Goal: Task Accomplishment & Management: Manage account settings

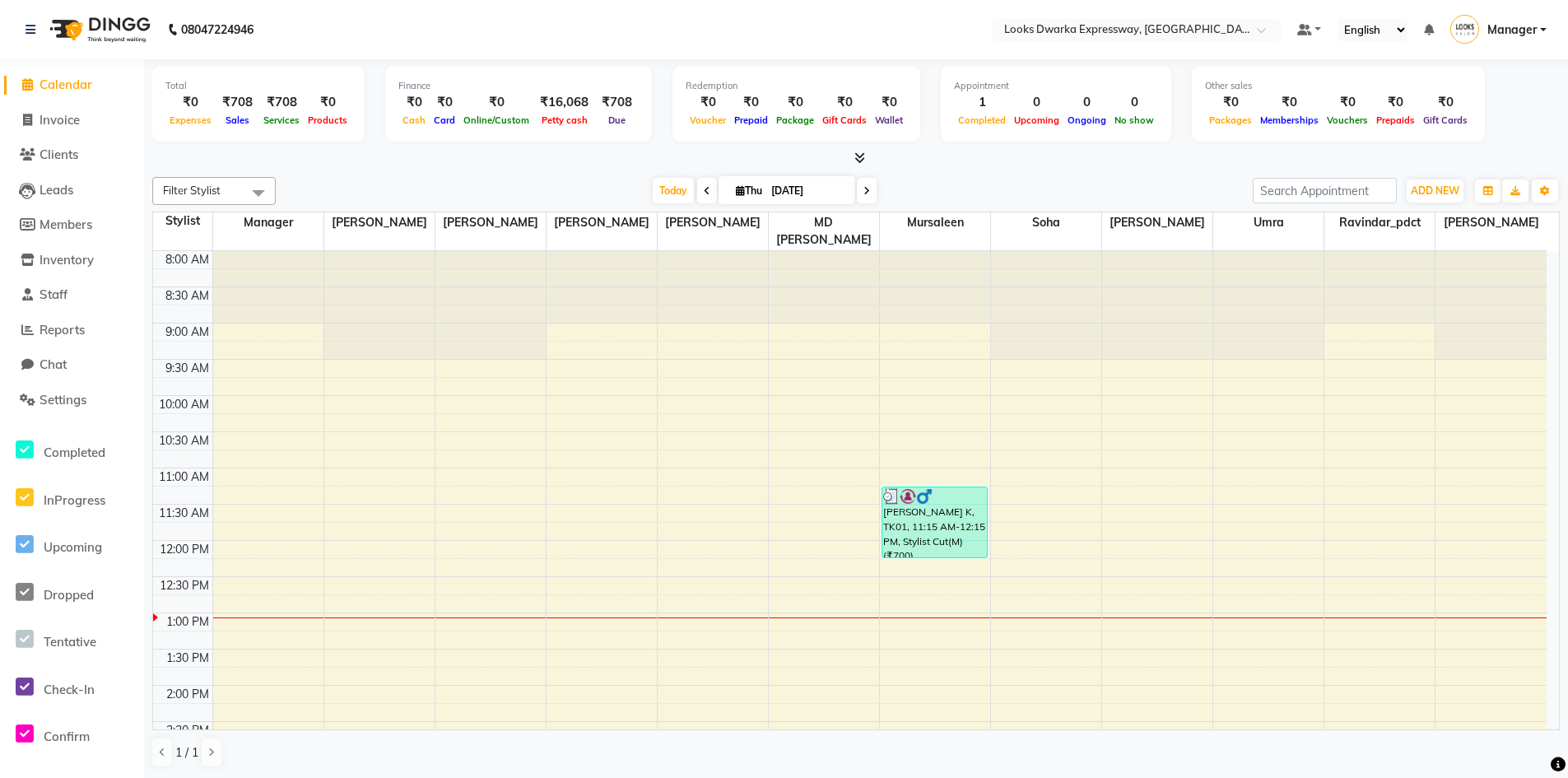
scroll to position [191, 0]
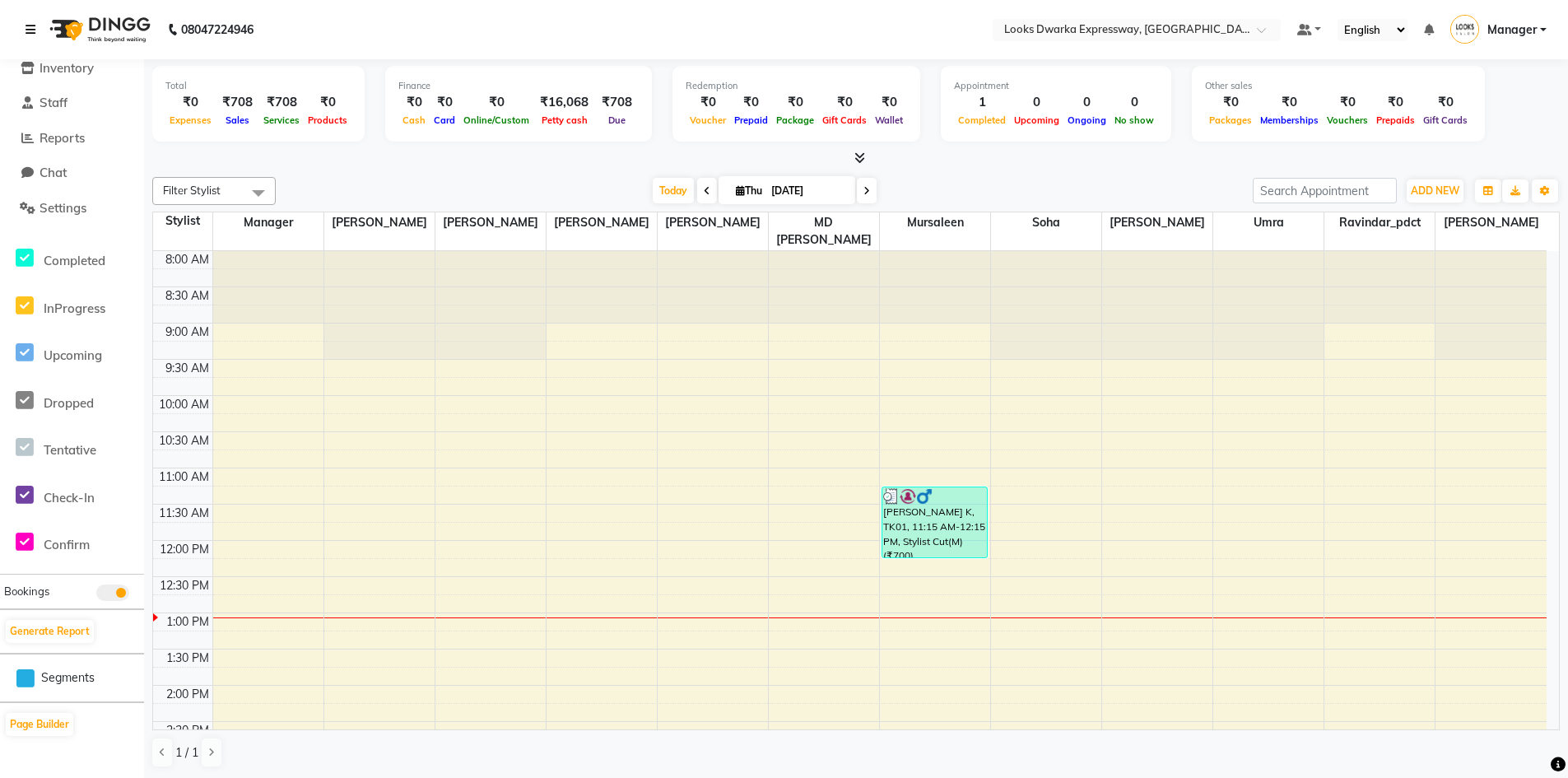
click at [30, 33] on icon at bounding box center [31, 30] width 10 height 11
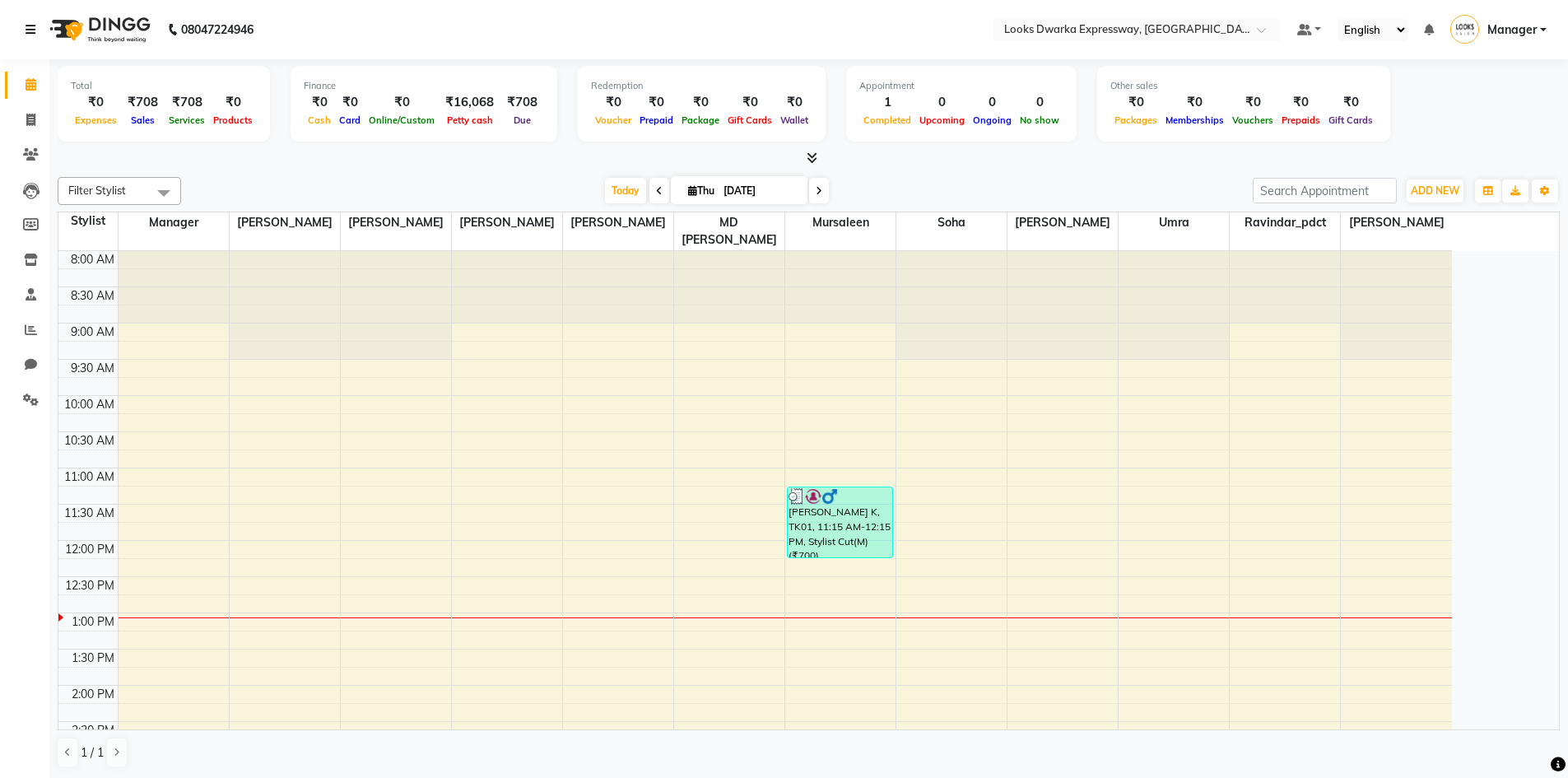
scroll to position [0, 0]
click at [39, 120] on span at bounding box center [31, 121] width 29 height 19
select select "6011"
select select "service"
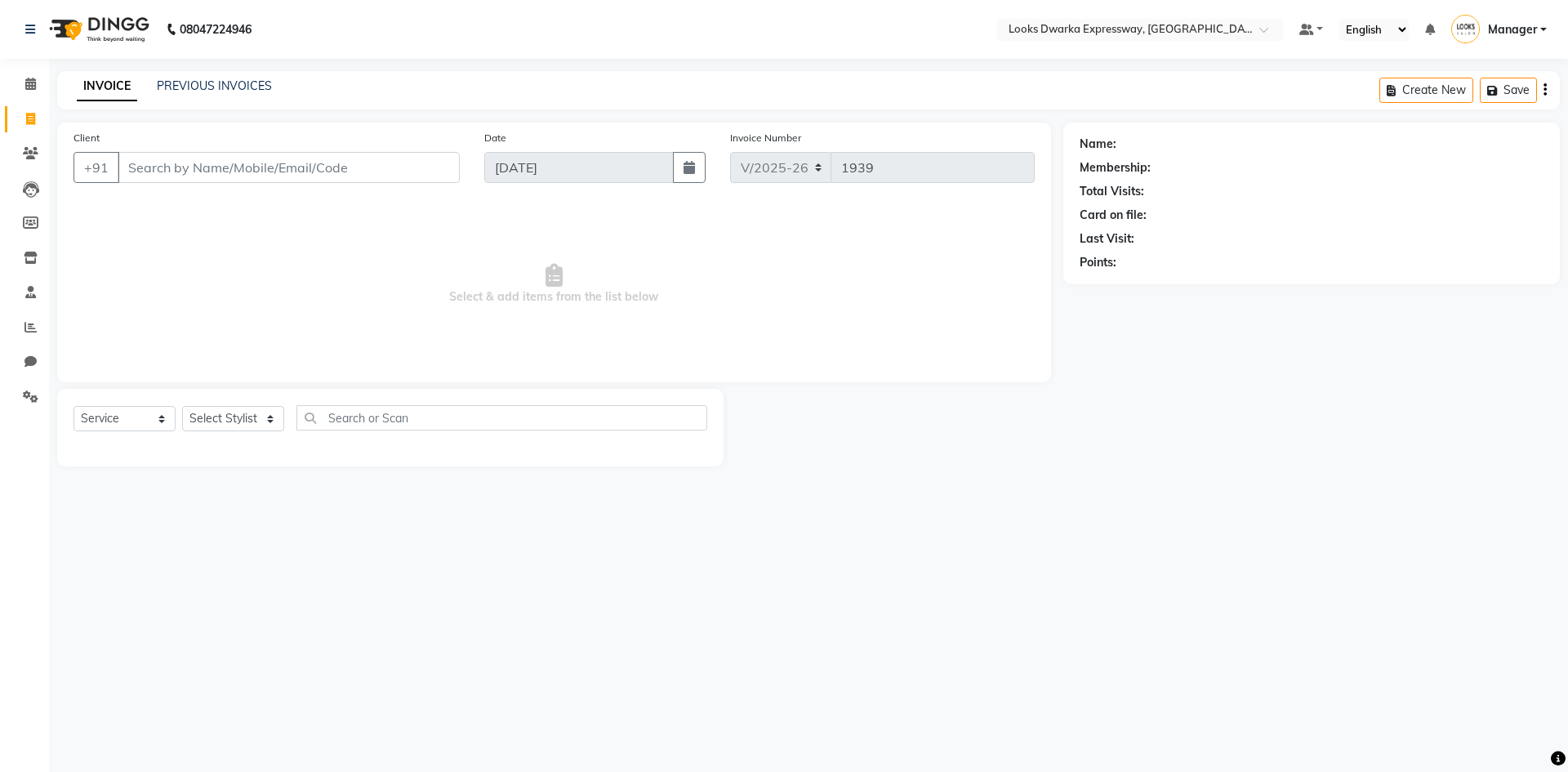
drag, startPoint x: 150, startPoint y: 155, endPoint x: 150, endPoint y: 171, distance: 16.0
click at [150, 166] on input "Client" at bounding box center [289, 167] width 342 height 31
drag, startPoint x: 236, startPoint y: 408, endPoint x: 238, endPoint y: 428, distance: 20.1
click at [236, 410] on select "Select Stylist Manager MD [PERSON_NAME] [PERSON_NAME] [PERSON_NAME] [PERSON_NAM…" at bounding box center [233, 418] width 103 height 26
click at [182, 405] on select "Select Stylist Manager MD [PERSON_NAME] [PERSON_NAME] [PERSON_NAME] [PERSON_NAM…" at bounding box center [233, 418] width 103 height 26
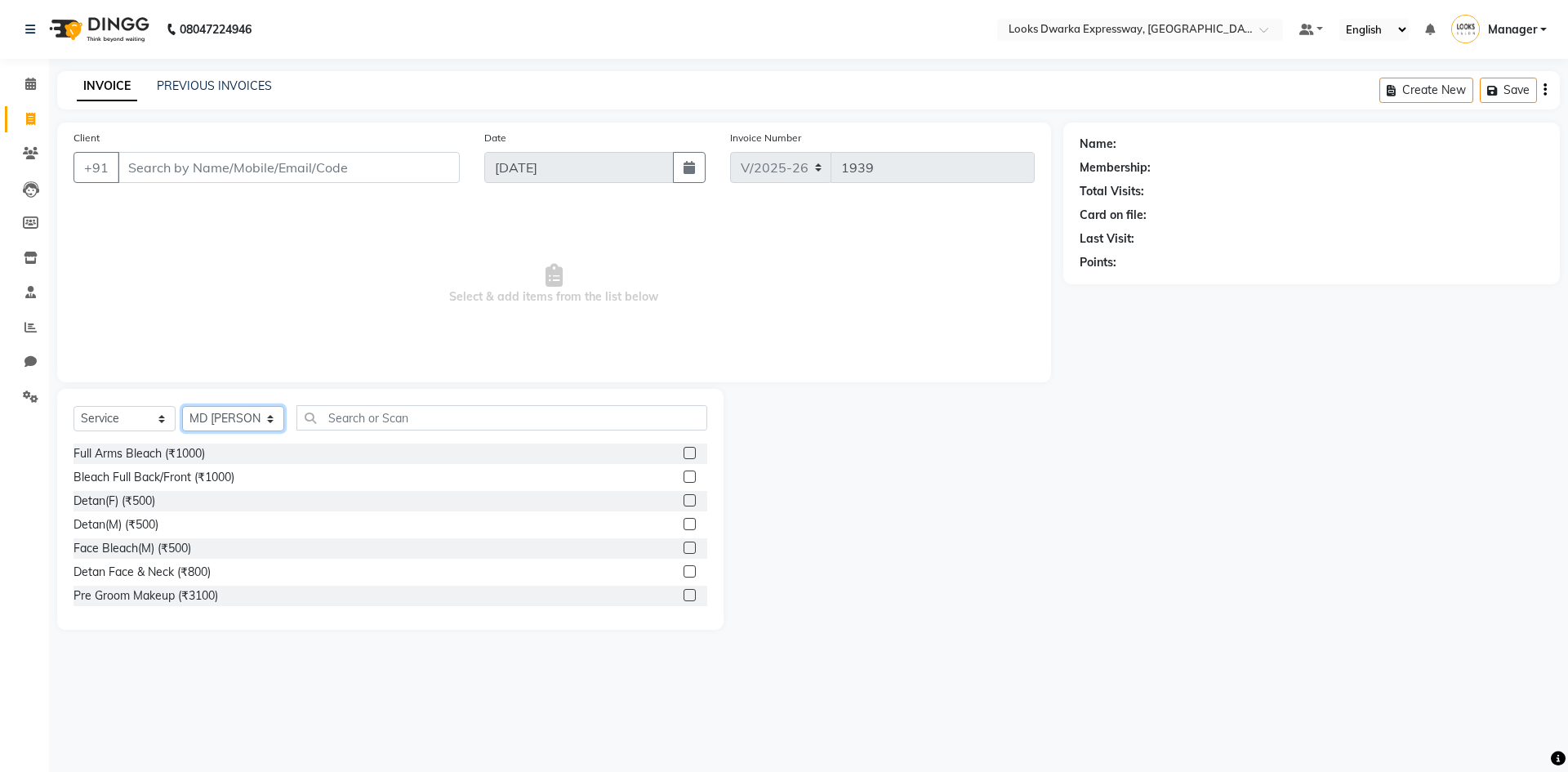
click at [271, 412] on select "Select Stylist Manager MD [PERSON_NAME] [PERSON_NAME] [PERSON_NAME] [PERSON_NAM…" at bounding box center [233, 418] width 103 height 26
select select "43893"
click at [182, 405] on select "Select Stylist Manager MD [PERSON_NAME] [PERSON_NAME] [PERSON_NAME] [PERSON_NAM…" at bounding box center [233, 418] width 103 height 26
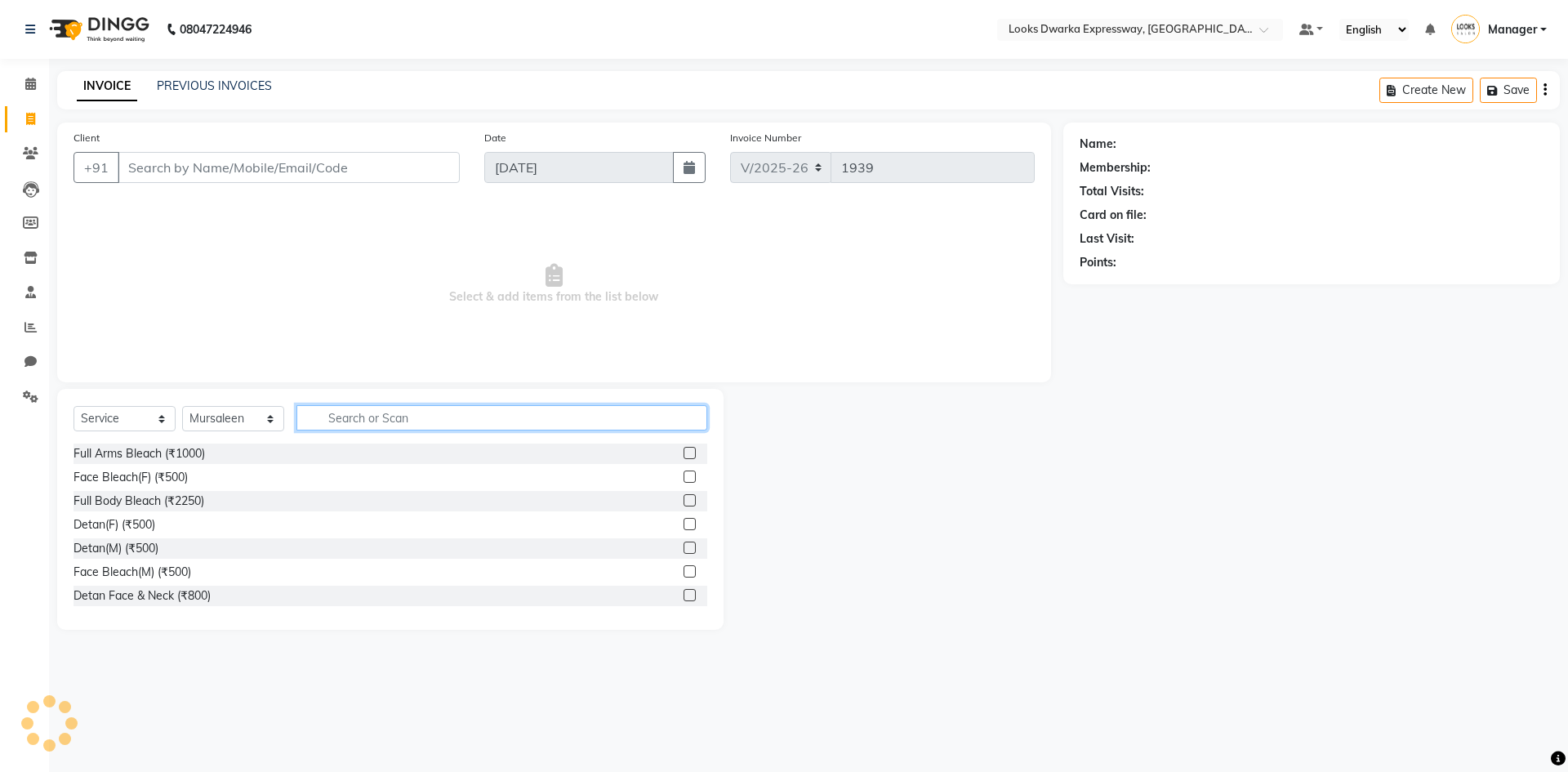
click at [336, 422] on input "text" at bounding box center [501, 418] width 411 height 26
type input "r"
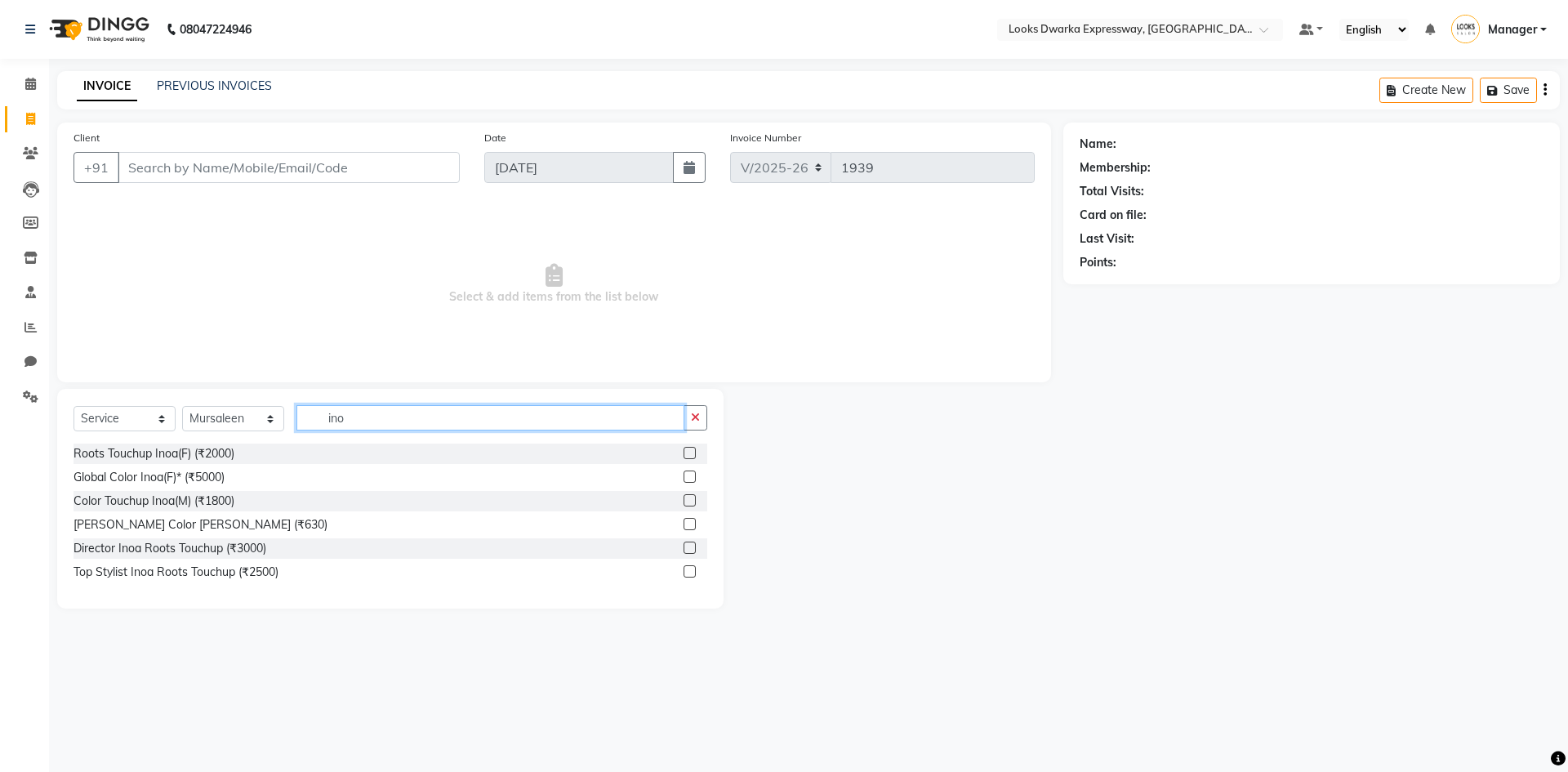
type input "ino"
click at [686, 499] on label at bounding box center [689, 499] width 12 height 12
click at [686, 499] on input "checkbox" at bounding box center [688, 500] width 10 height 10
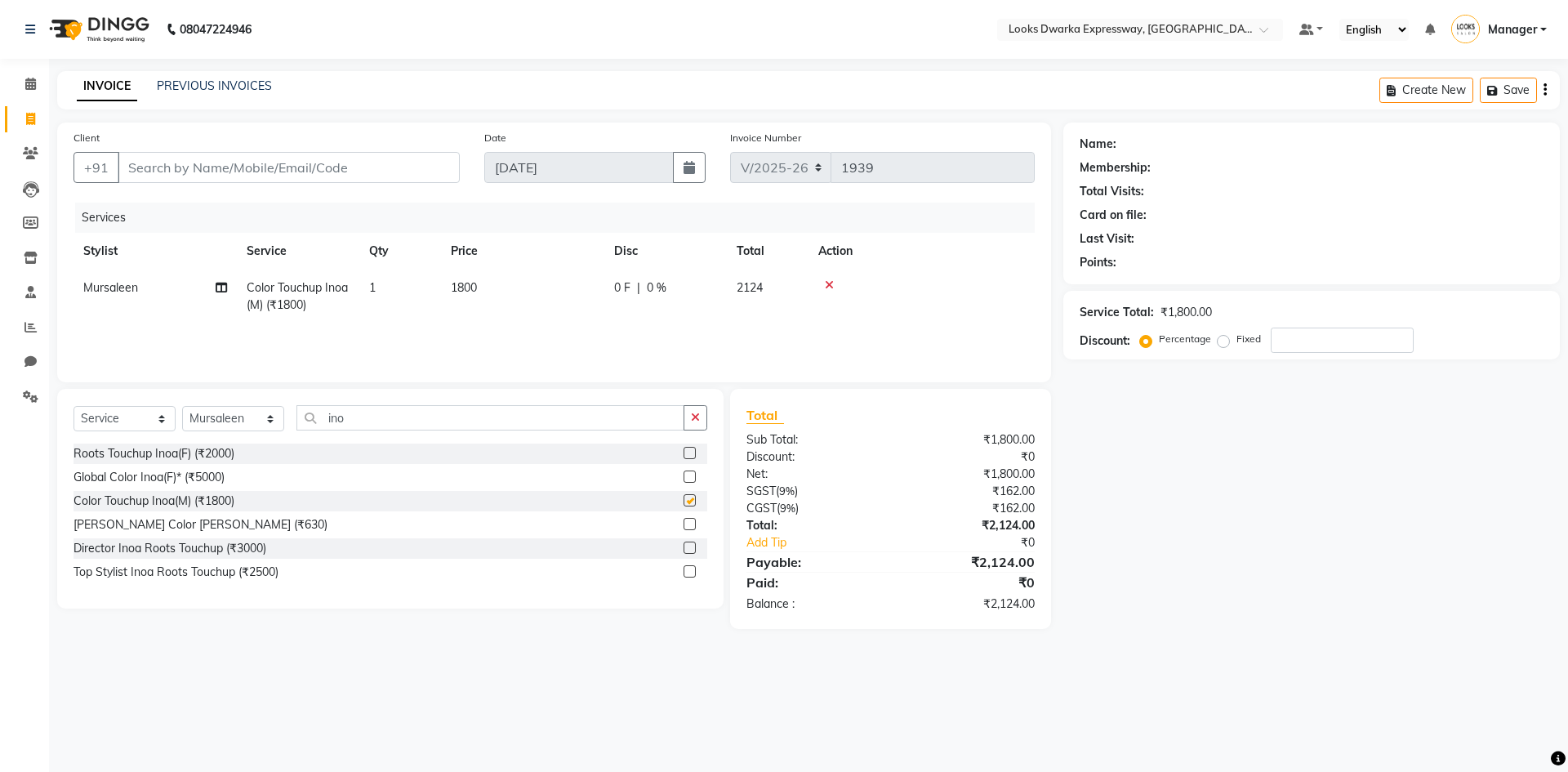
checkbox input "false"
drag, startPoint x: 510, startPoint y: 266, endPoint x: 510, endPoint y: 285, distance: 19.0
click at [510, 267] on th "Price" at bounding box center [522, 251] width 163 height 37
click at [514, 287] on td "1800" at bounding box center [522, 296] width 163 height 54
select select "43893"
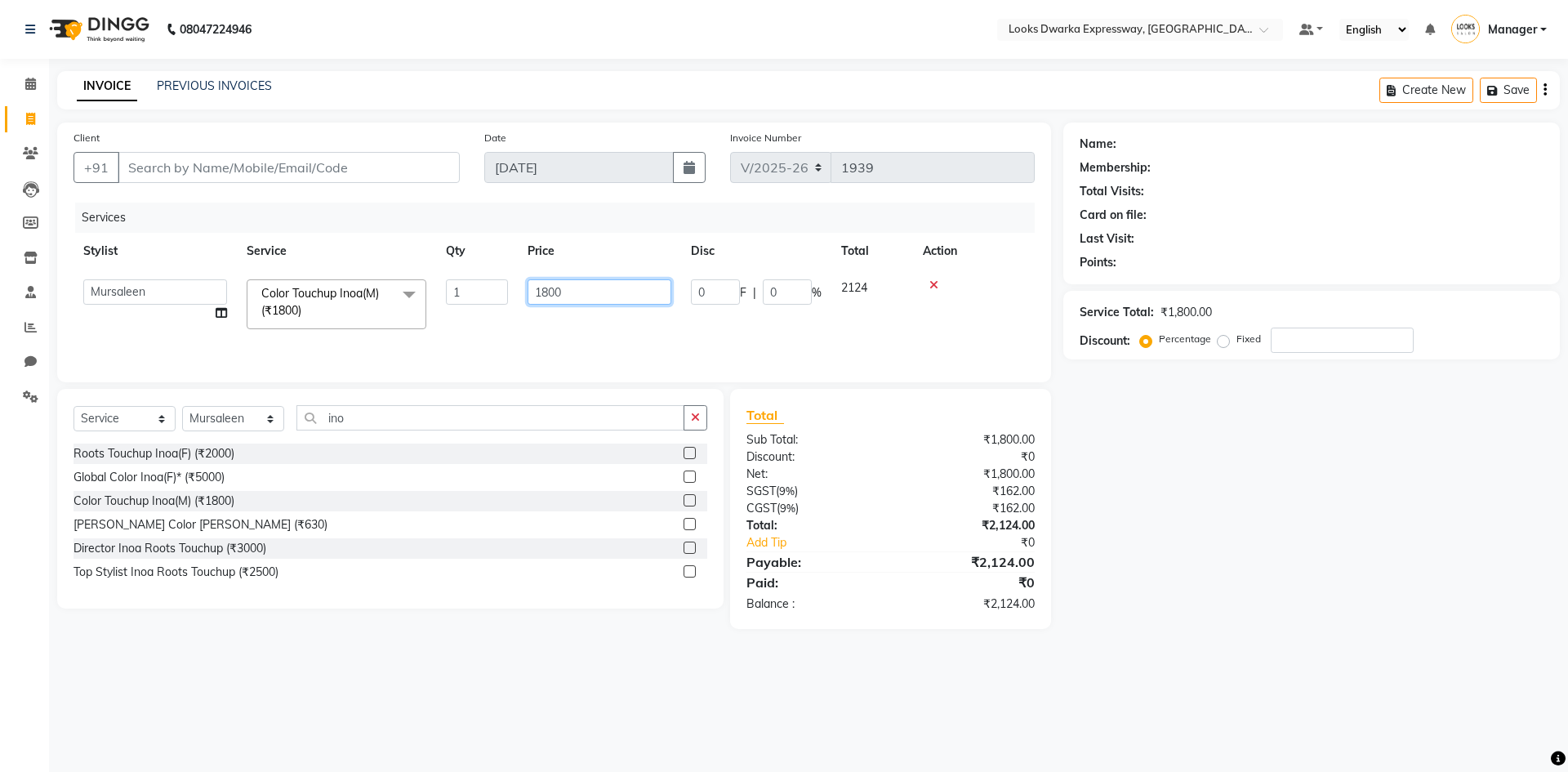
click at [591, 289] on input "1800" at bounding box center [599, 292] width 143 height 26
type input "1"
type input "1300"
click at [582, 318] on td "1300" at bounding box center [599, 304] width 163 height 69
select select "43893"
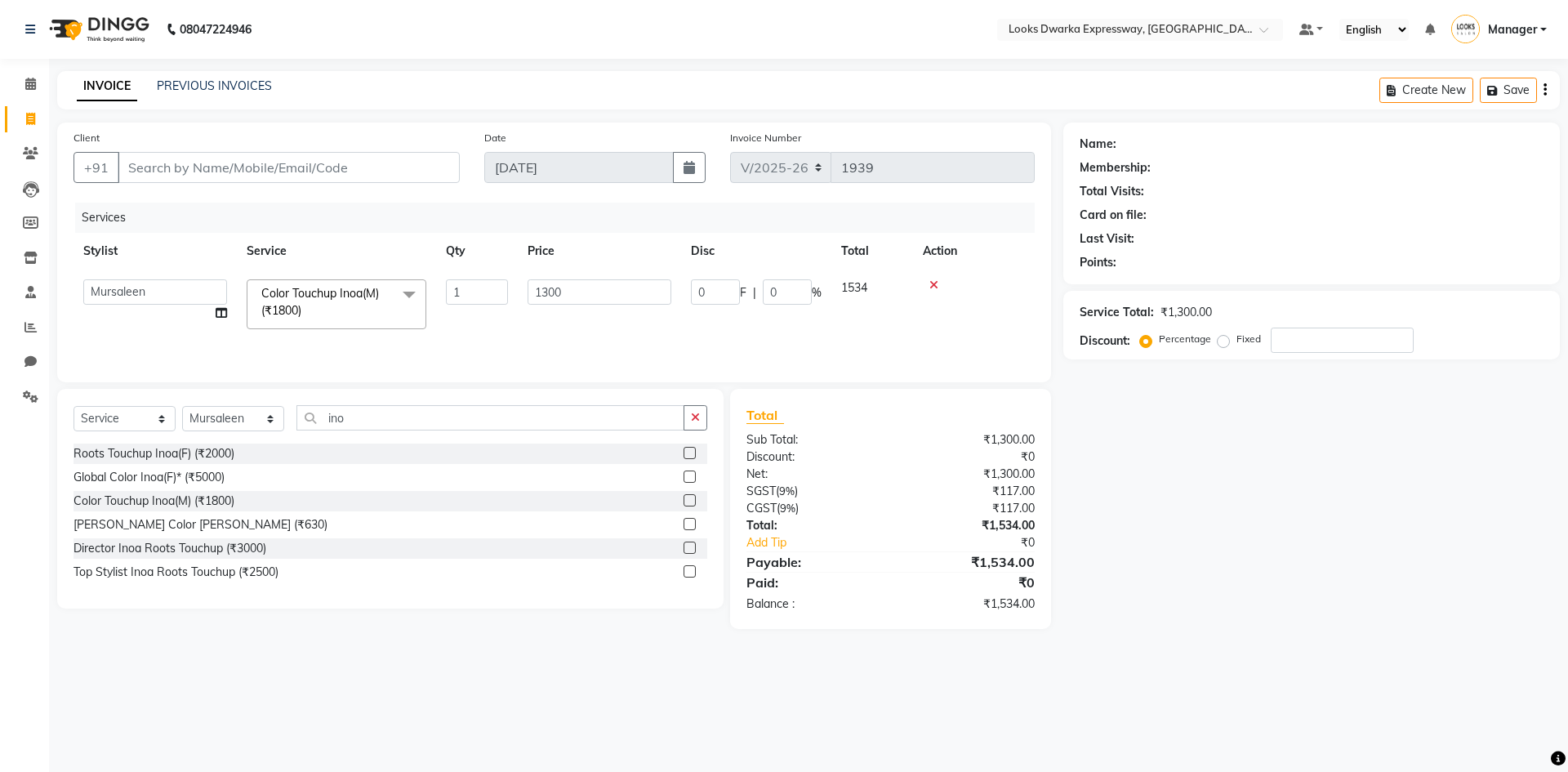
click at [475, 340] on div "Services Stylist Service Qty Price Disc Total Action Manager MD [PERSON_NAME] […" at bounding box center [553, 284] width 961 height 163
drag, startPoint x: 509, startPoint y: 331, endPoint x: 519, endPoint y: 327, distance: 10.8
click at [519, 327] on tr "Manager MD [PERSON_NAME] [PERSON_NAME] [PERSON_NAME] [PERSON_NAME] Soha SSBEAUT…" at bounding box center [553, 304] width 961 height 69
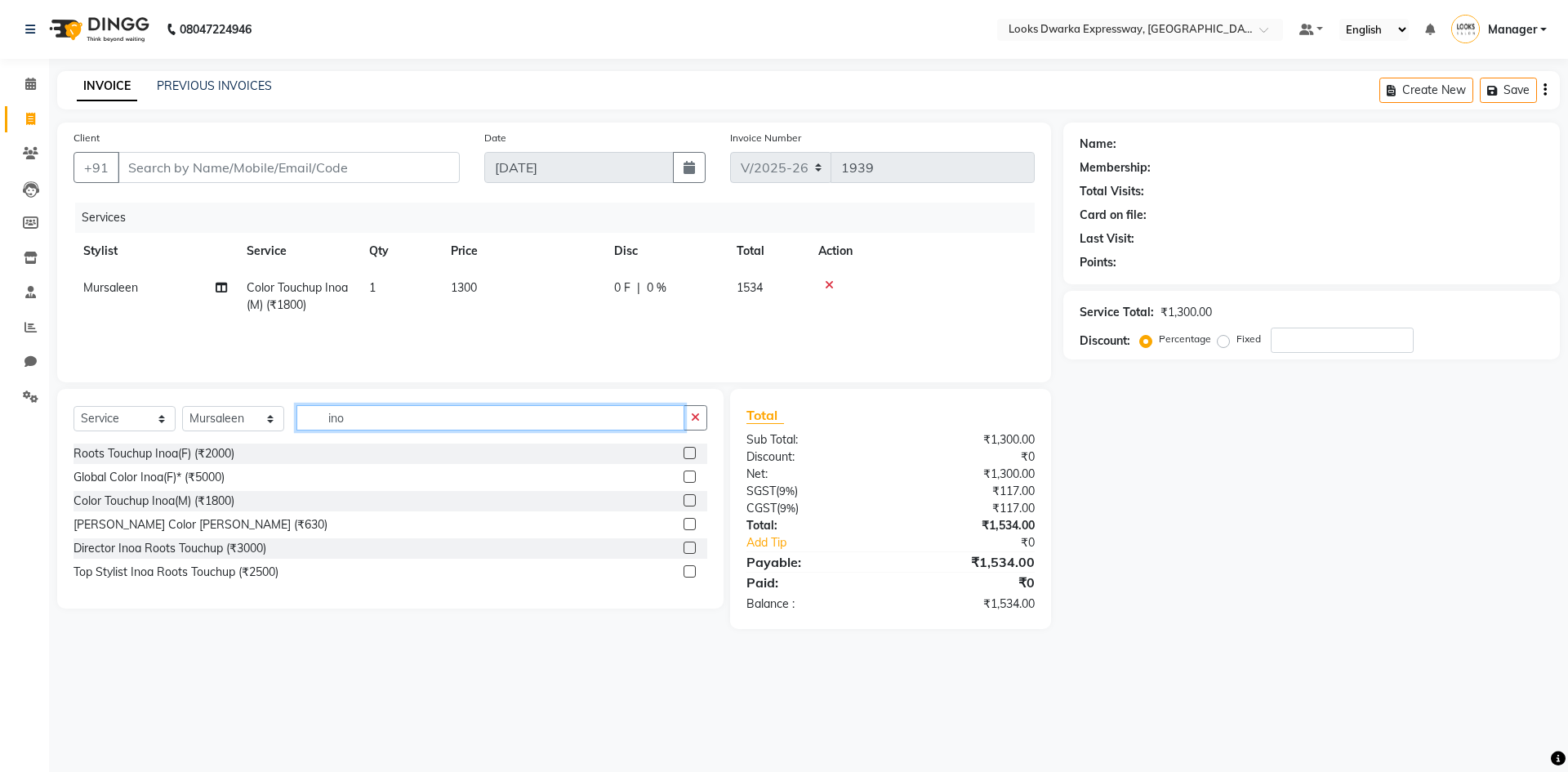
click at [356, 418] on input "ino" at bounding box center [490, 418] width 388 height 26
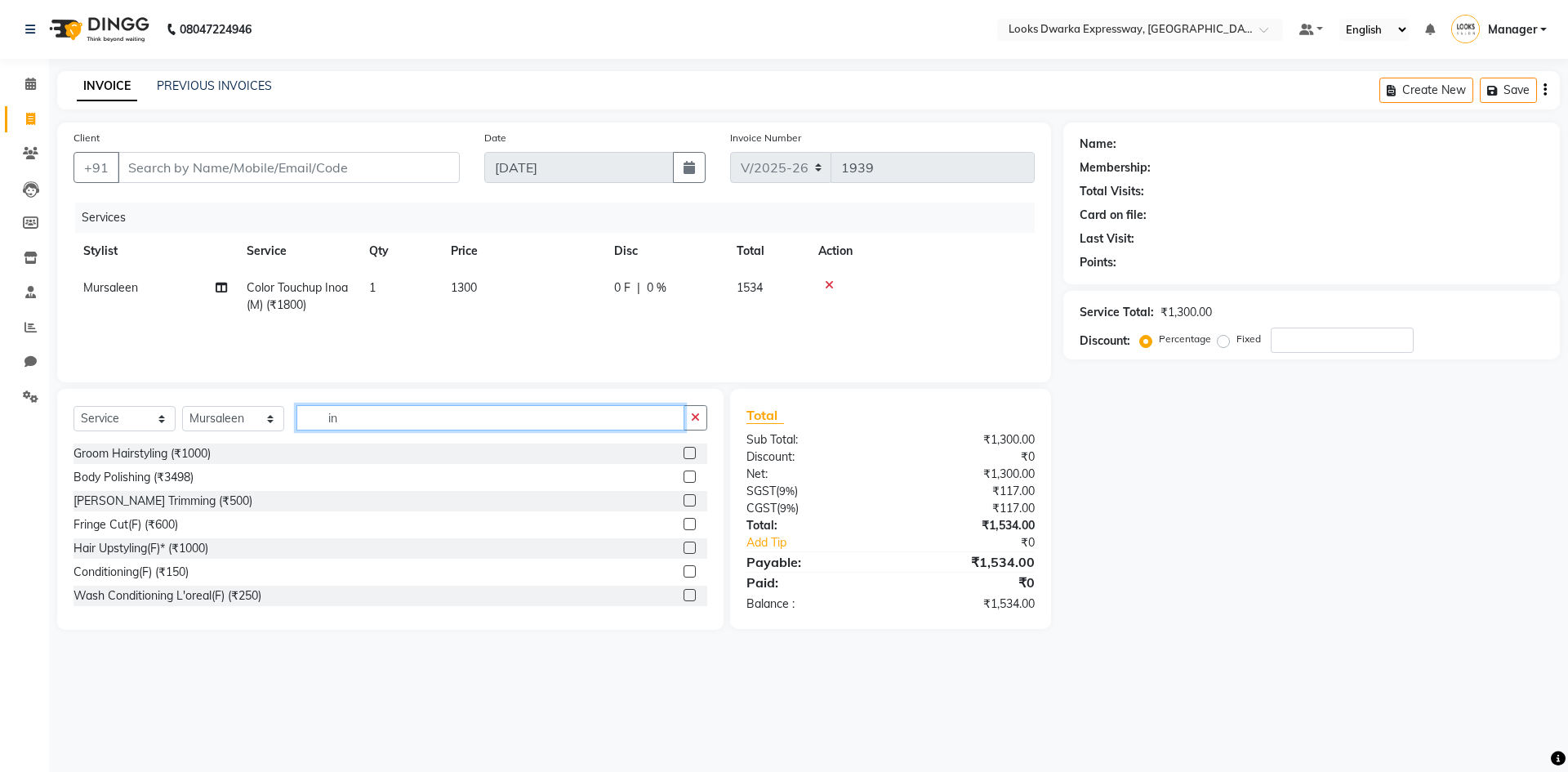
type input "i"
type input "c u"
click at [683, 455] on label at bounding box center [689, 453] width 12 height 12
click at [683, 455] on input "checkbox" at bounding box center [688, 453] width 10 height 10
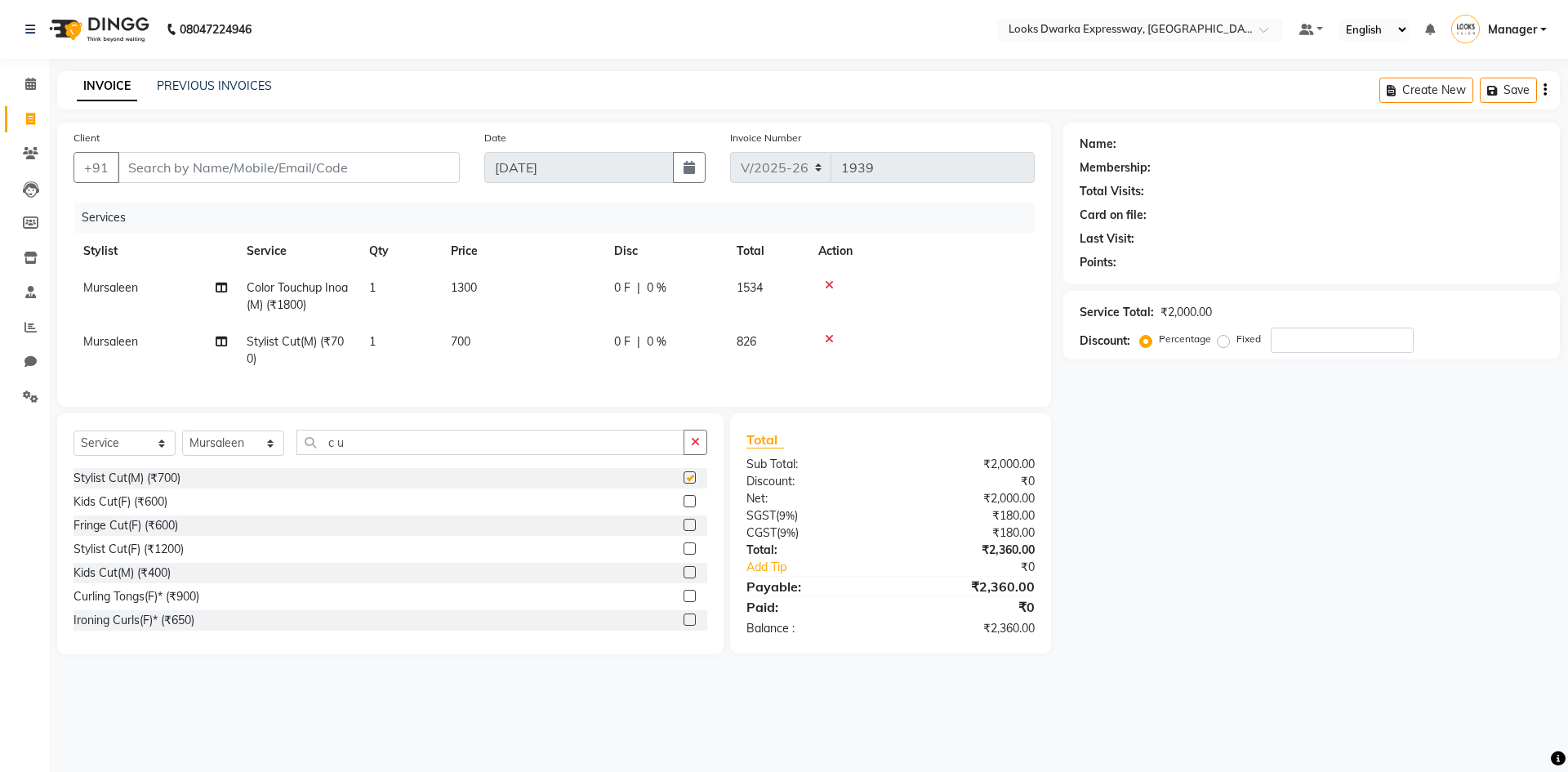
checkbox input "false"
click at [561, 365] on td "700" at bounding box center [522, 350] width 163 height 54
select select "43893"
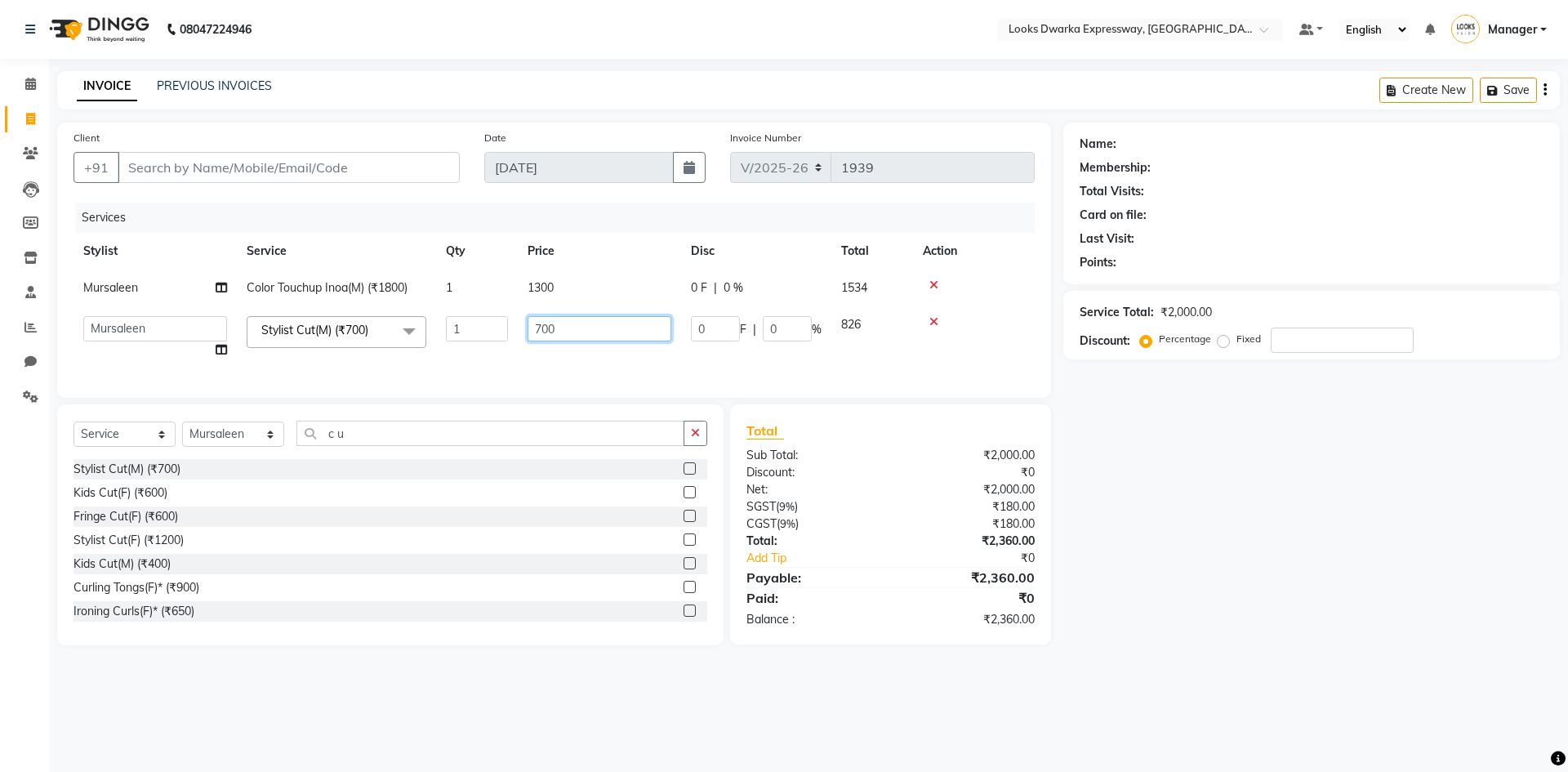
click at [610, 336] on input "700" at bounding box center [599, 329] width 143 height 26
type input "7"
type input "2"
type input "500"
click at [578, 357] on td "500" at bounding box center [599, 337] width 163 height 62
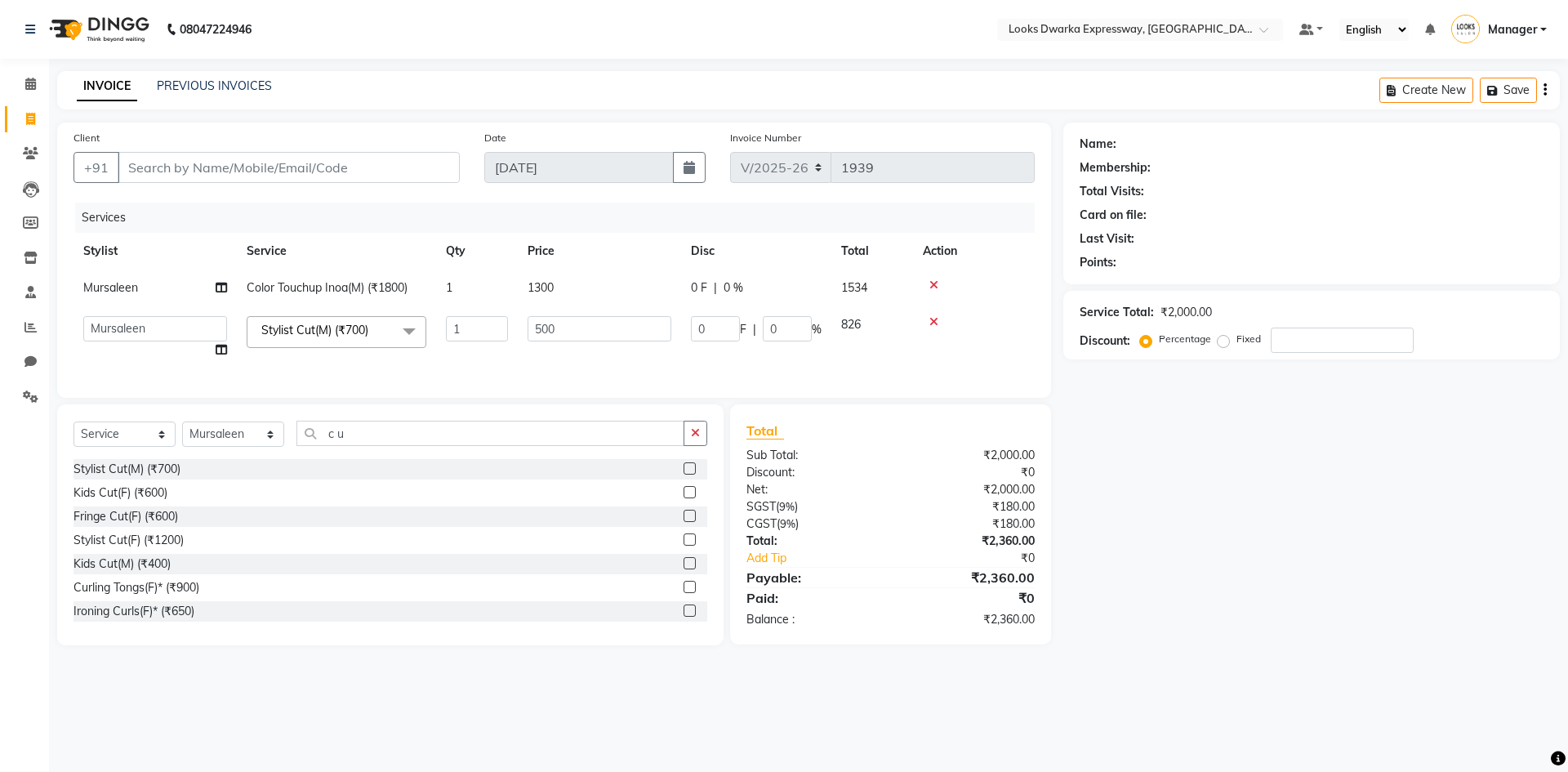
select select "43893"
click at [465, 663] on main "INVOICE PREVIOUS INVOICES Create New Save Client +91 Date [DATE] Invoice Number…" at bounding box center [809, 370] width 1519 height 598
click at [627, 328] on input "500" at bounding box center [599, 329] width 143 height 26
drag, startPoint x: 627, startPoint y: 328, endPoint x: 622, endPoint y: 360, distance: 32.4
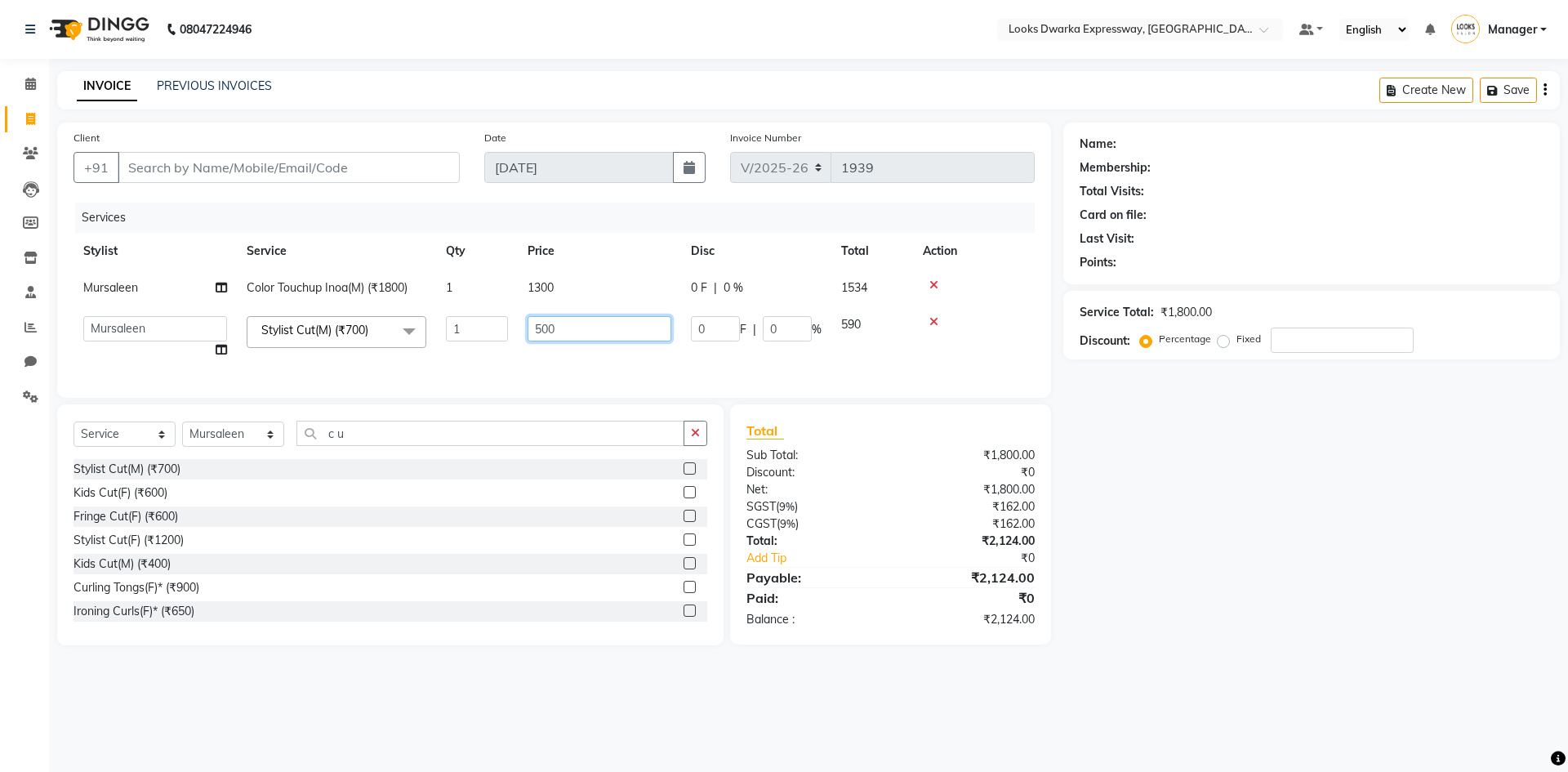
click at [622, 353] on td "500" at bounding box center [599, 337] width 163 height 62
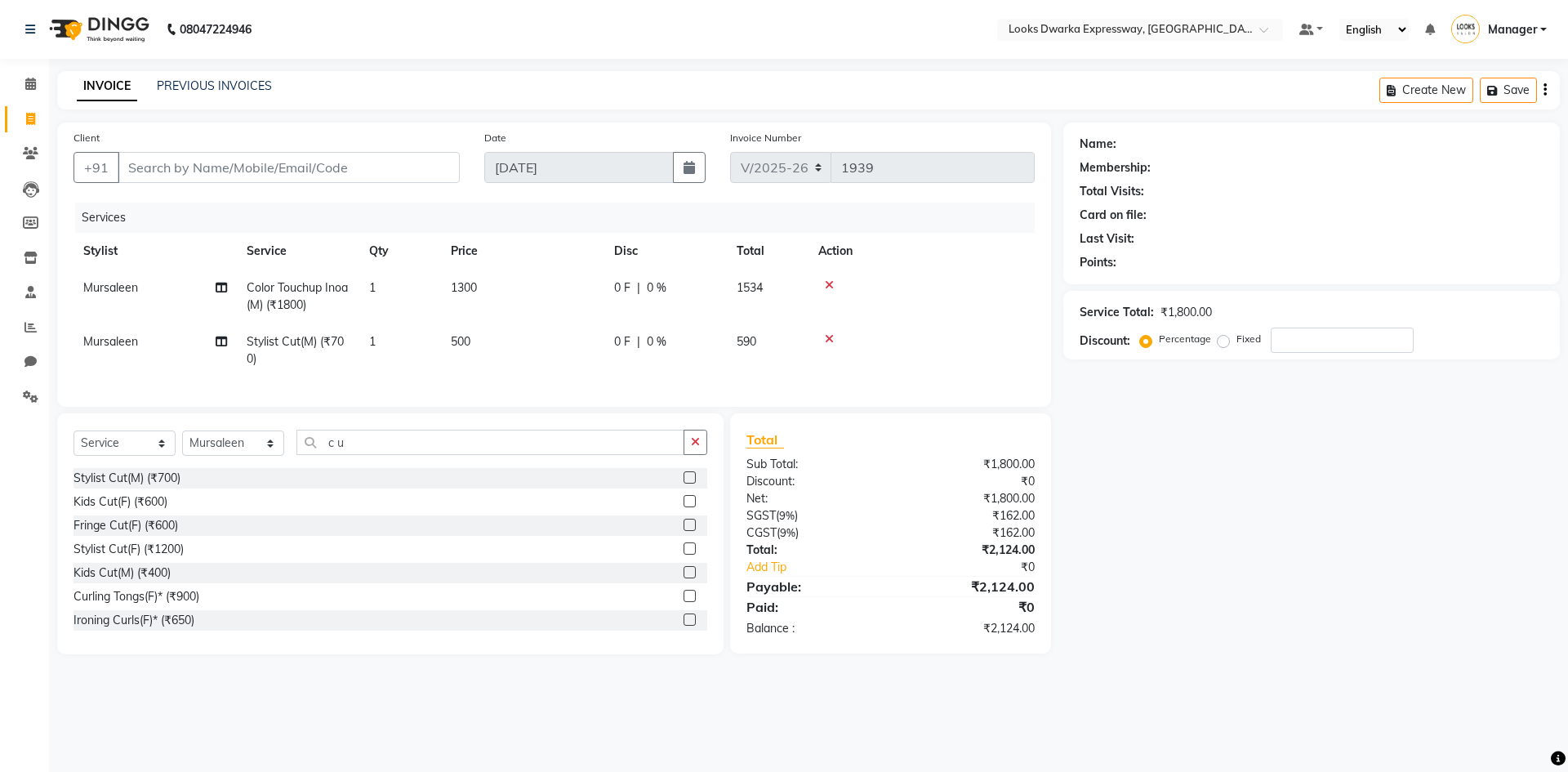
click at [622, 365] on tr "Mursaleen Stylist Cut(M) (₹700) 1 500 0 F | 0 % 590" at bounding box center [553, 350] width 961 height 54
click at [831, 330] on td at bounding box center [922, 350] width 226 height 54
click at [830, 338] on icon at bounding box center [829, 339] width 9 height 11
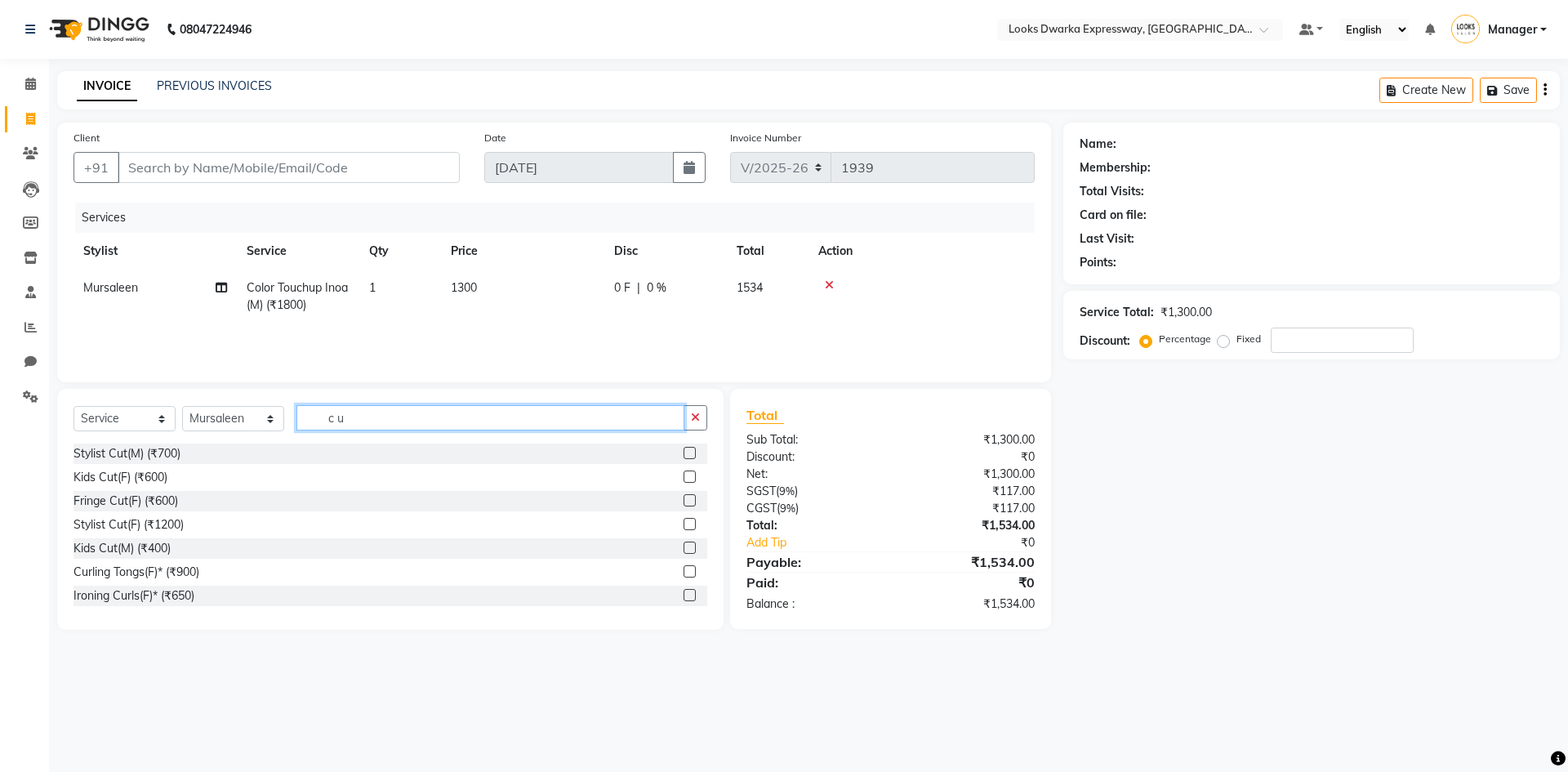
click at [392, 418] on input "c u" at bounding box center [490, 418] width 388 height 26
type input "c"
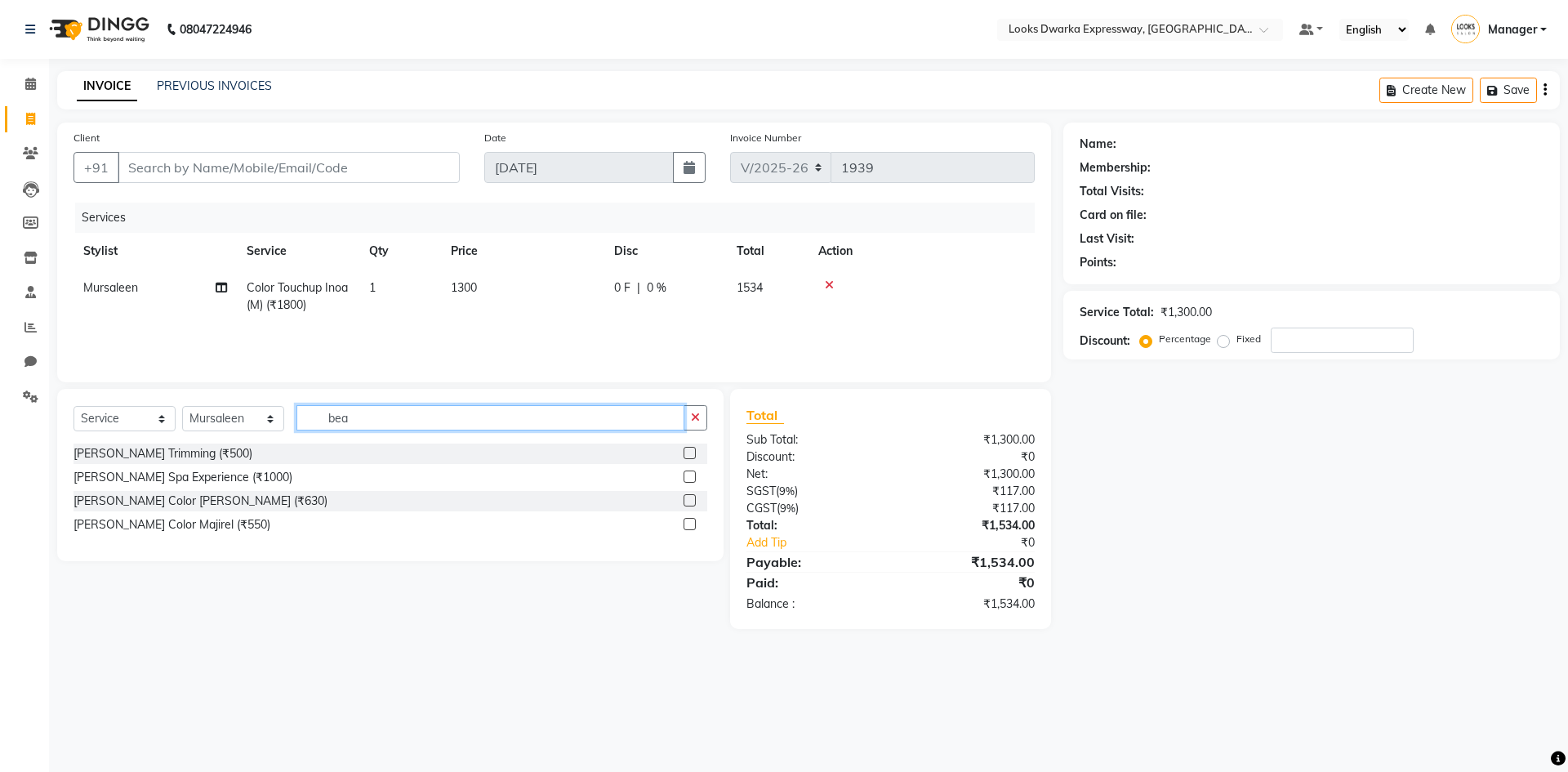
type input "bea"
click at [690, 451] on label at bounding box center [689, 453] width 12 height 12
click at [690, 451] on input "checkbox" at bounding box center [688, 453] width 10 height 10
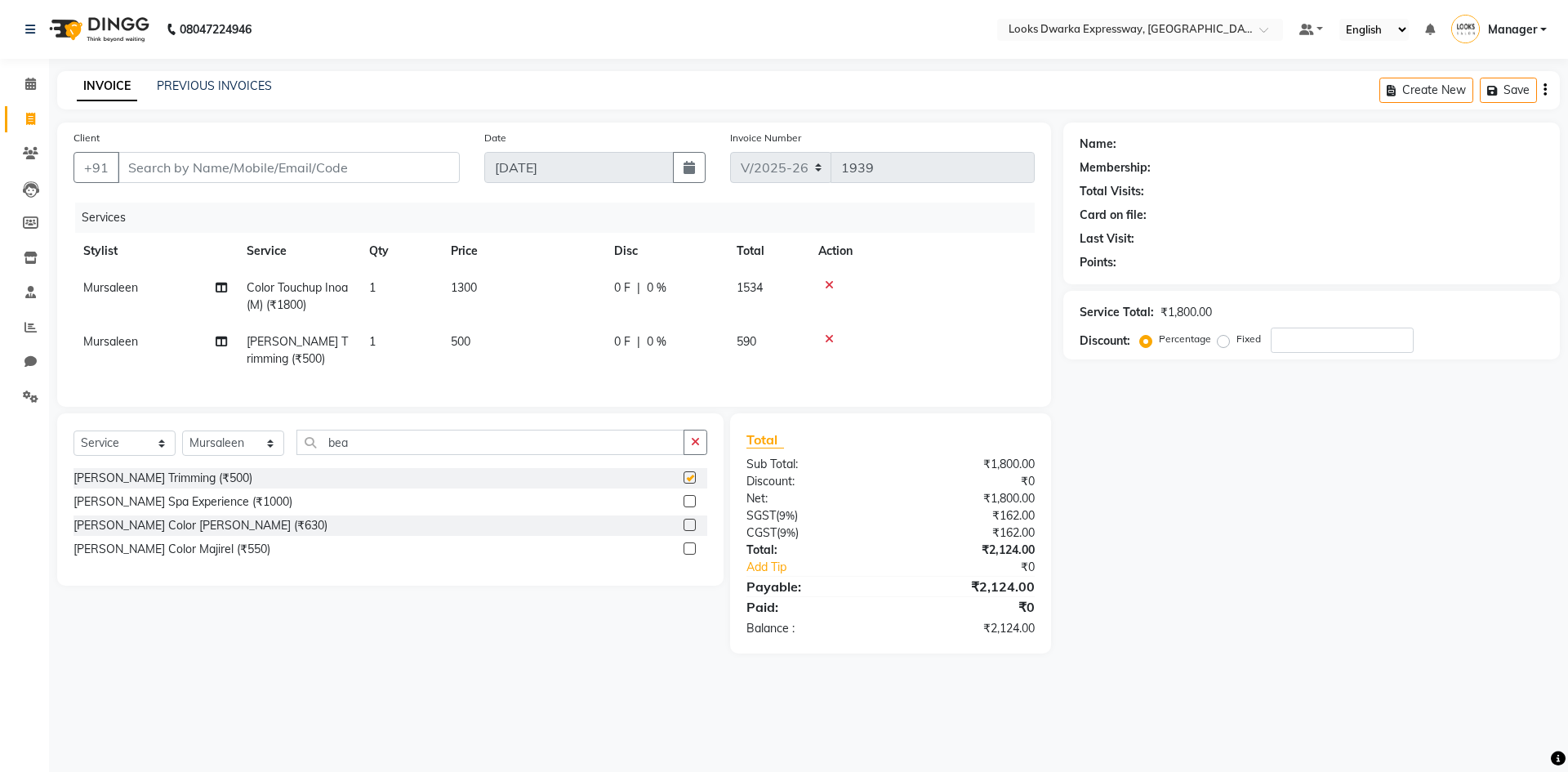
checkbox input "false"
click at [522, 335] on td "500" at bounding box center [522, 350] width 163 height 54
select select "43893"
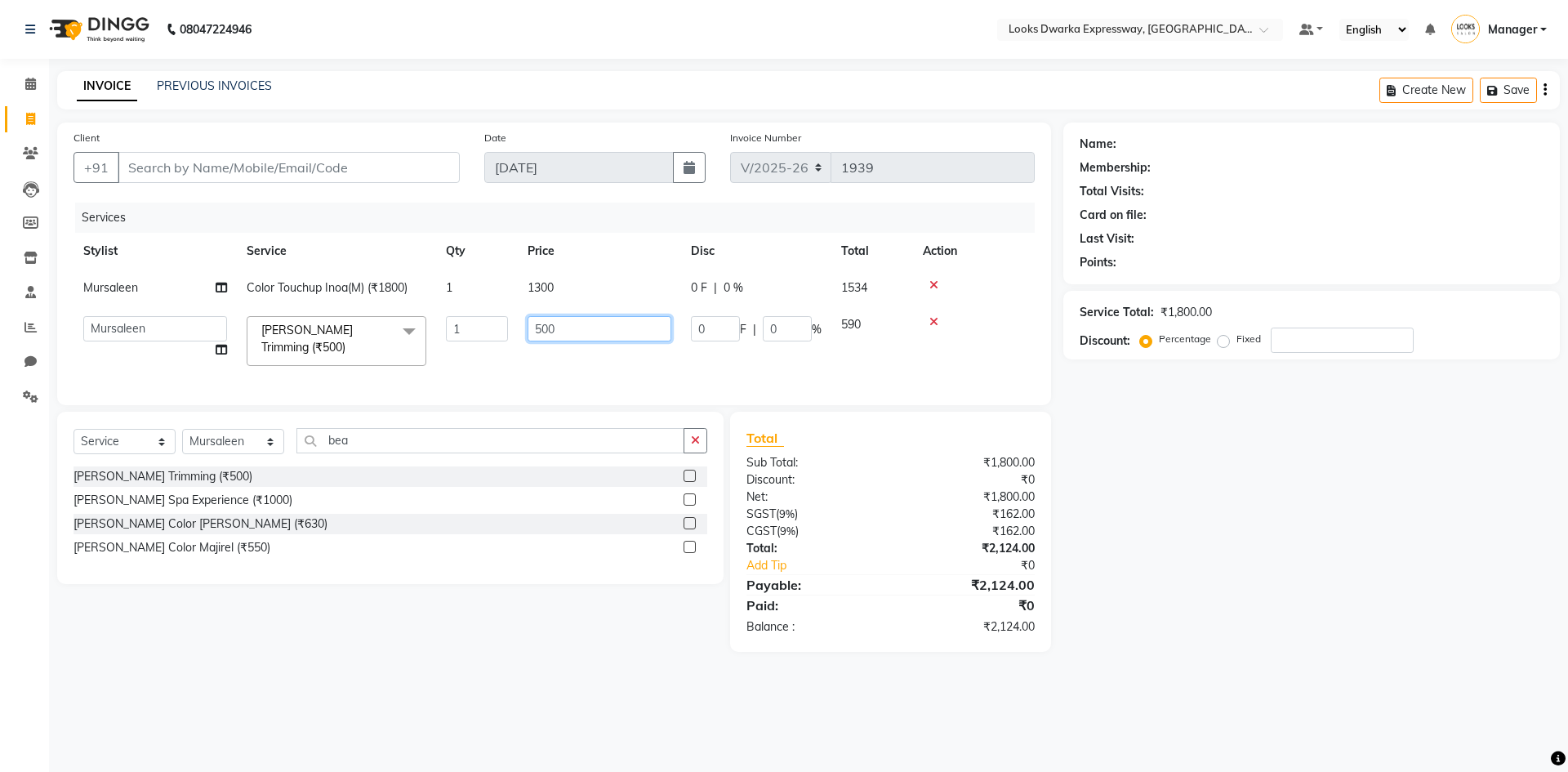
click at [578, 331] on input "500" at bounding box center [599, 329] width 143 height 26
type input "5"
type input "300"
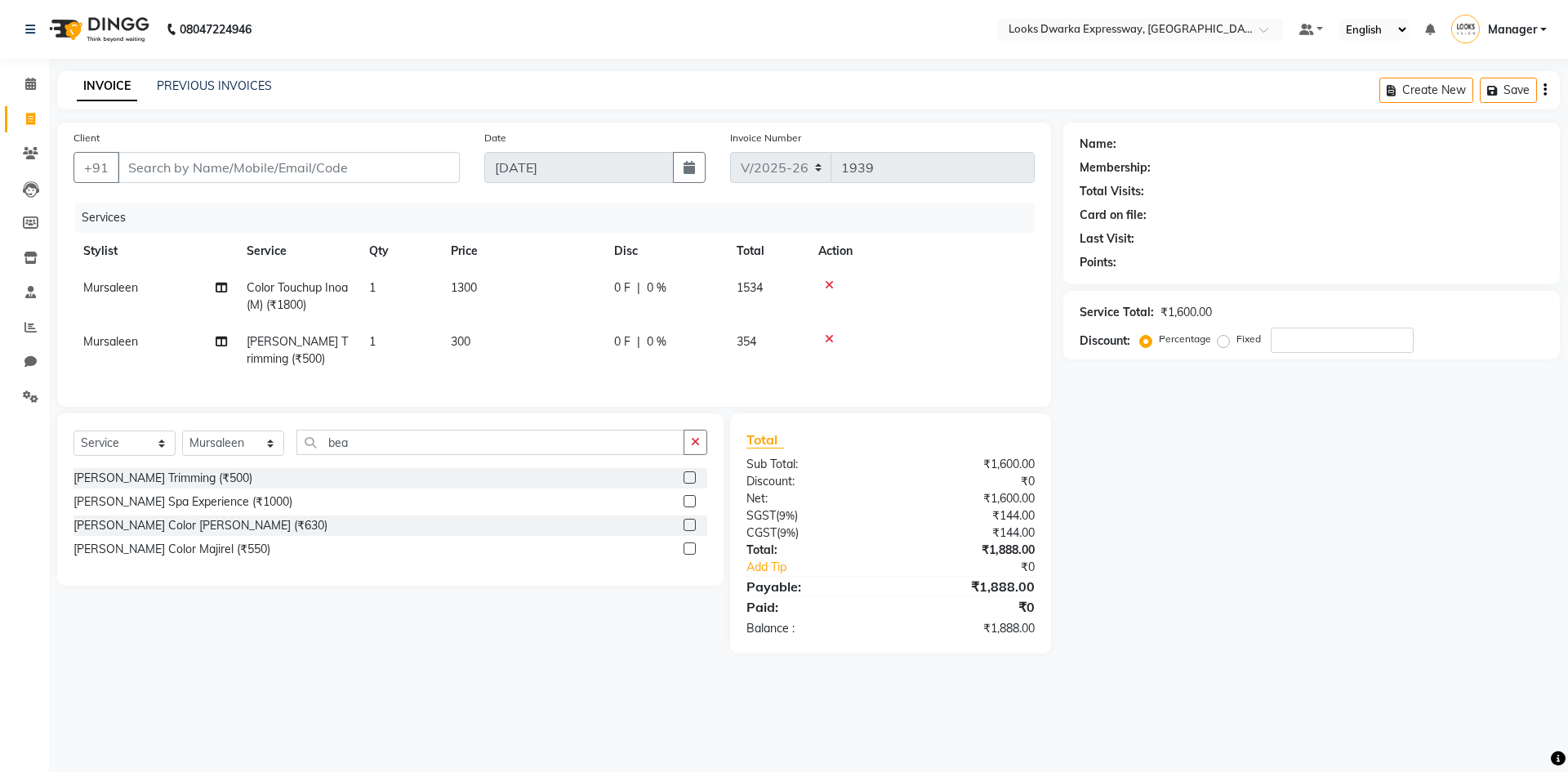
click at [562, 371] on div "Services Stylist Service Qty Price Disc Total Action Mursaleen Color Touchup In…" at bounding box center [553, 296] width 961 height 188
click at [376, 455] on input "bea" at bounding box center [490, 442] width 388 height 26
type input "b"
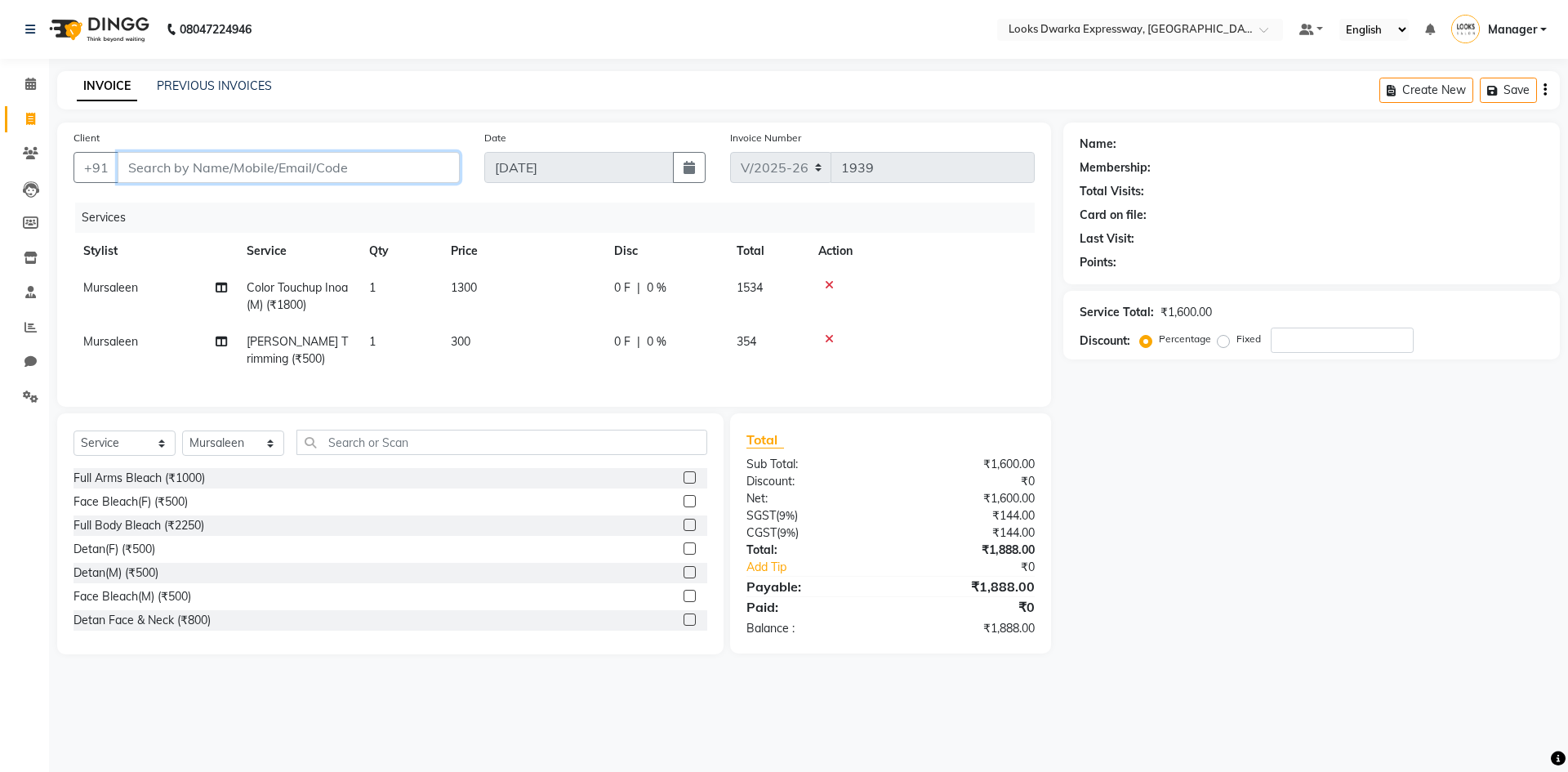
click at [151, 168] on input "Client" at bounding box center [289, 167] width 342 height 31
type input "9"
type input "0"
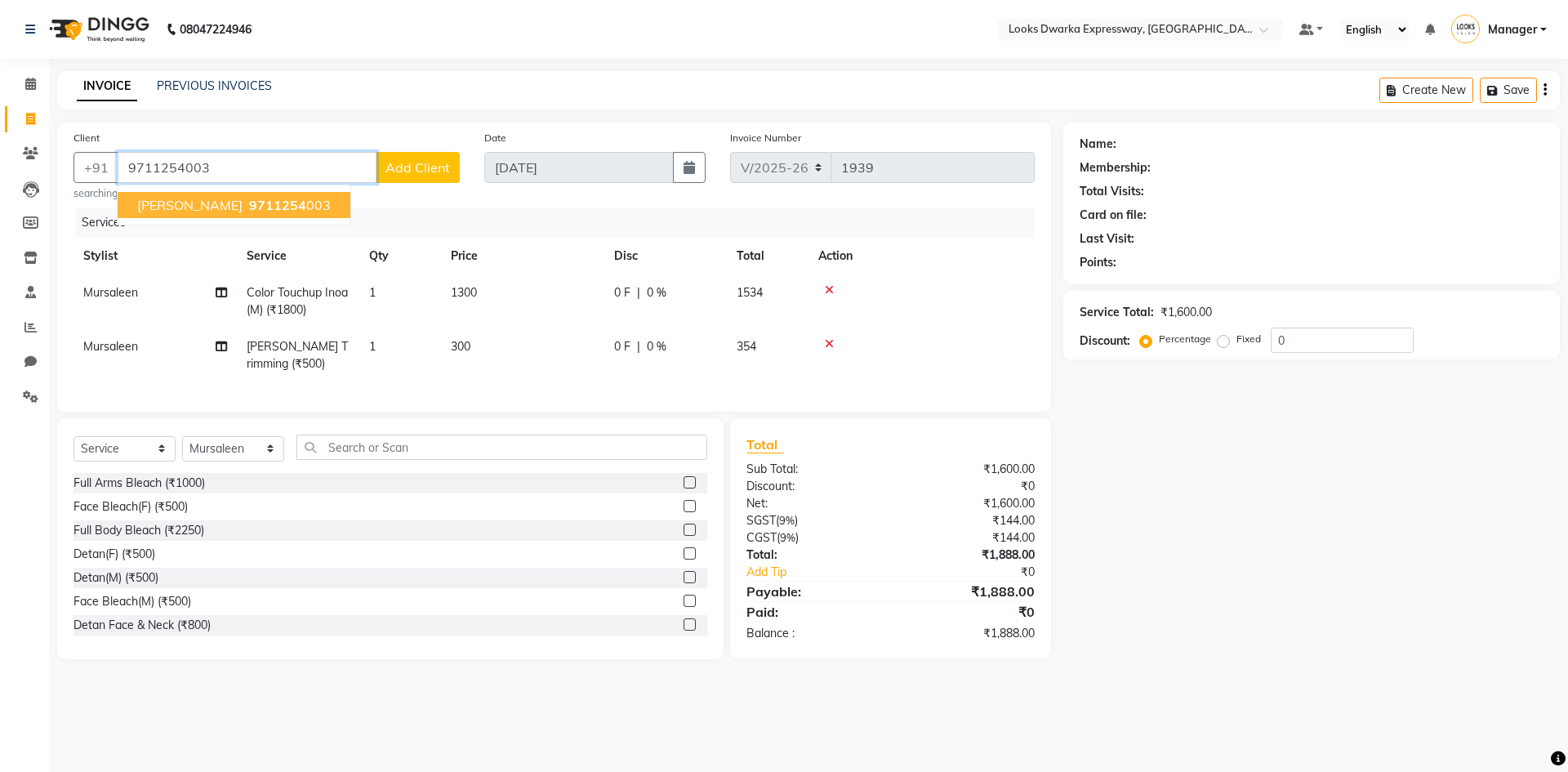
type input "9711254003"
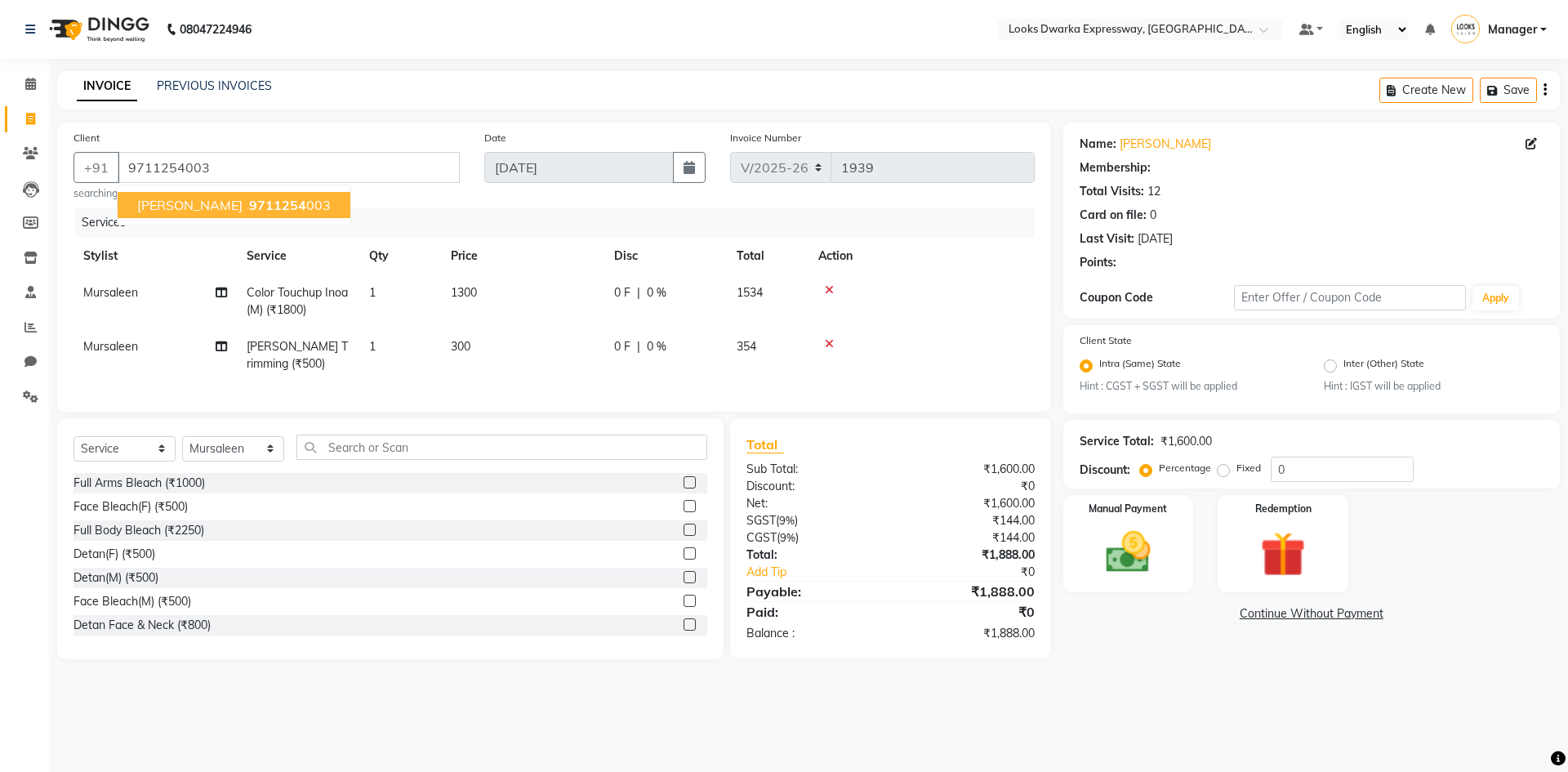
select select "1: Object"
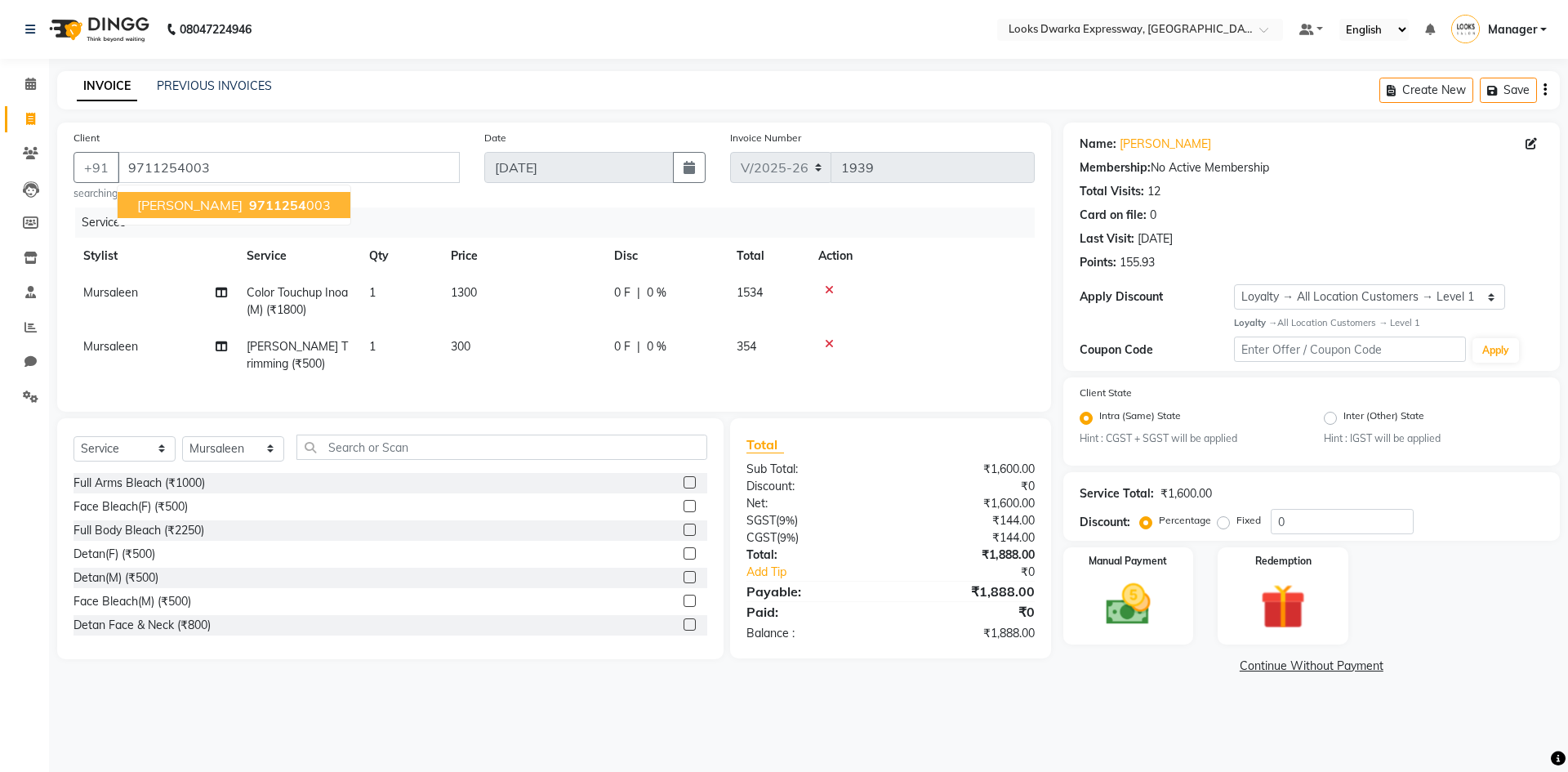
click at [249, 199] on span "9711254" at bounding box center [277, 204] width 57 height 16
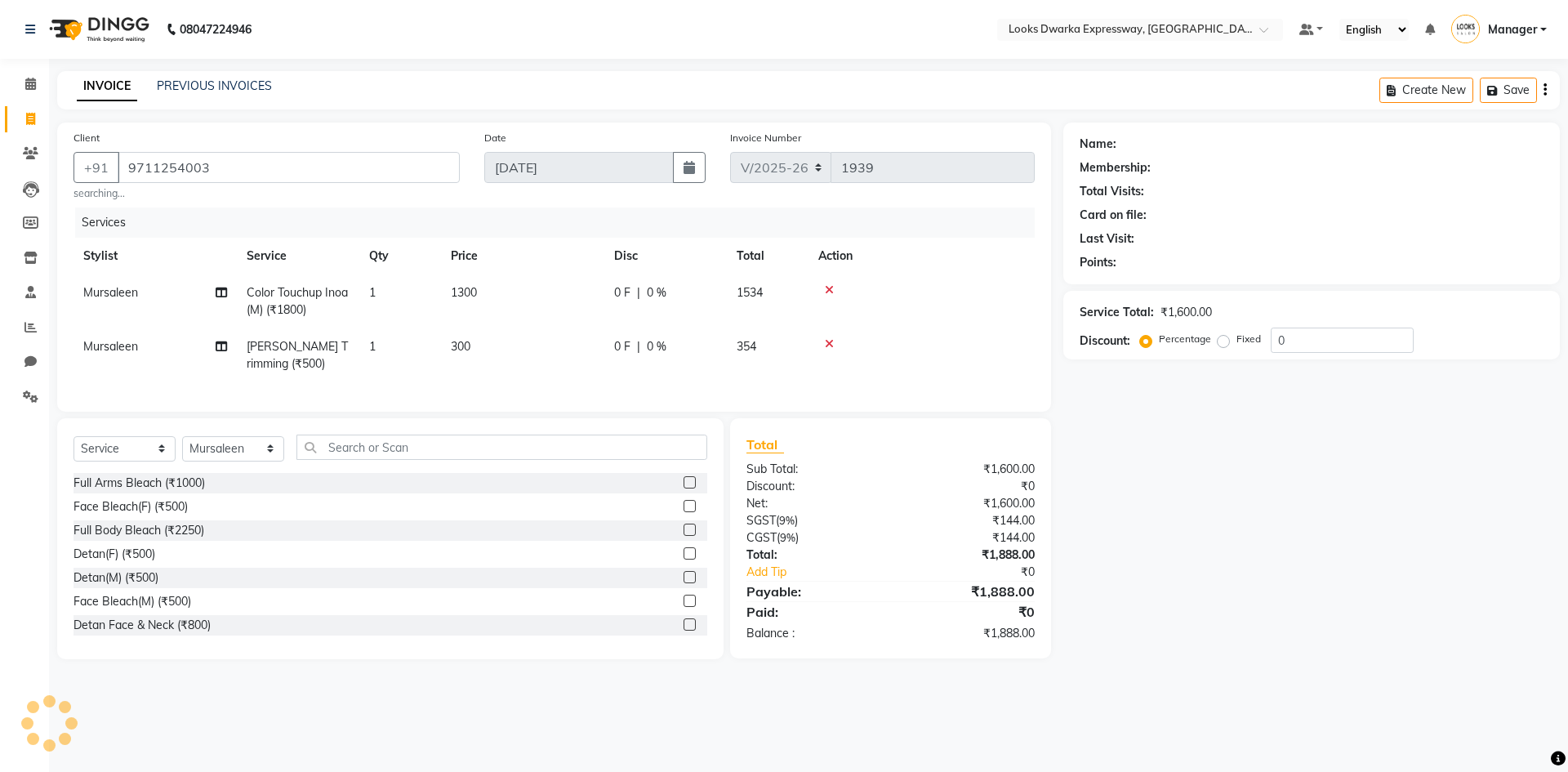
select select "1: Object"
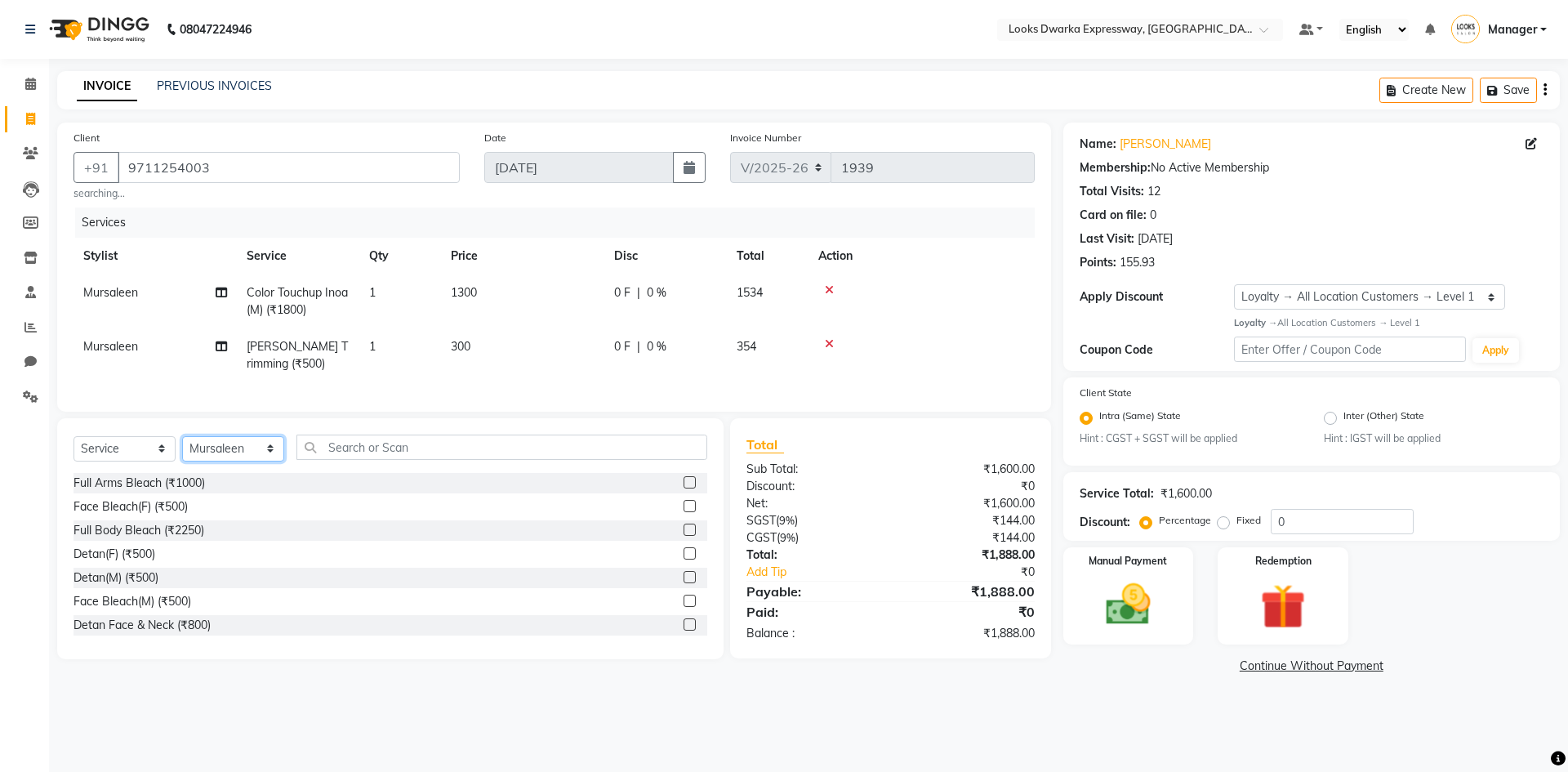
click at [265, 459] on select "Select Stylist Manager MD [PERSON_NAME] [PERSON_NAME] [PERSON_NAME] [PERSON_NAM…" at bounding box center [233, 448] width 103 height 26
select select "79681"
click at [182, 447] on select "Select Stylist Manager MD [PERSON_NAME] [PERSON_NAME] [PERSON_NAME] [PERSON_NAM…" at bounding box center [233, 448] width 103 height 26
click at [323, 459] on input "text" at bounding box center [501, 447] width 411 height 26
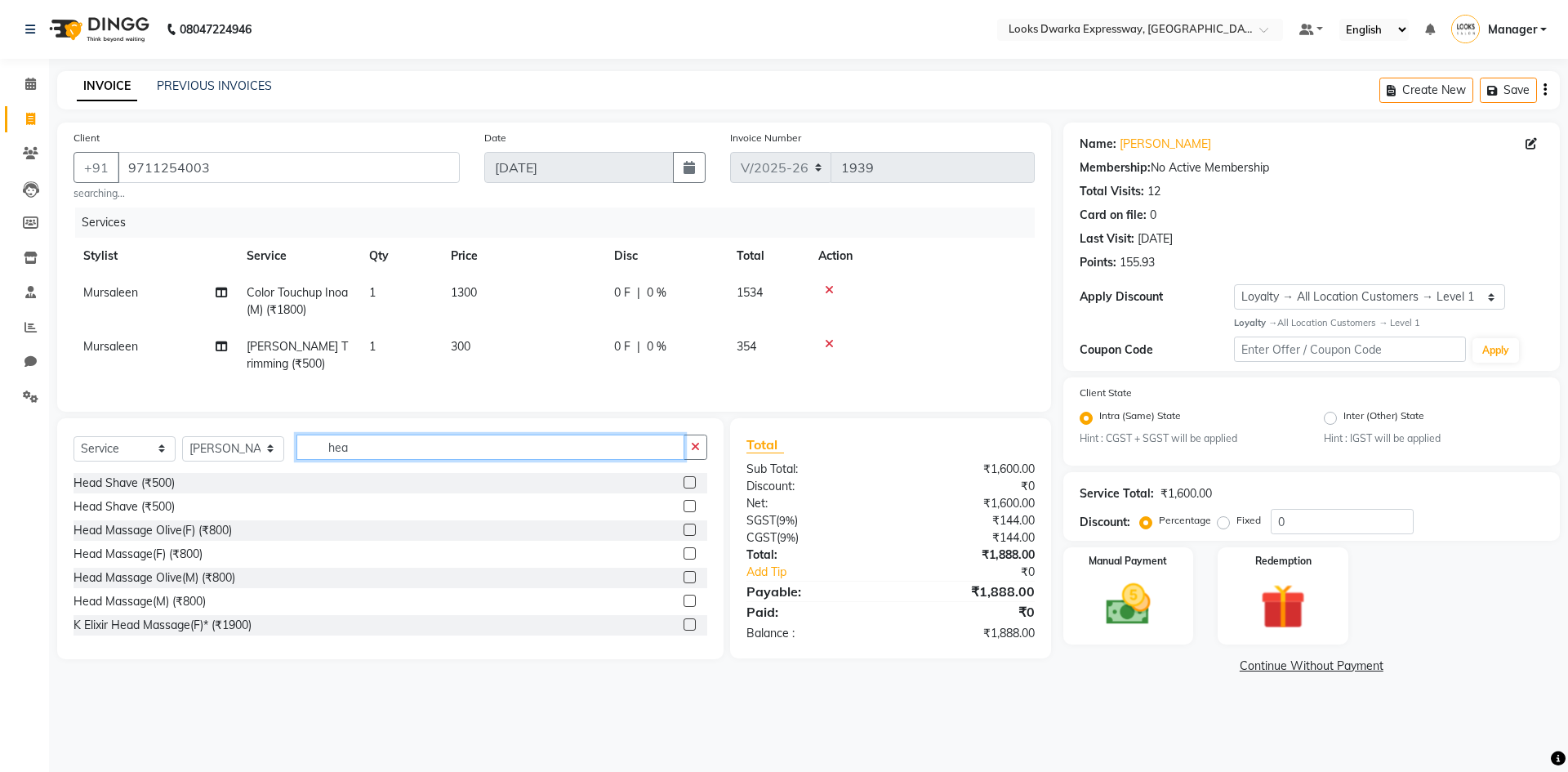
type input "hea"
click at [683, 536] on label at bounding box center [689, 529] width 12 height 12
click at [683, 536] on input "checkbox" at bounding box center [688, 530] width 10 height 10
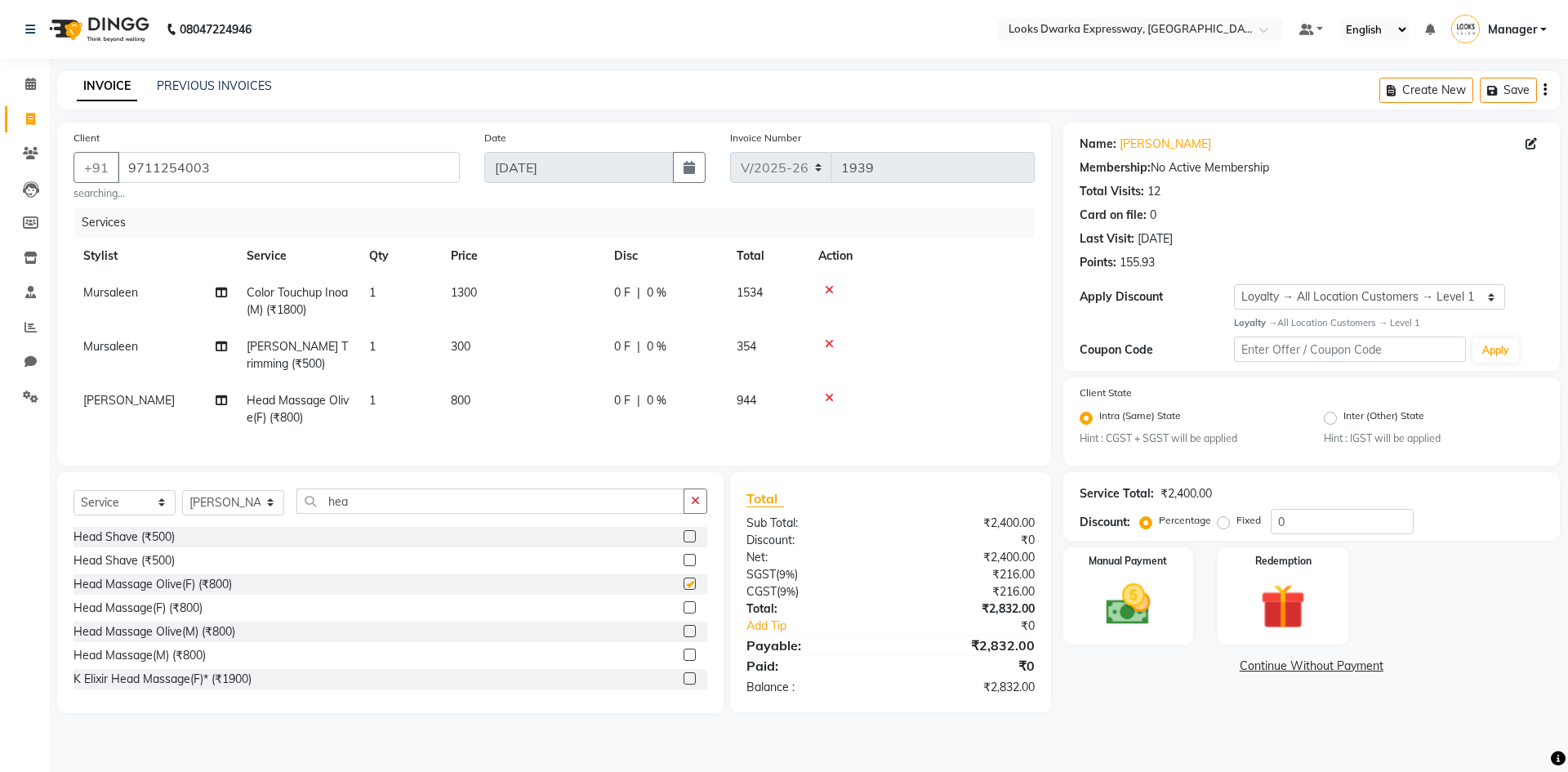
checkbox input "false"
click at [588, 417] on td "800" at bounding box center [522, 409] width 163 height 54
select select "79681"
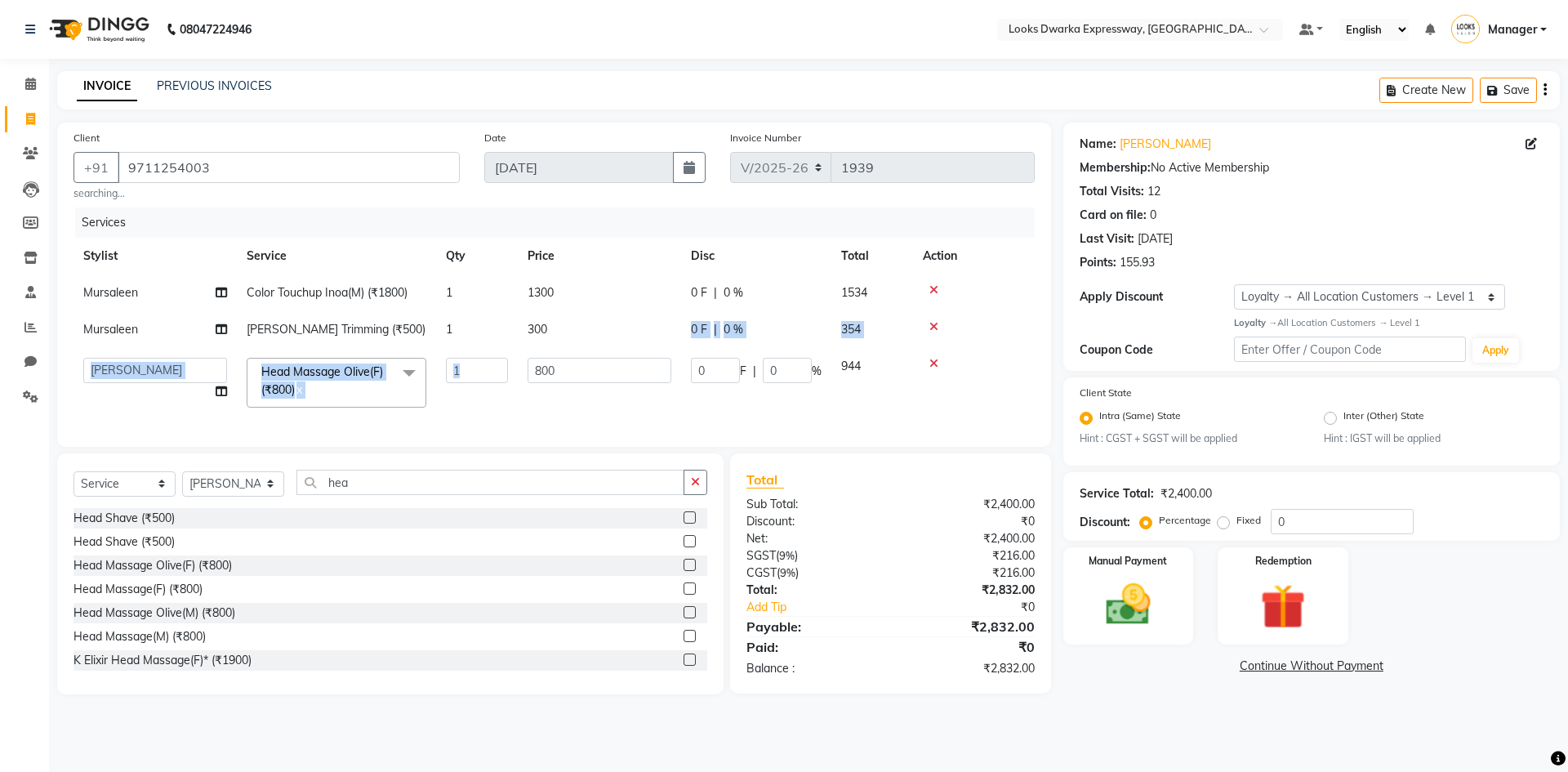
drag, startPoint x: 627, startPoint y: 345, endPoint x: 627, endPoint y: 363, distance: 18.0
click at [627, 363] on tbody "Mursaleen Color Touchup Inoa(M) (₹1800) 1 1300 0 F | 0 % 1534 [PERSON_NAME] Tri…" at bounding box center [553, 346] width 961 height 143
click at [627, 367] on input "800" at bounding box center [599, 370] width 143 height 26
type input "8"
type input "600"
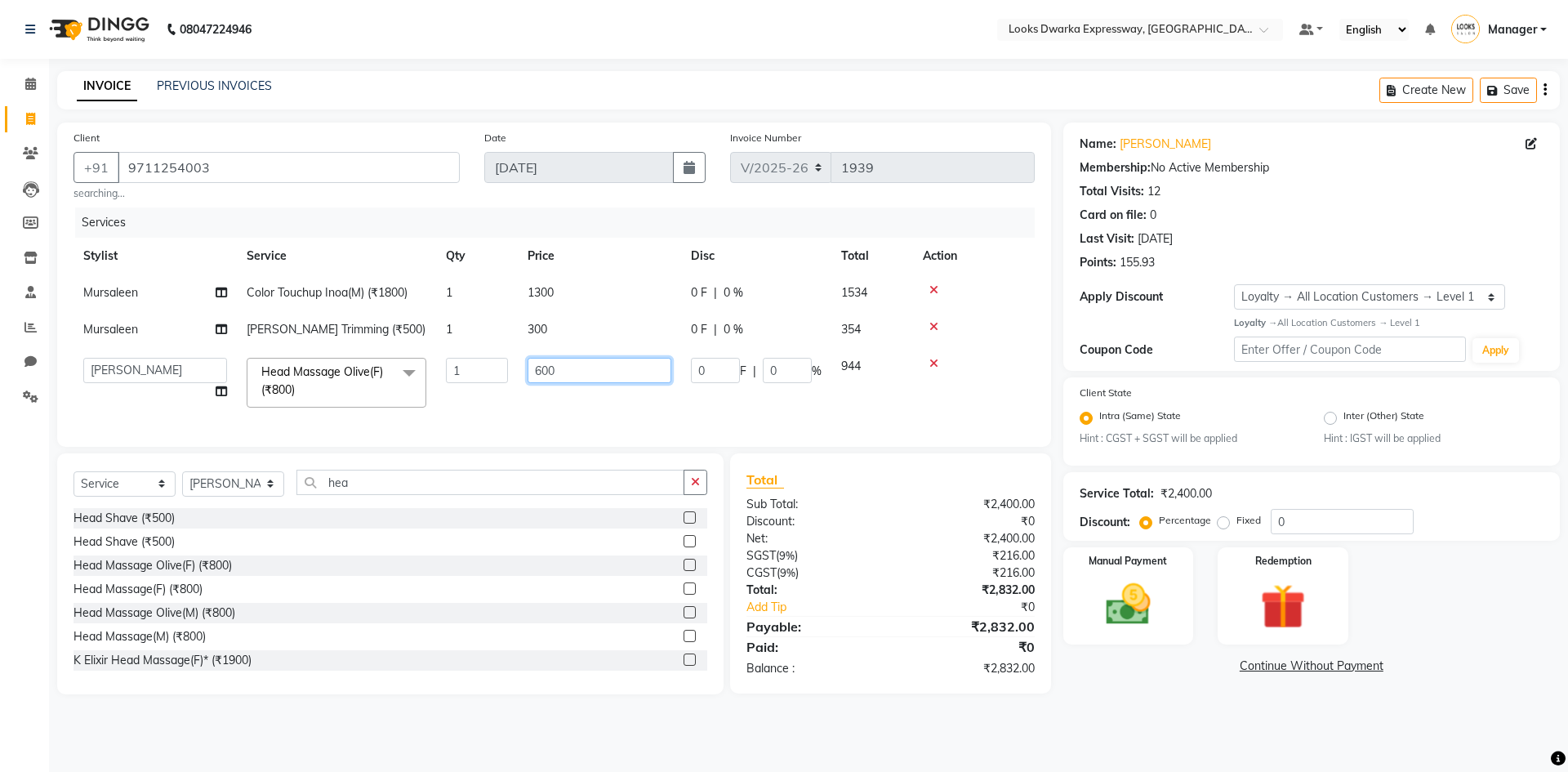
click at [622, 388] on td "600" at bounding box center [599, 382] width 163 height 69
click at [622, 391] on tr "Manager MD [PERSON_NAME] [PERSON_NAME] [PERSON_NAME] [PERSON_NAME] Soha SSBEAUT…" at bounding box center [553, 382] width 961 height 69
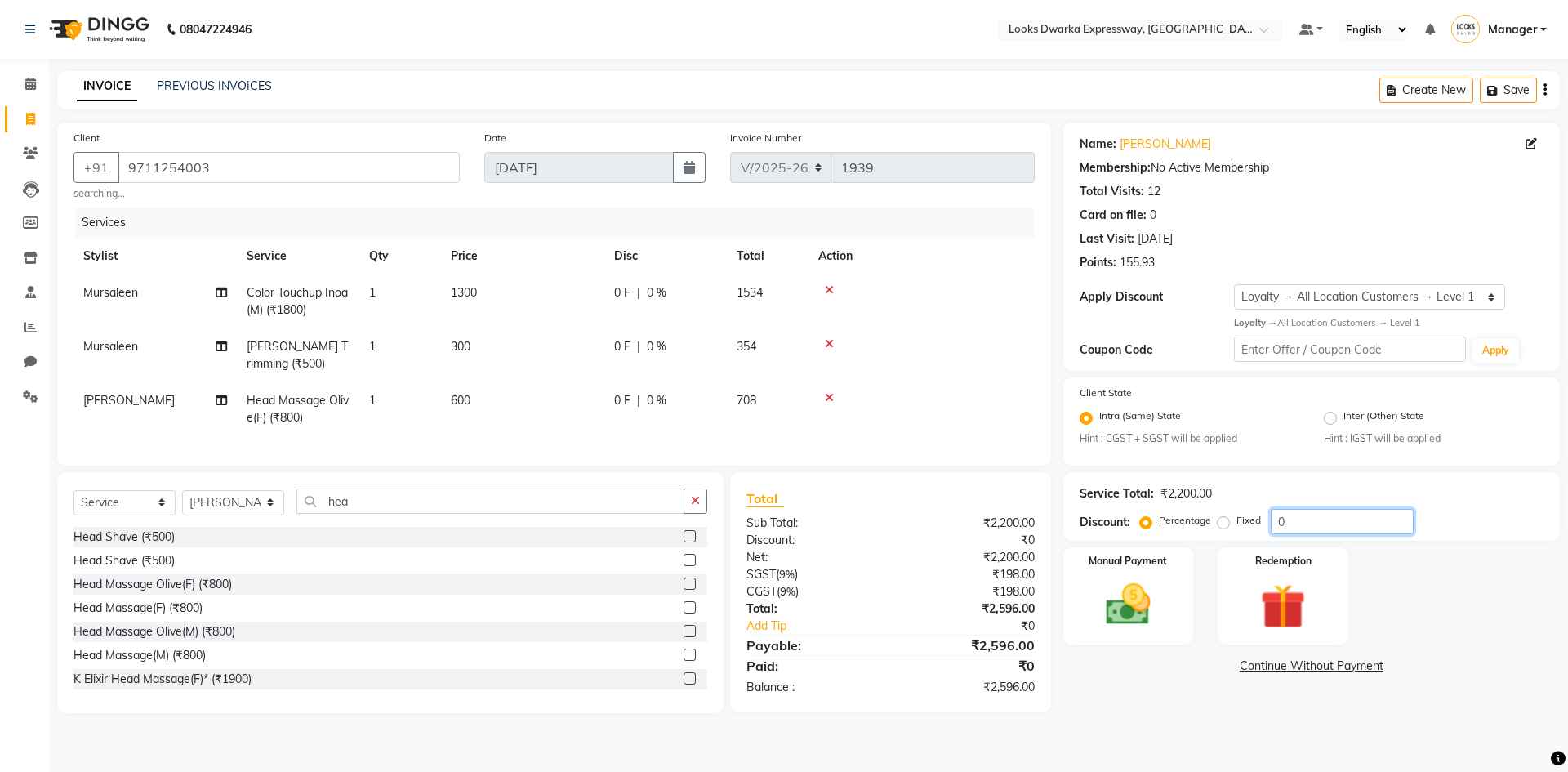
click at [1299, 522] on input "0" at bounding box center [1341, 521] width 143 height 26
click at [1316, 530] on input "10" at bounding box center [1341, 521] width 143 height 26
type input "1"
type input "10"
click at [525, 296] on td "1300" at bounding box center [522, 301] width 163 height 54
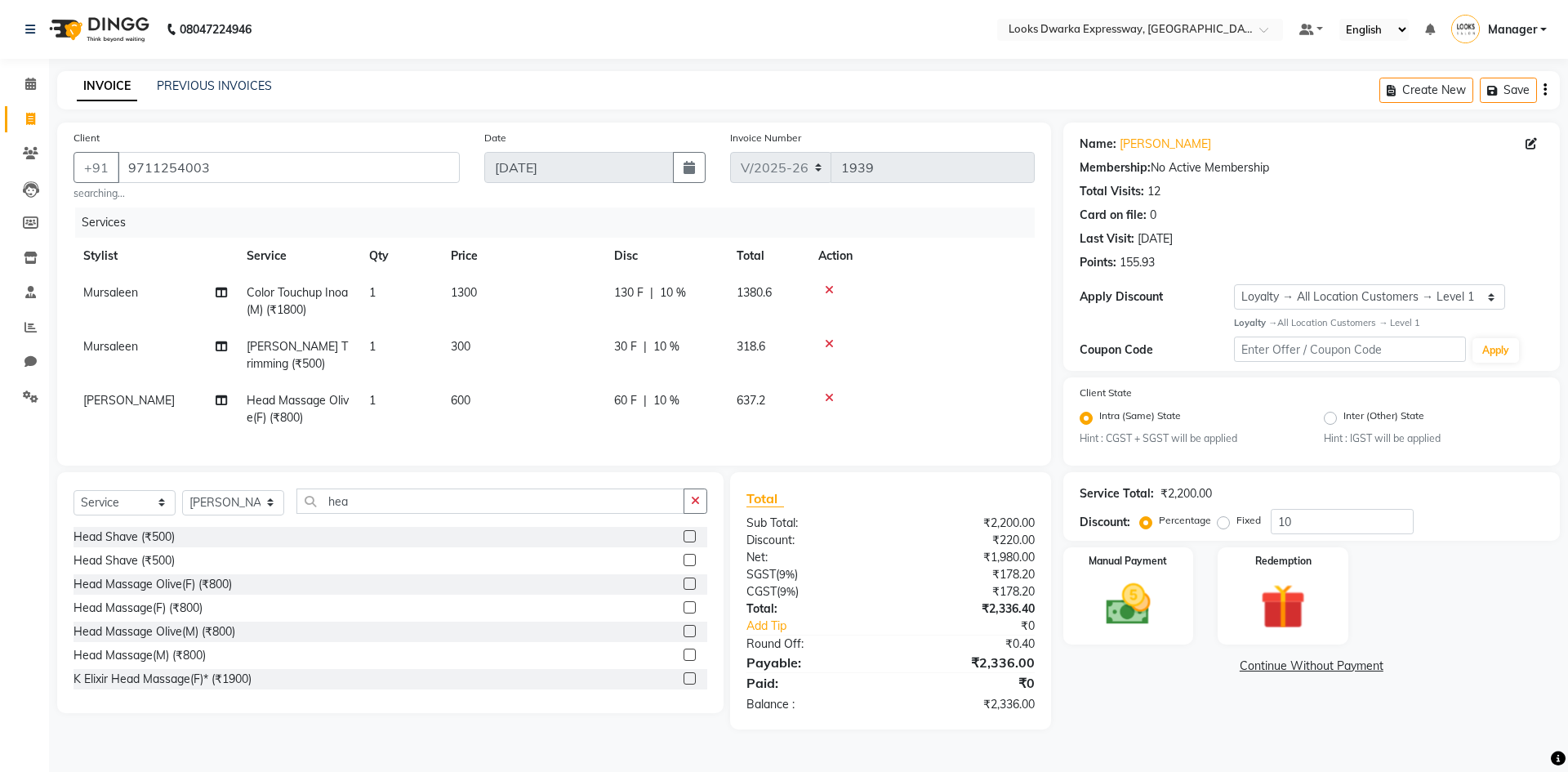
select select "43893"
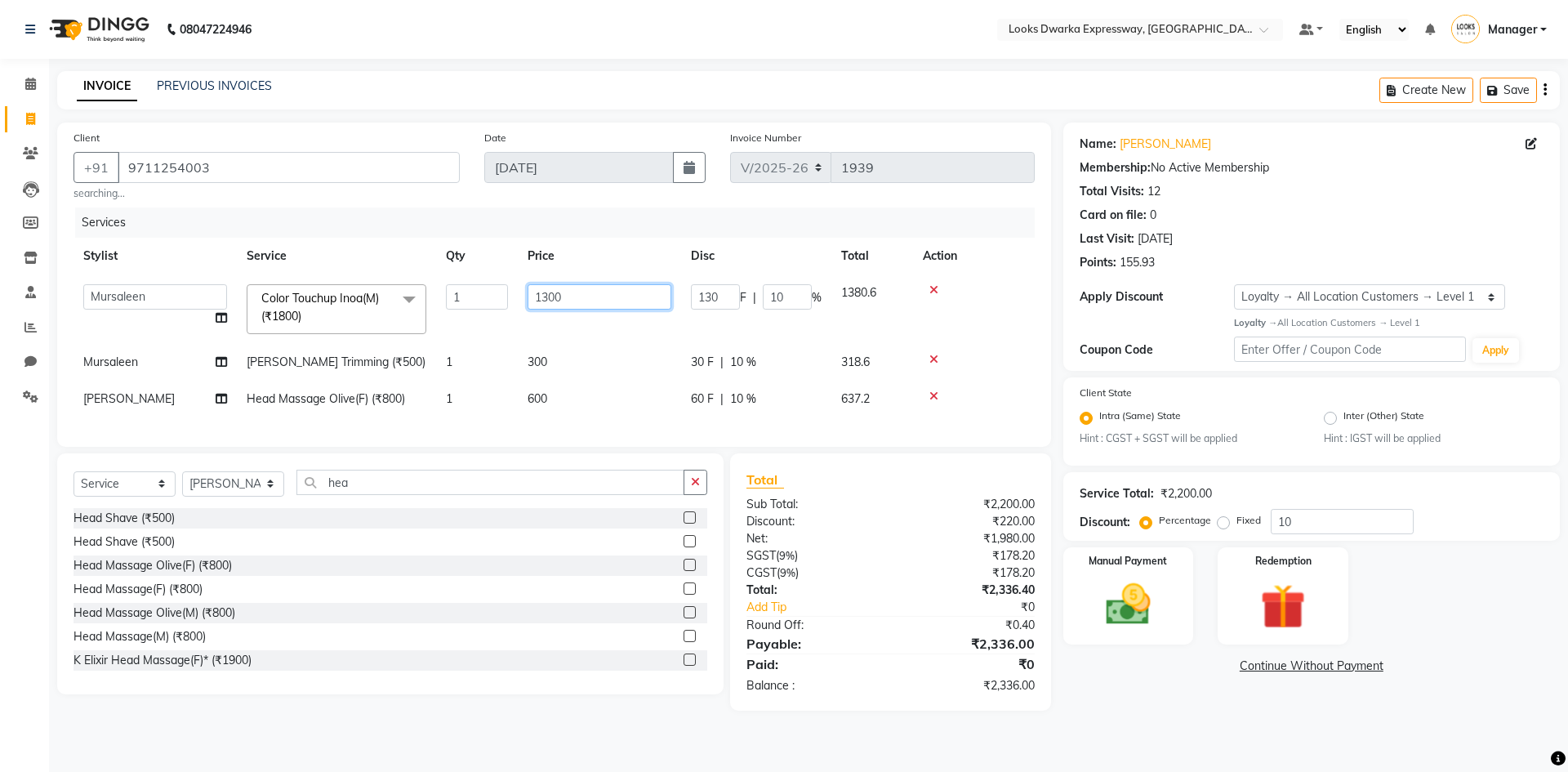
click at [586, 292] on input "1300" at bounding box center [599, 296] width 143 height 26
type input "1200"
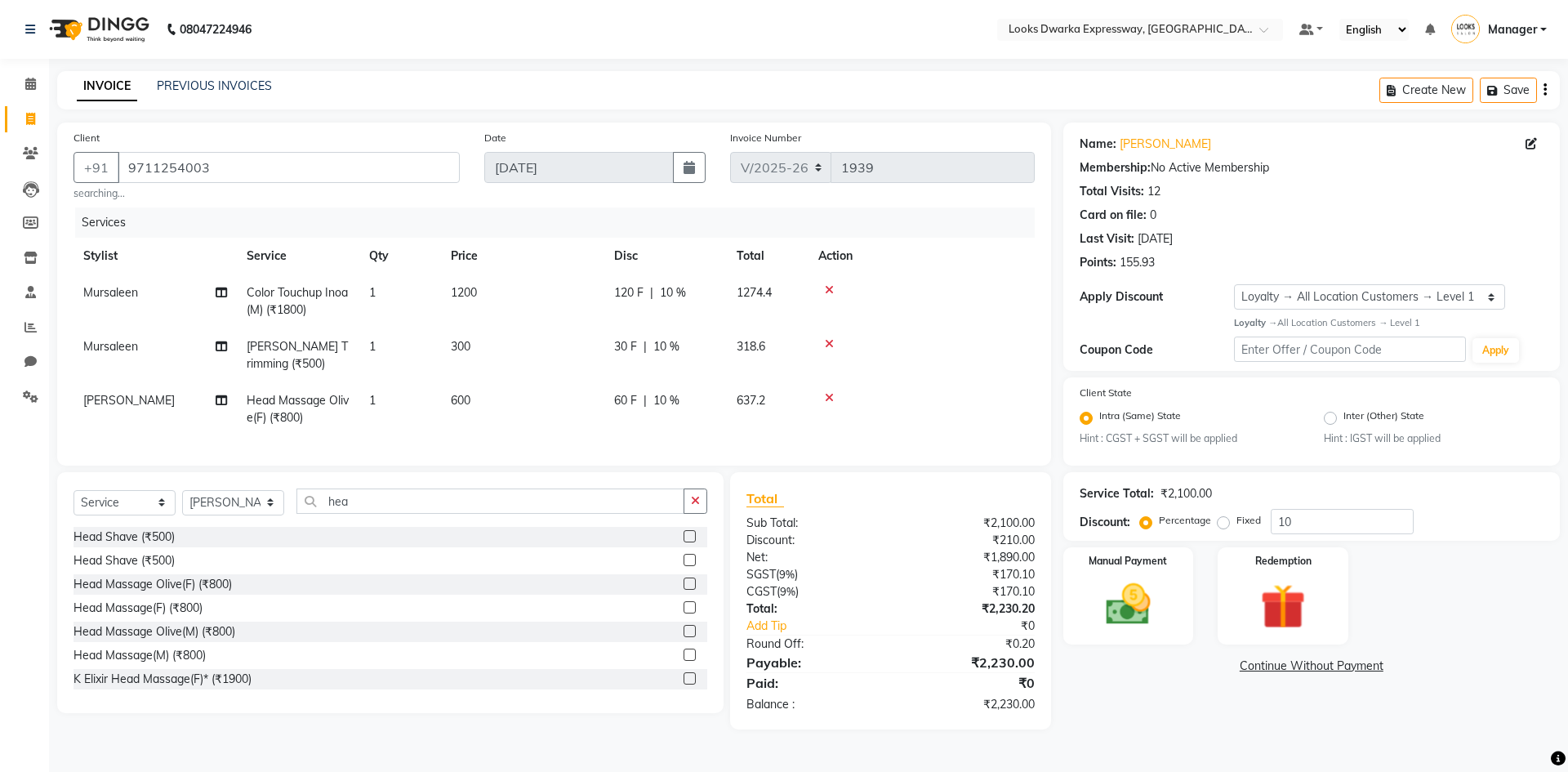
click at [581, 312] on td "1200" at bounding box center [522, 301] width 163 height 54
select select "43893"
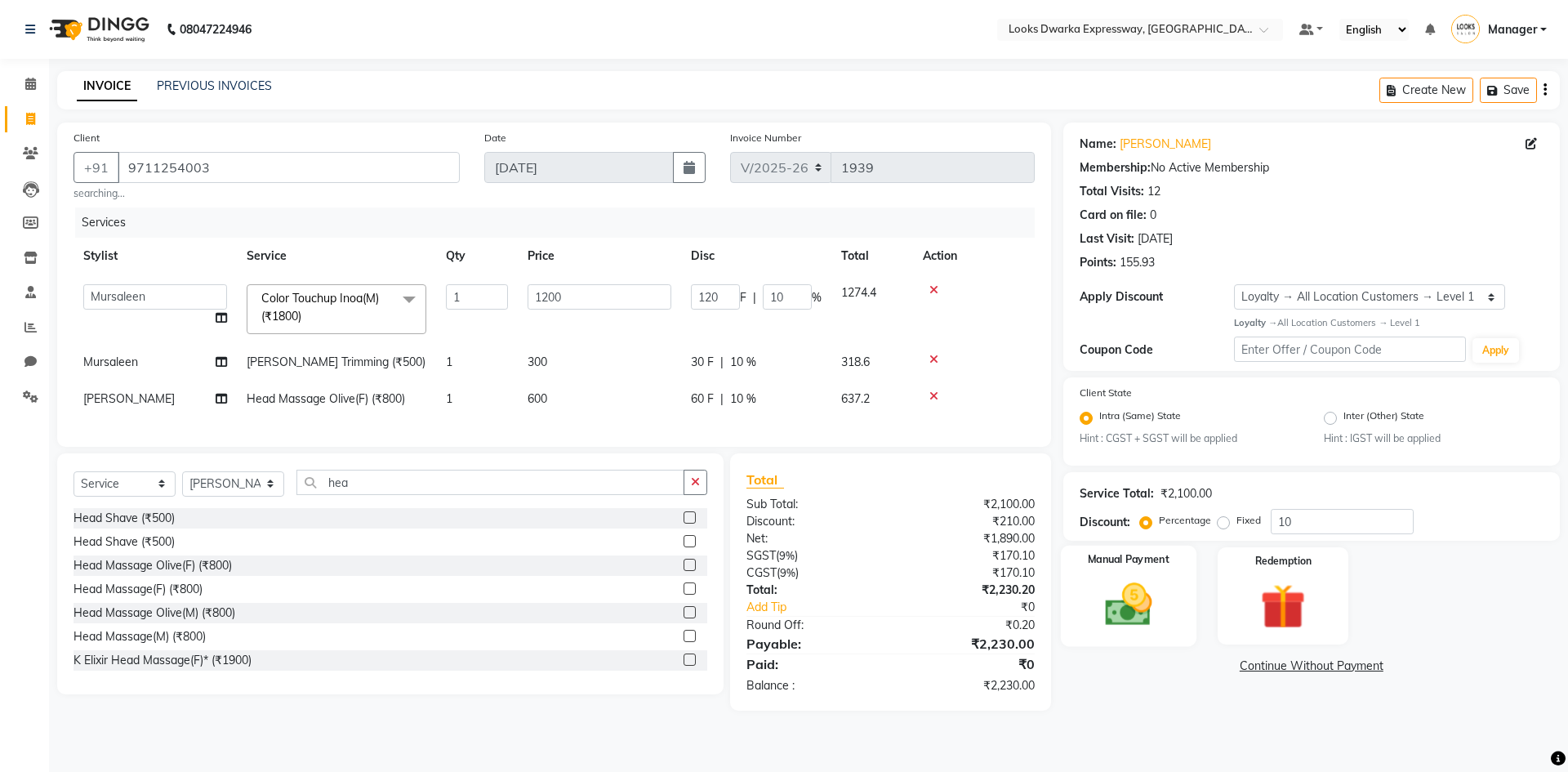
click at [1111, 608] on img at bounding box center [1128, 604] width 76 height 54
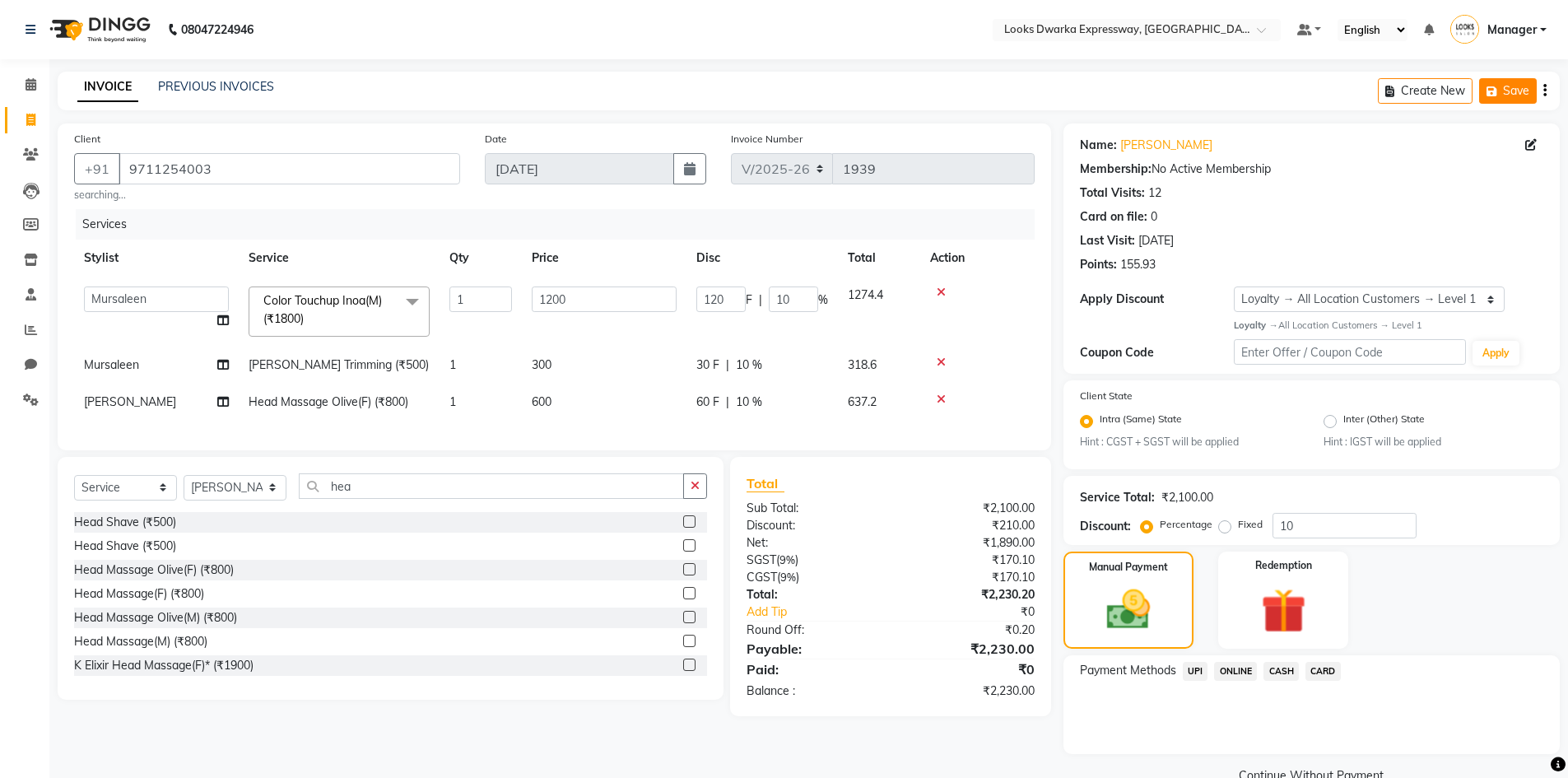
click at [1532, 82] on button "Save" at bounding box center [1508, 91] width 57 height 26
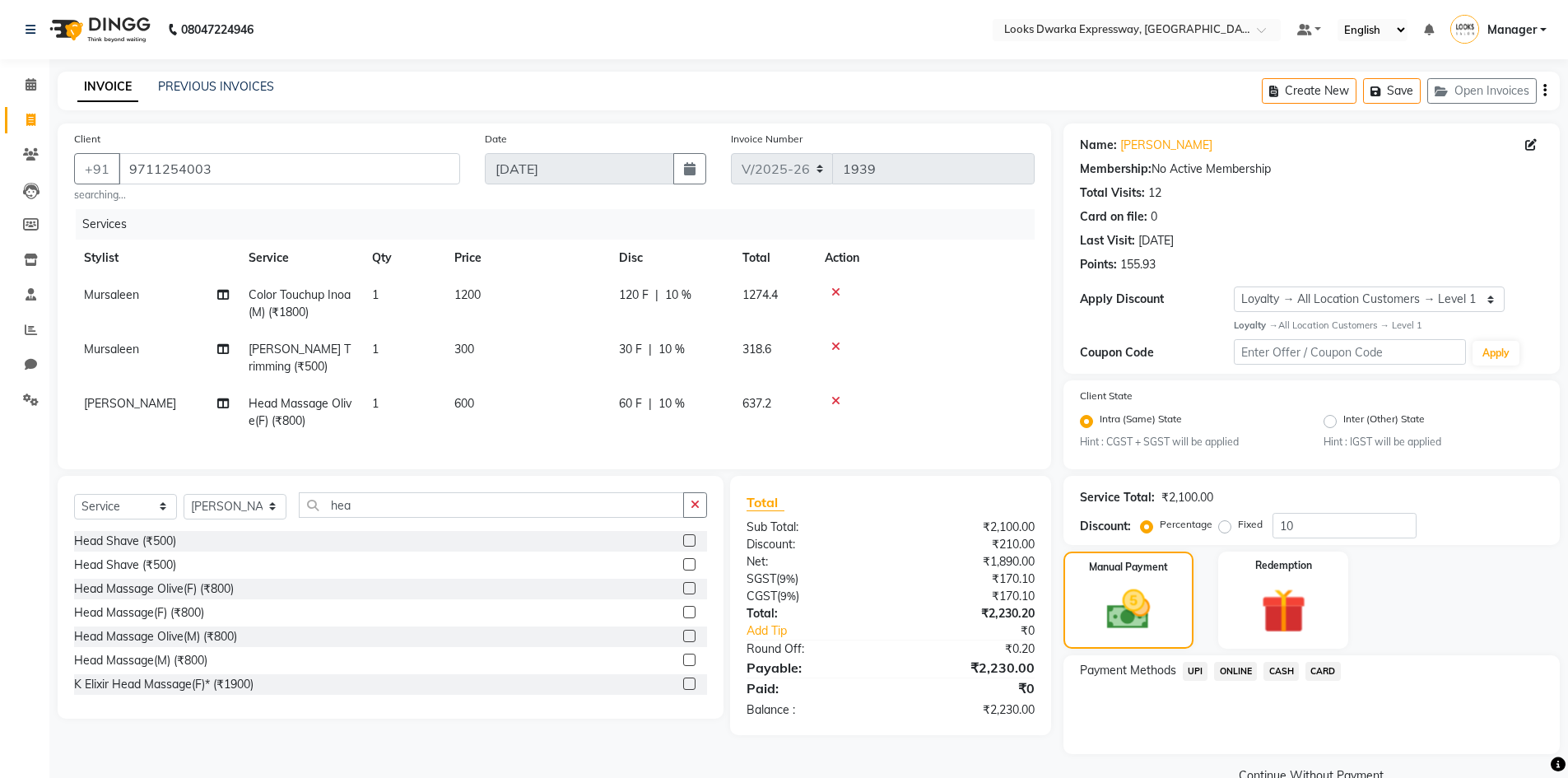
drag, startPoint x: 1271, startPoint y: 321, endPoint x: 967, endPoint y: 443, distance: 327.6
click at [967, 443] on div "Services Stylist Service Qty Price Disc Total Action Mursaleen Color Touchup In…" at bounding box center [554, 330] width 961 height 244
click at [1326, 529] on input "10" at bounding box center [1344, 525] width 144 height 26
type input "1"
type input "10"
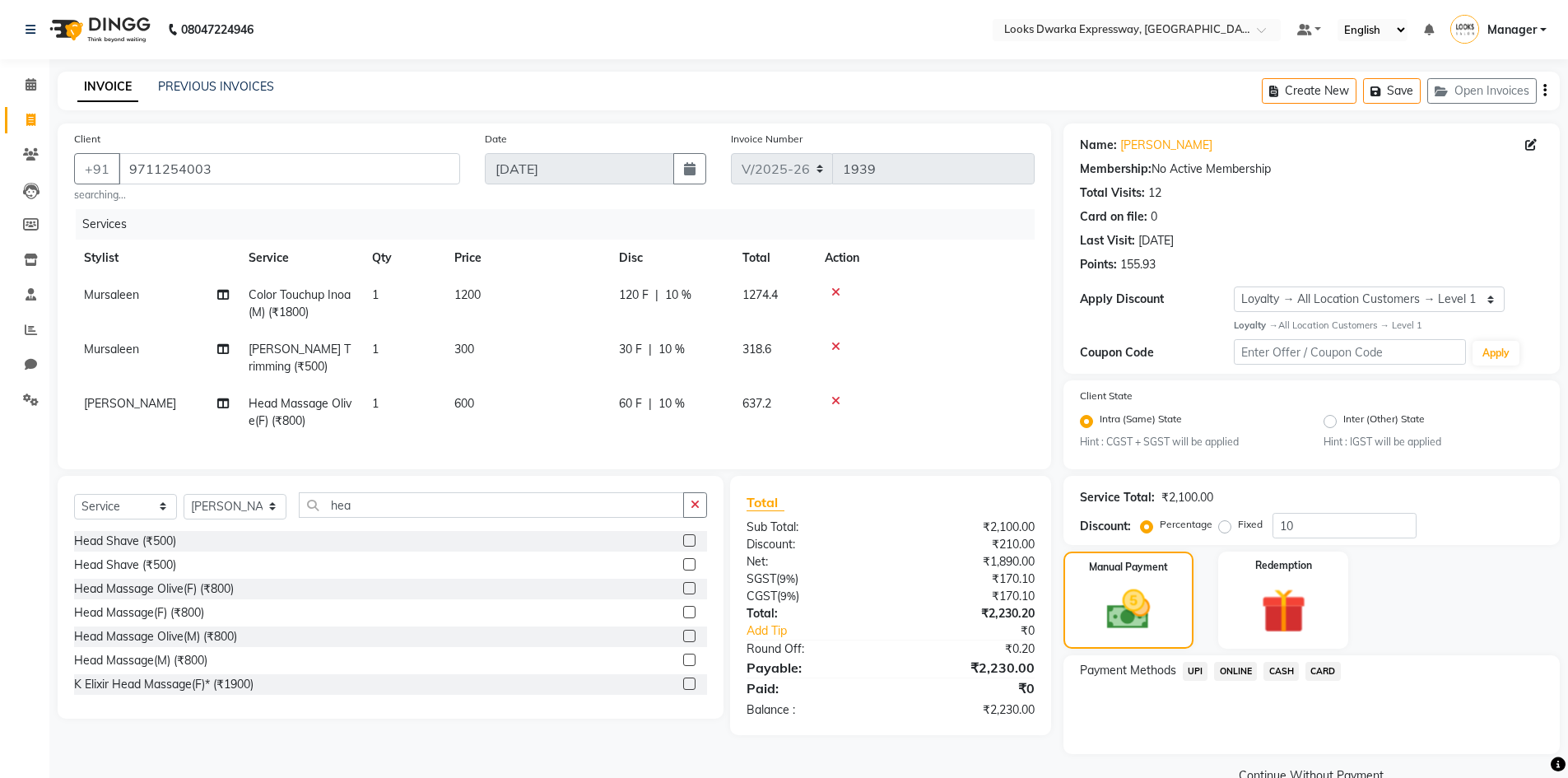
click at [1320, 670] on span "CARD" at bounding box center [1322, 672] width 35 height 19
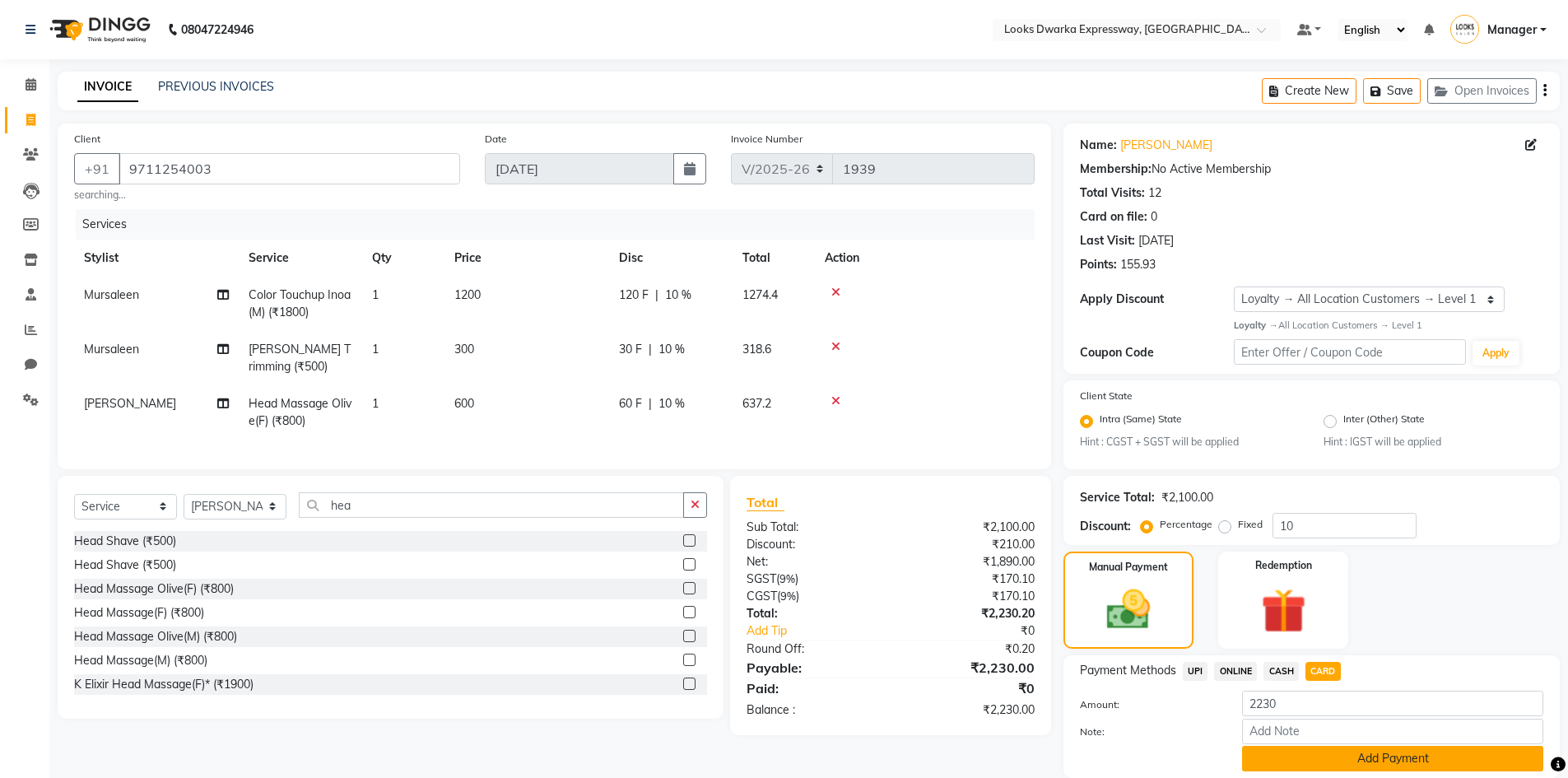
click at [1418, 758] on button "Add Payment" at bounding box center [1392, 758] width 301 height 26
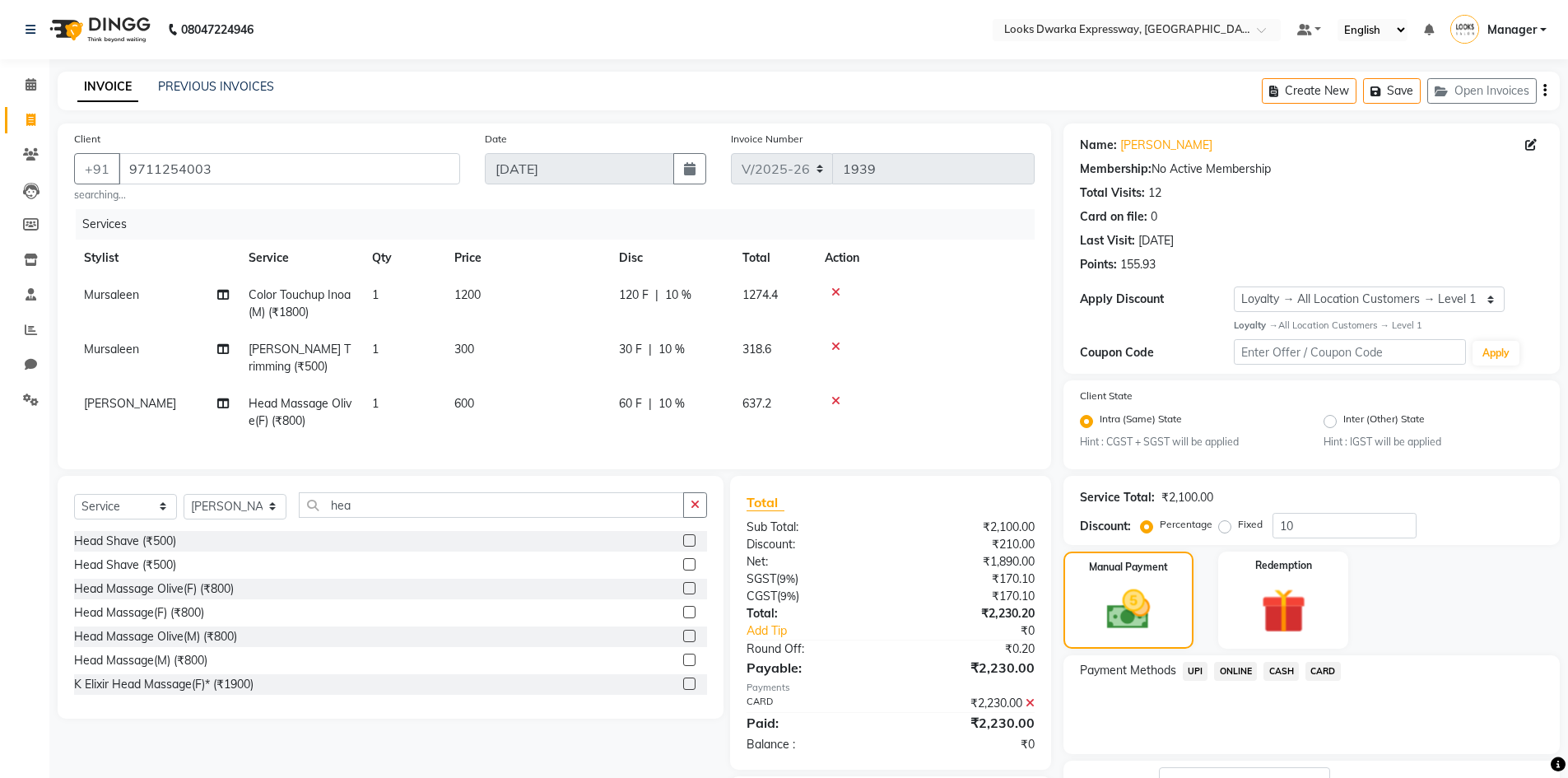
scroll to position [127, 0]
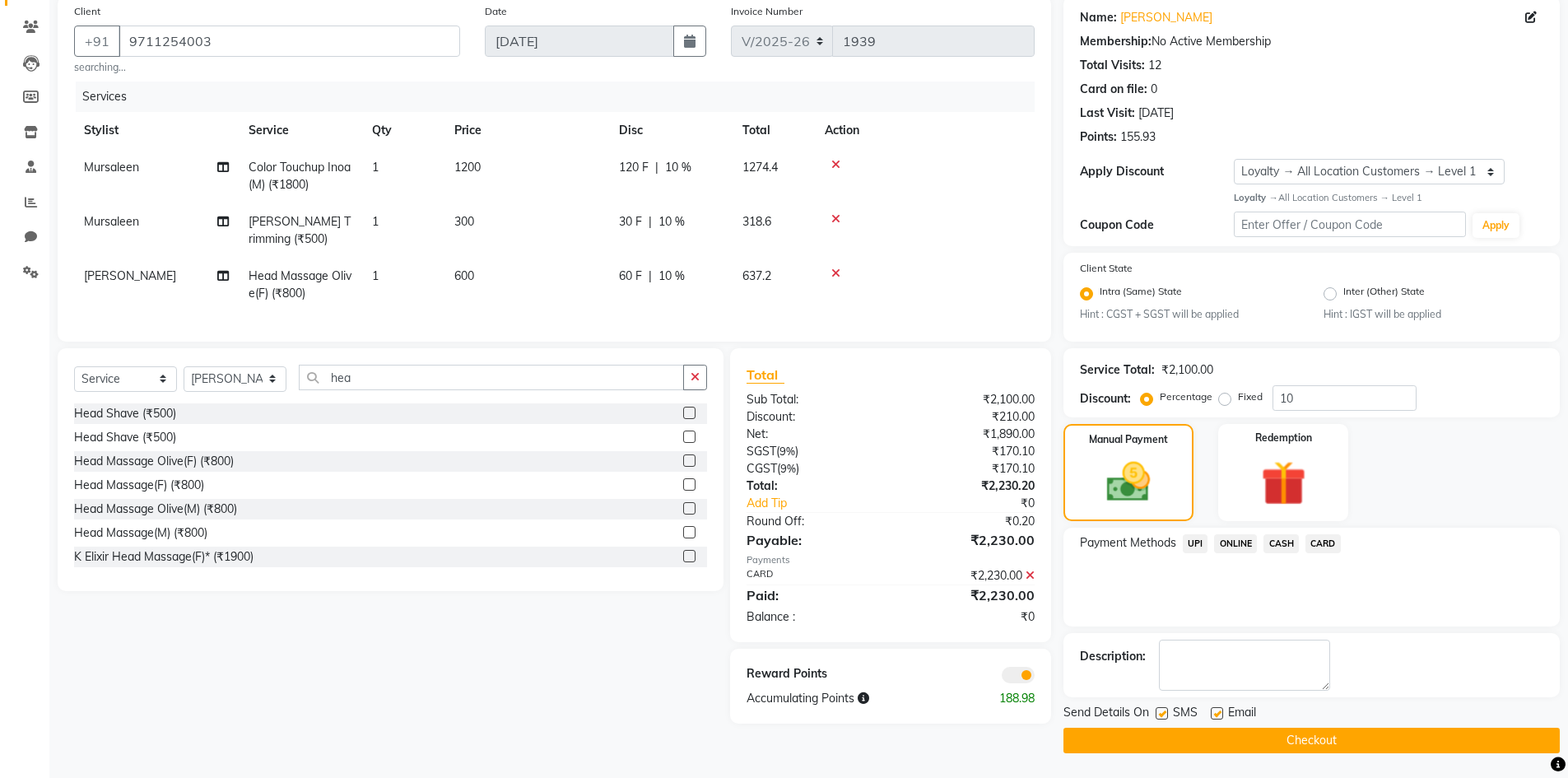
drag, startPoint x: 1336, startPoint y: 765, endPoint x: 1343, endPoint y: 749, distance: 17.5
click at [1337, 763] on main "INVOICE PREVIOUS INVOICES Create New Save Open Invoices Client [PHONE_NUMBER] s…" at bounding box center [808, 361] width 1518 height 834
click at [1223, 745] on button "Checkout" at bounding box center [1311, 740] width 497 height 26
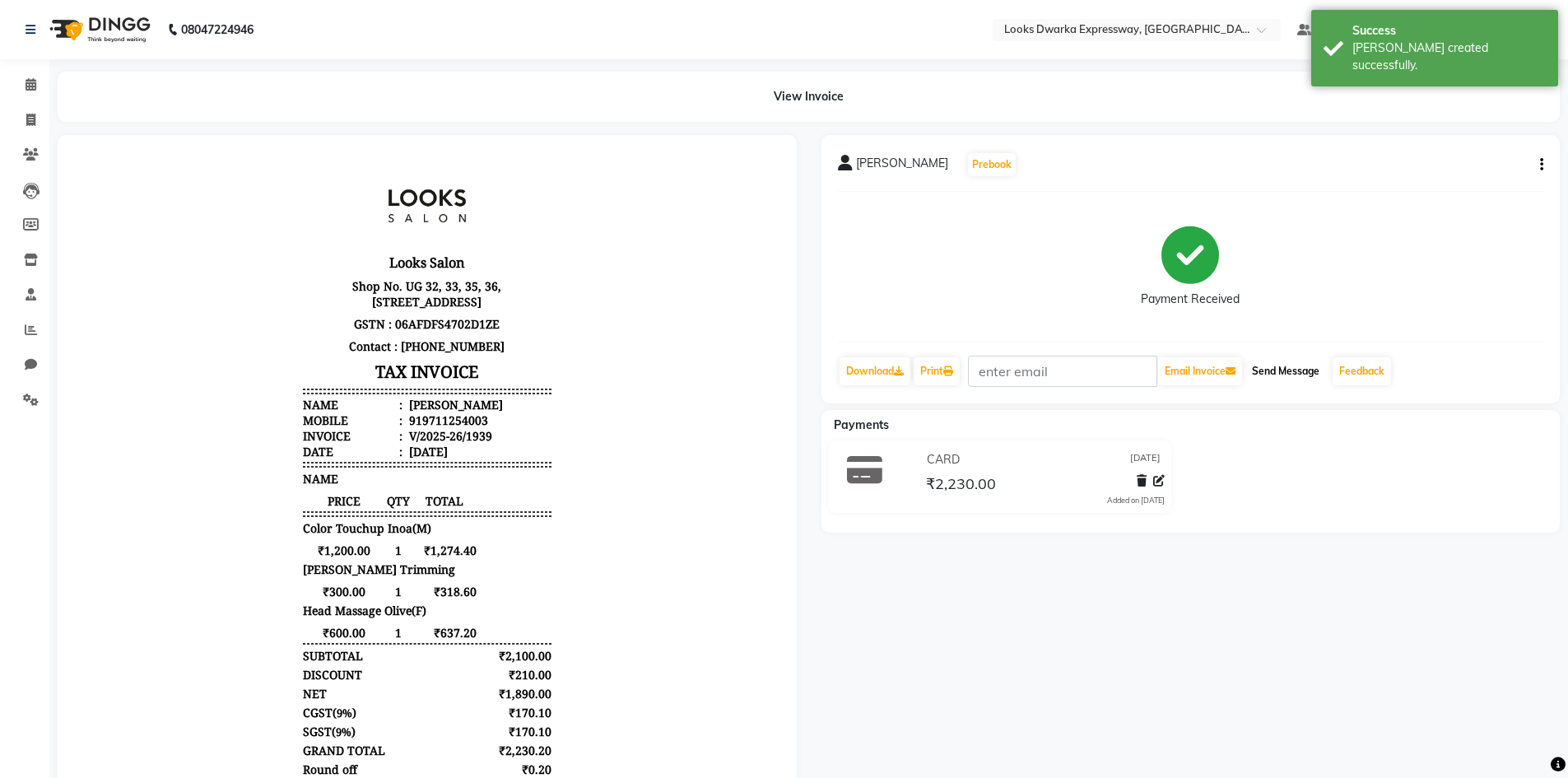
click at [1304, 367] on button "Send Message" at bounding box center [1285, 370] width 80 height 28
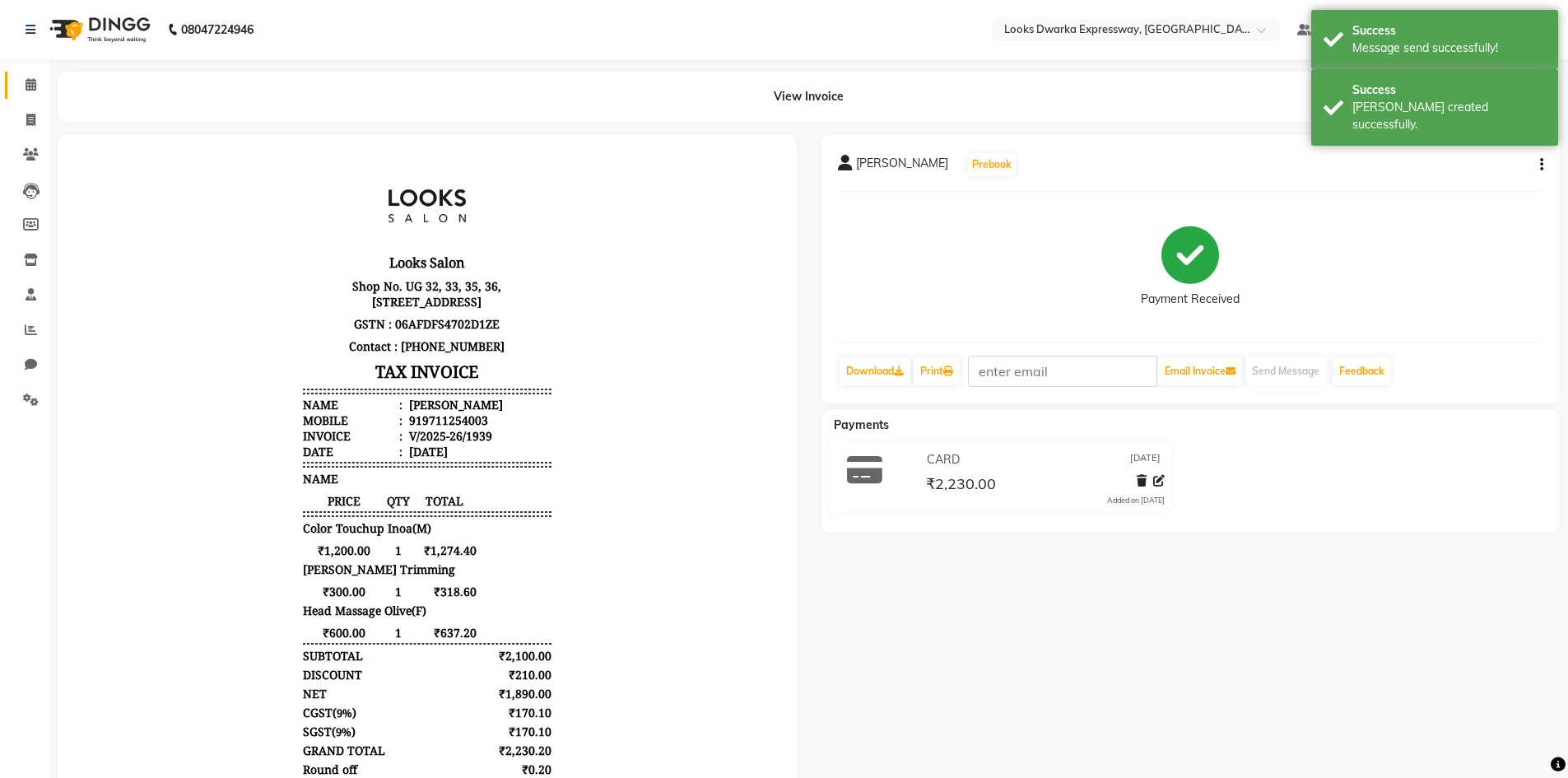
click at [29, 74] on link "Calendar" at bounding box center [24, 85] width 39 height 27
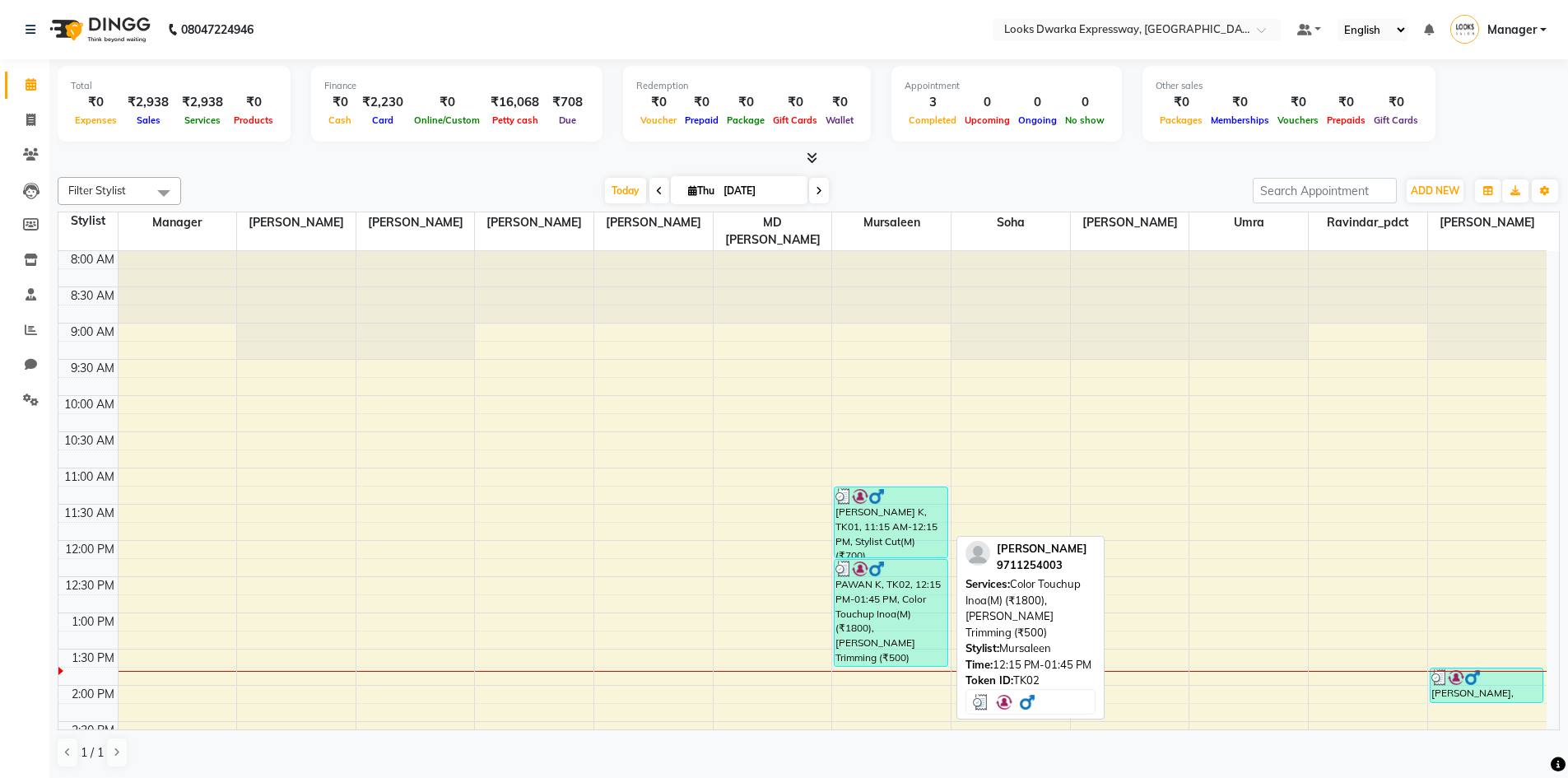
click at [857, 616] on div "PAWAN K, TK02, 12:15 PM-01:45 PM, Color Touchup Inoa(M) (₹1800),[PERSON_NAME] T…" at bounding box center [890, 612] width 112 height 106
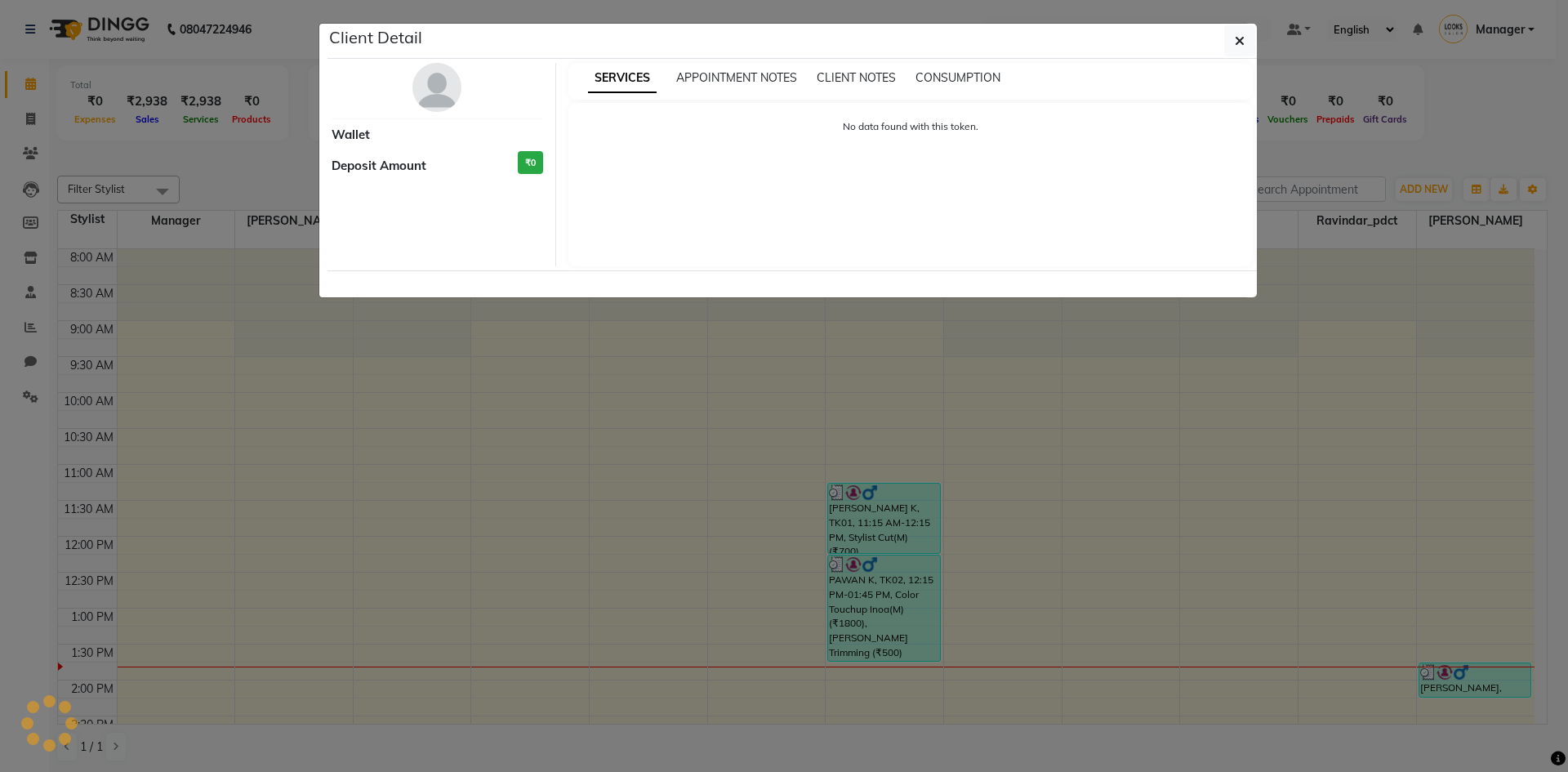
select select "3"
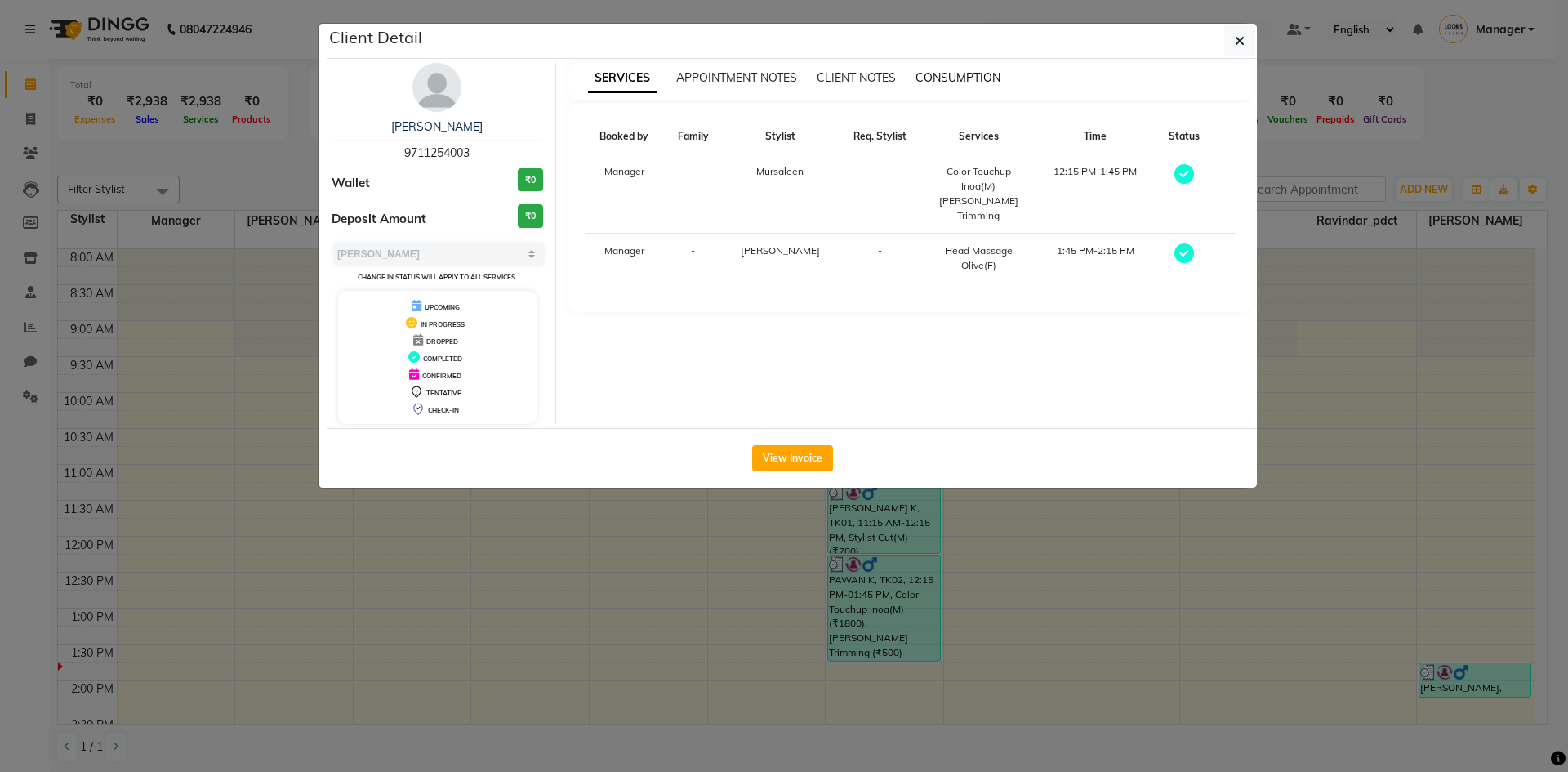
click at [967, 75] on span "CONSUMPTION" at bounding box center [957, 77] width 84 height 14
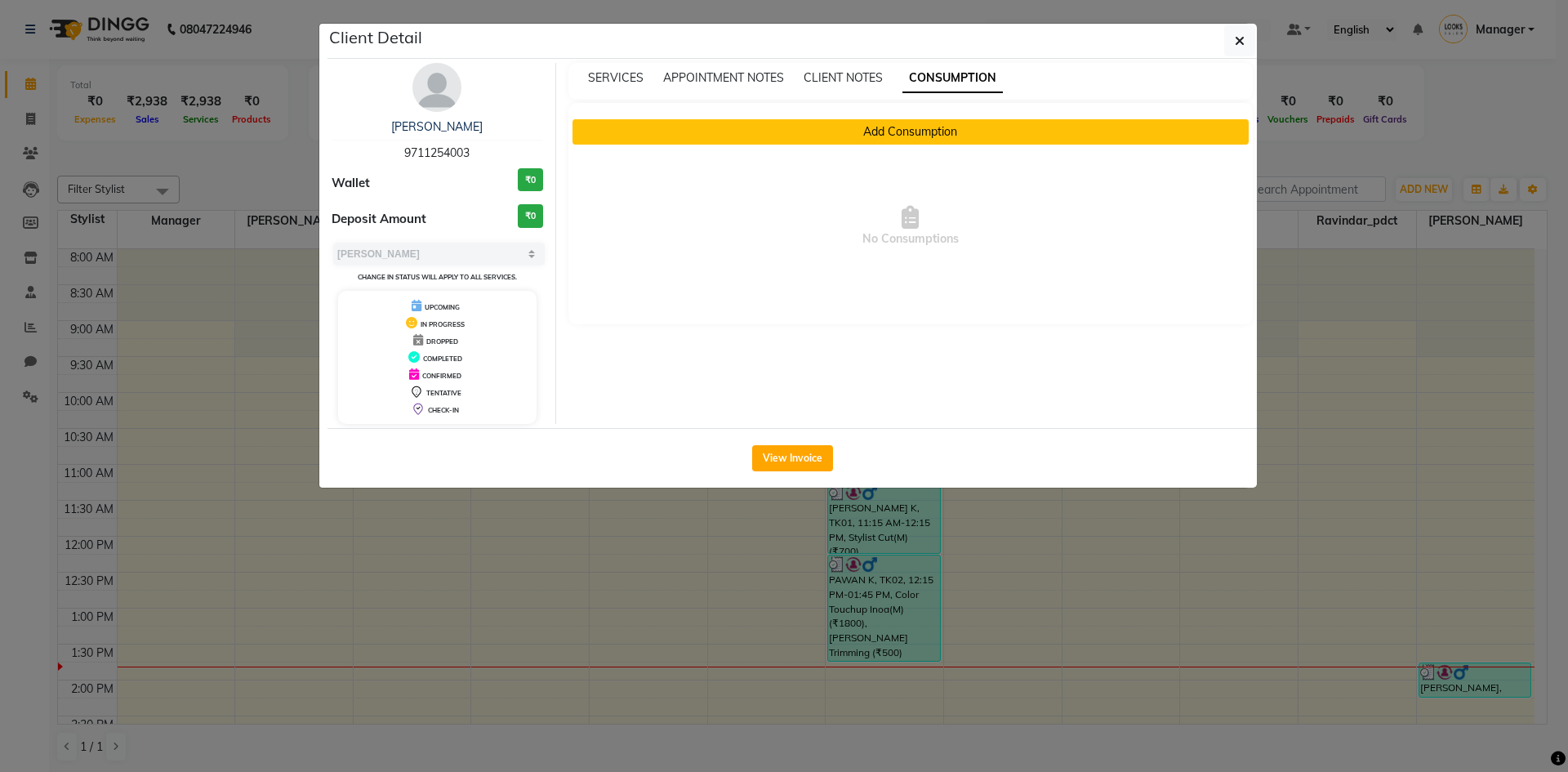
click at [926, 128] on button "Add Consumption" at bounding box center [910, 132] width 677 height 26
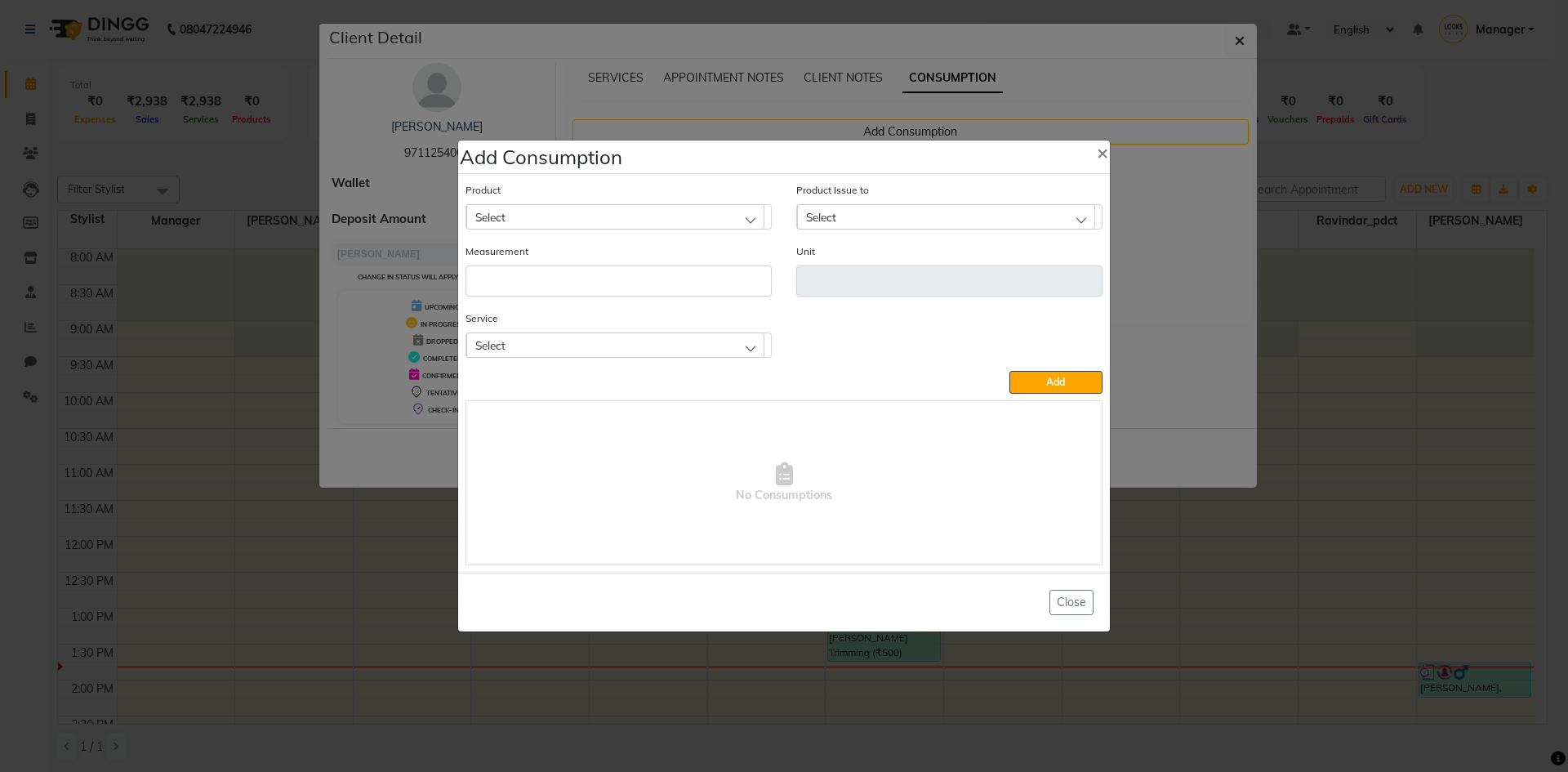
click at [643, 211] on div "Select" at bounding box center [615, 217] width 298 height 25
click at [1322, 720] on ngb-modal-window "Add Consumption × Product Select 007 Hair Mask 850ml 007 Keratin Conditioner 10…" at bounding box center [784, 386] width 1568 height 772
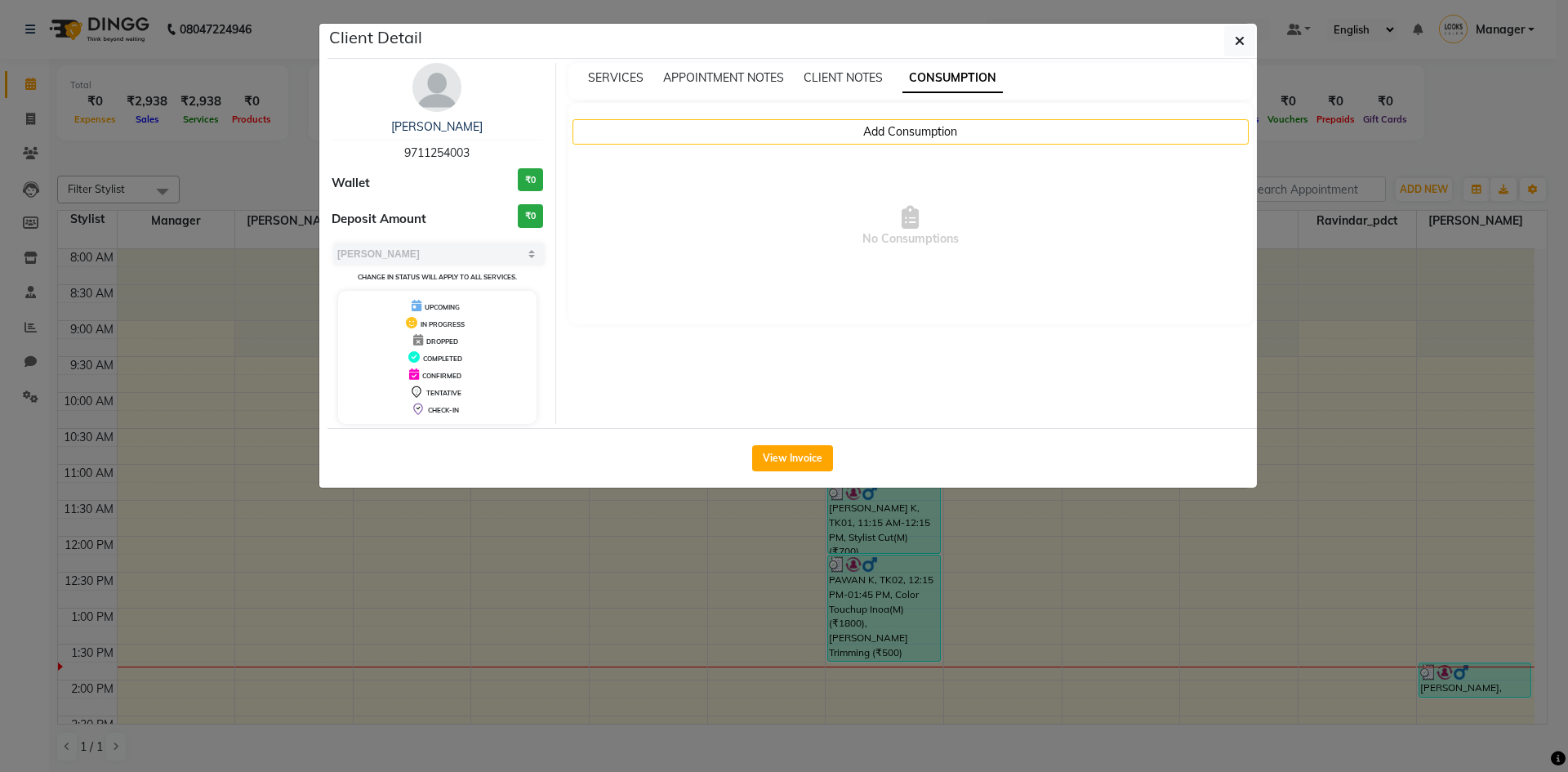
click at [1312, 698] on ngb-modal-window "Client Detail PAWAN K 9711254003 Wallet ₹0 Deposit Amount ₹0 Select MARK DONE U…" at bounding box center [784, 386] width 1568 height 772
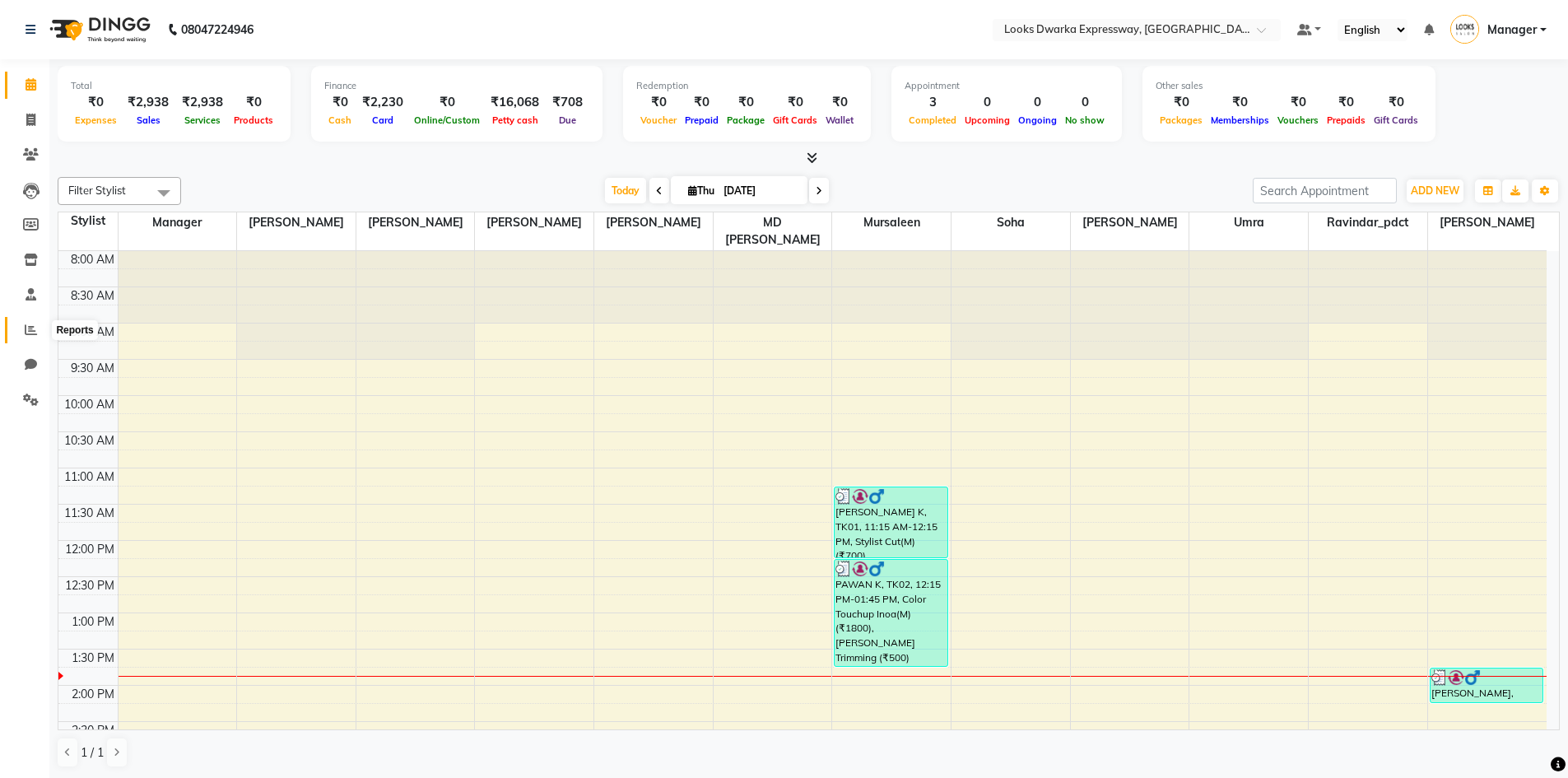
click at [30, 328] on icon at bounding box center [31, 329] width 12 height 12
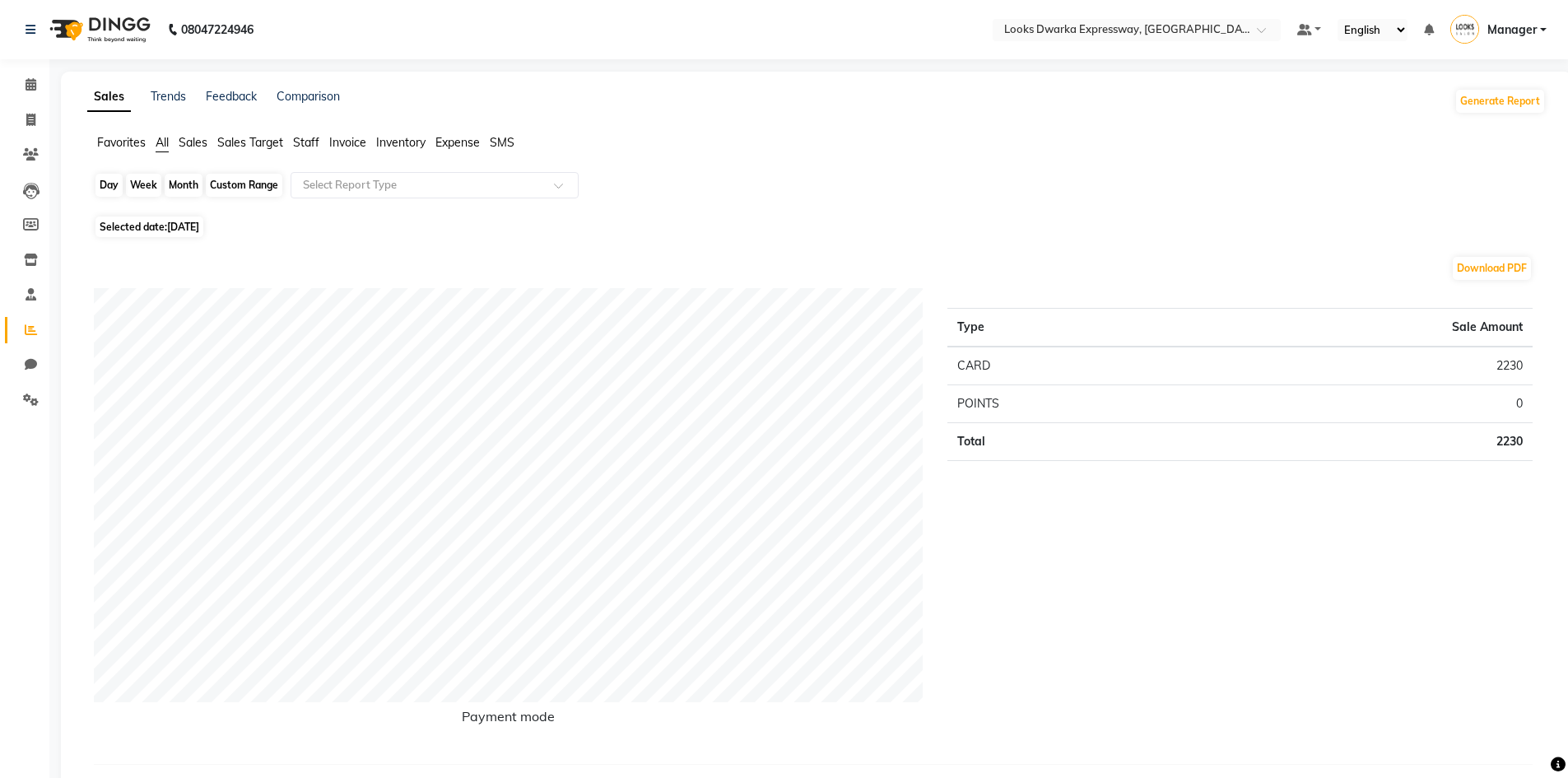
click at [117, 187] on div "Day" at bounding box center [109, 185] width 27 height 23
select select "9"
select select "2025"
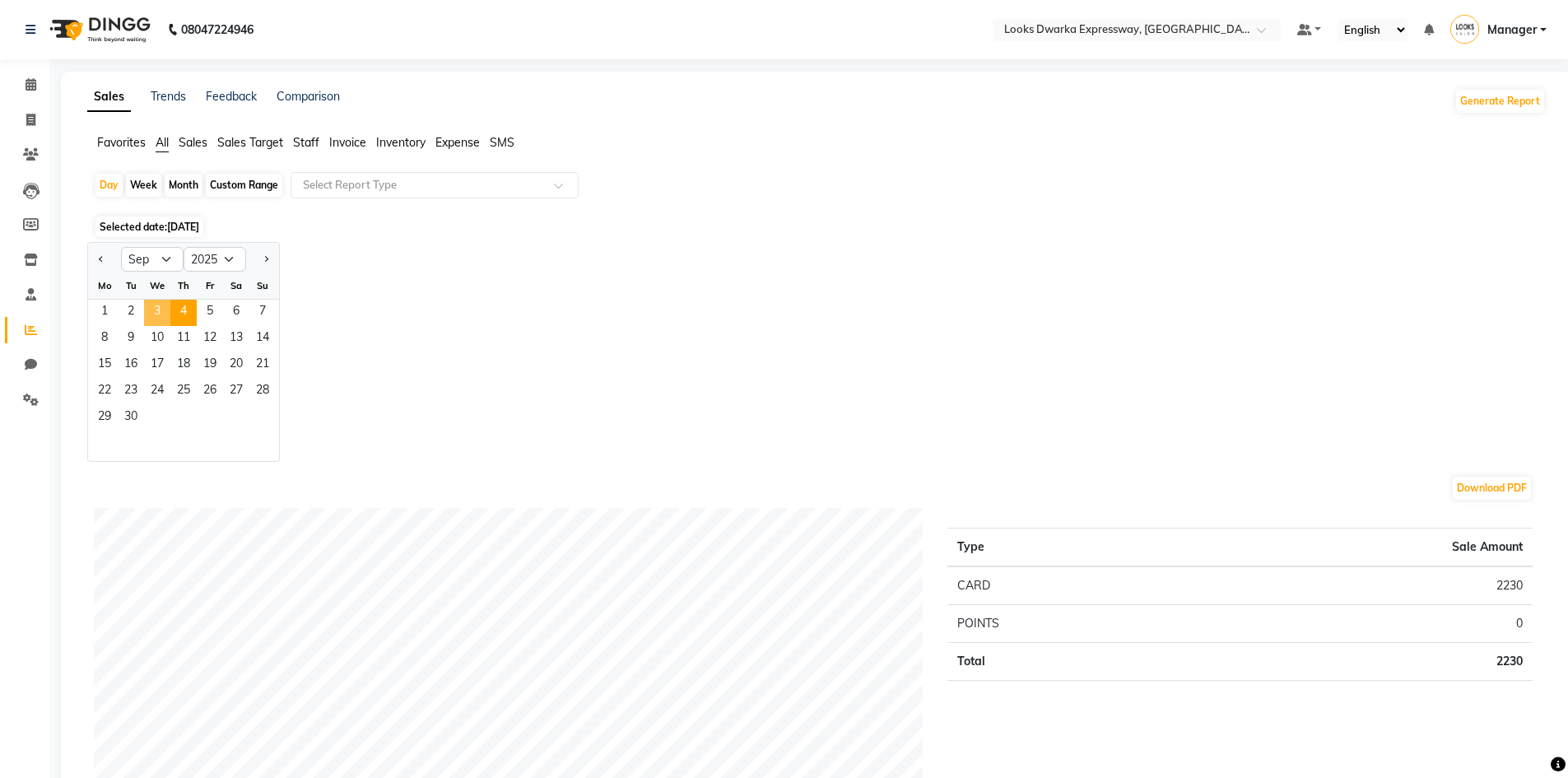
click at [155, 305] on span "3" at bounding box center [158, 313] width 27 height 27
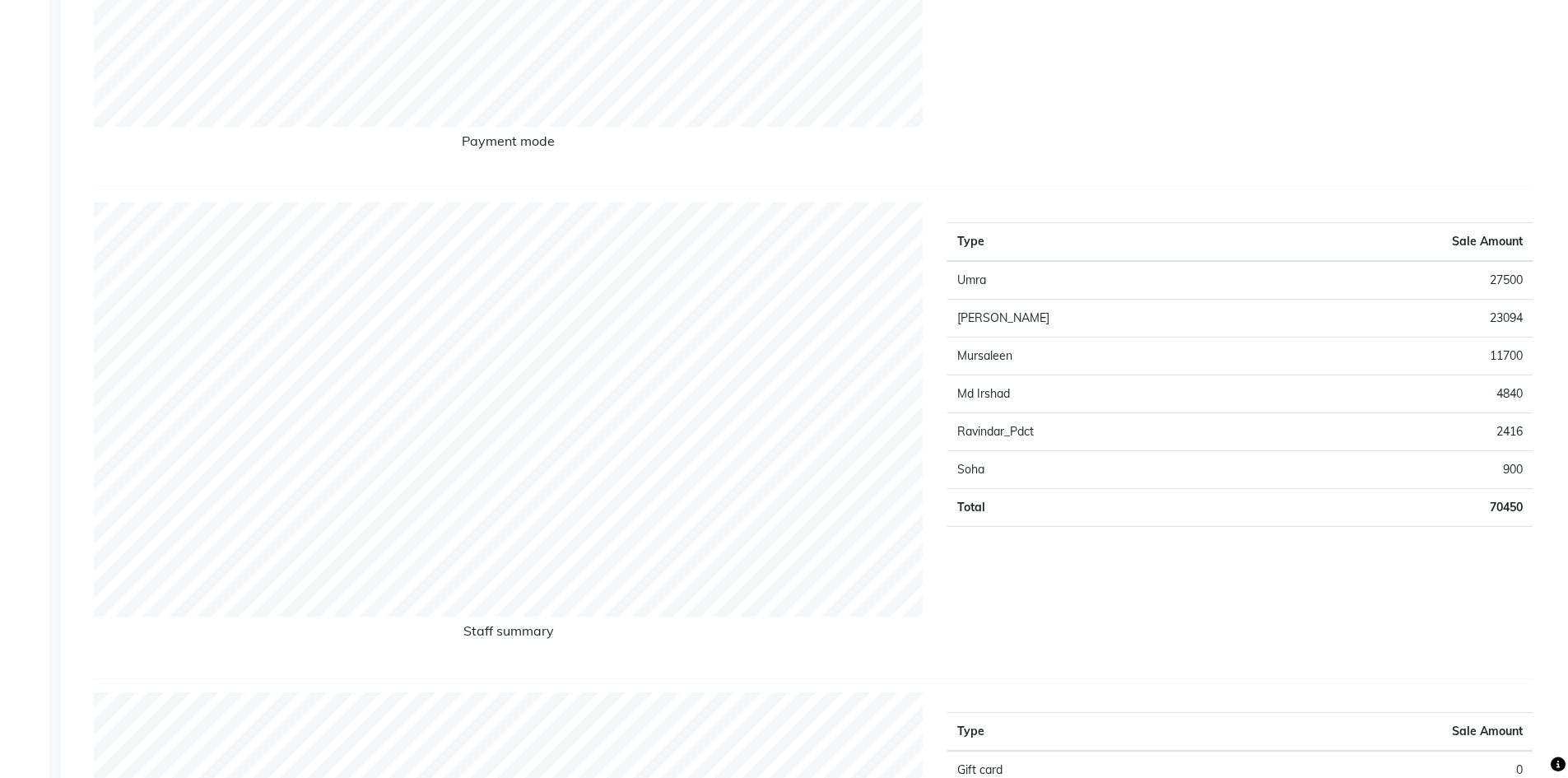
scroll to position [576, 0]
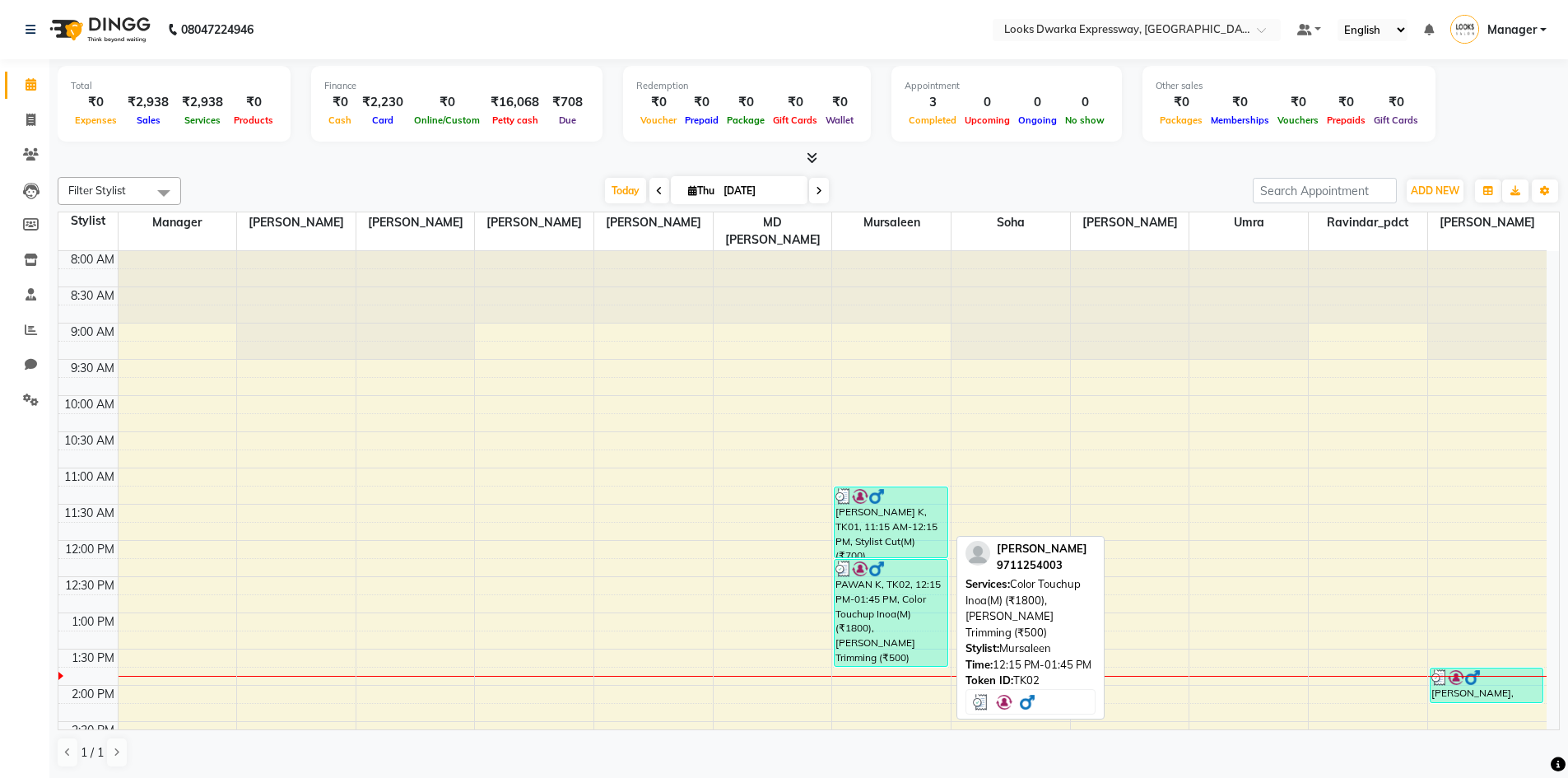
click at [894, 620] on div "PAWAN K, TK02, 12:15 PM-01:45 PM, Color Touchup Inoa(M) (₹1800),[PERSON_NAME] T…" at bounding box center [890, 612] width 112 height 106
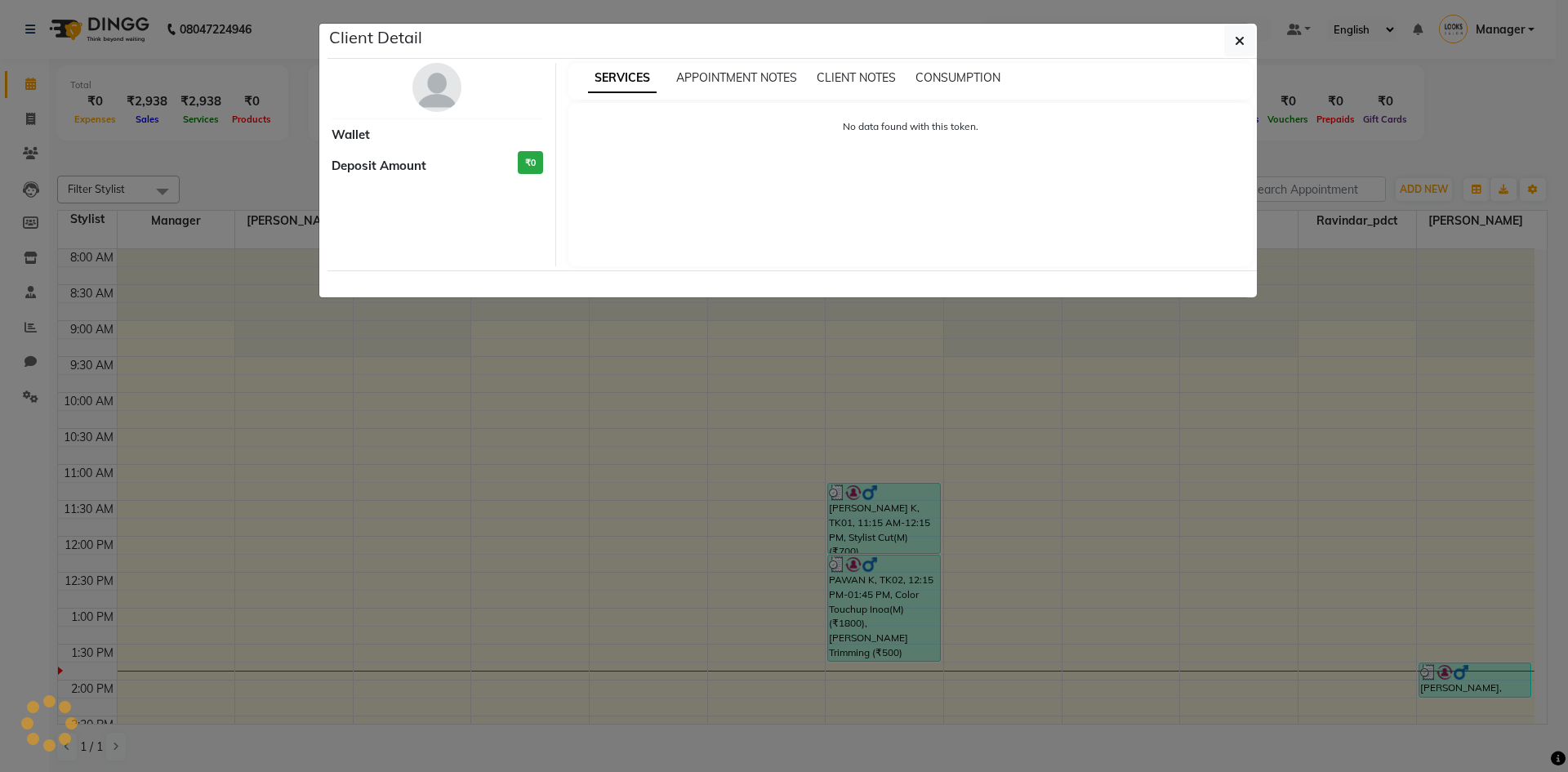
select select "3"
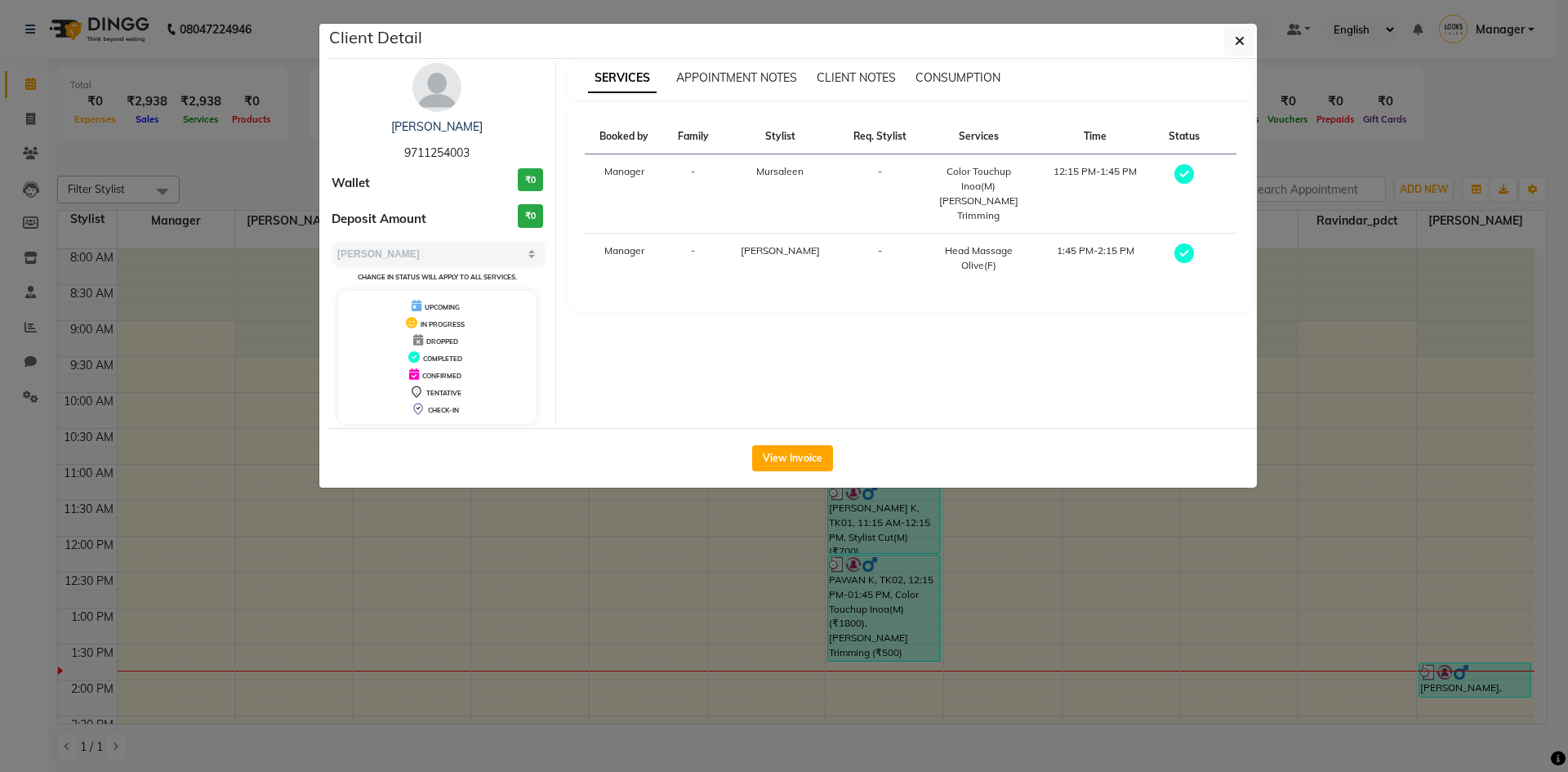
click at [978, 67] on div "SERVICES APPOINTMENT NOTES CLIENT NOTES CONSUMPTION" at bounding box center [911, 81] width 685 height 37
click at [965, 76] on span "CONSUMPTION" at bounding box center [957, 77] width 84 height 14
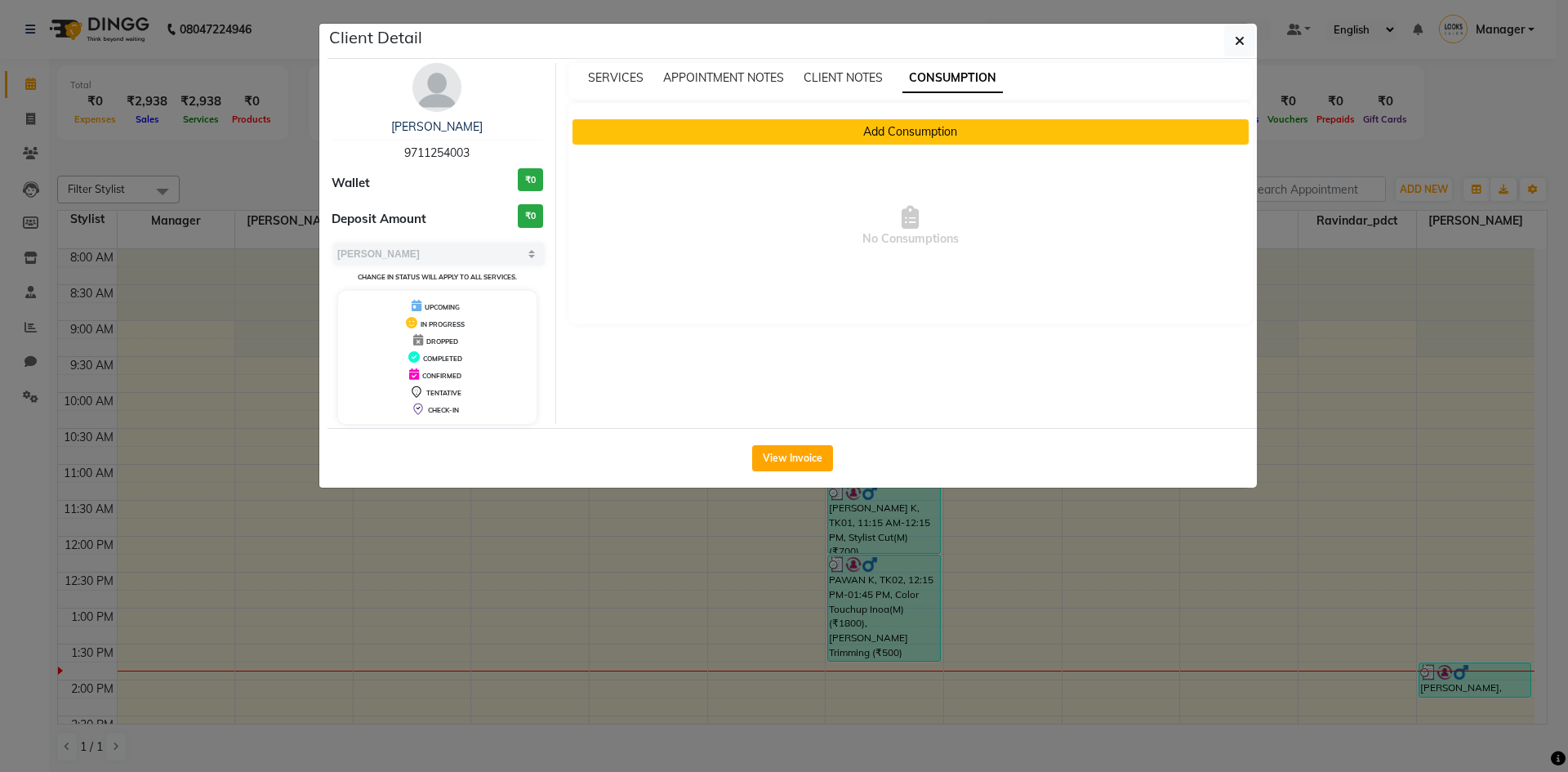
click at [949, 125] on button "Add Consumption" at bounding box center [910, 132] width 677 height 26
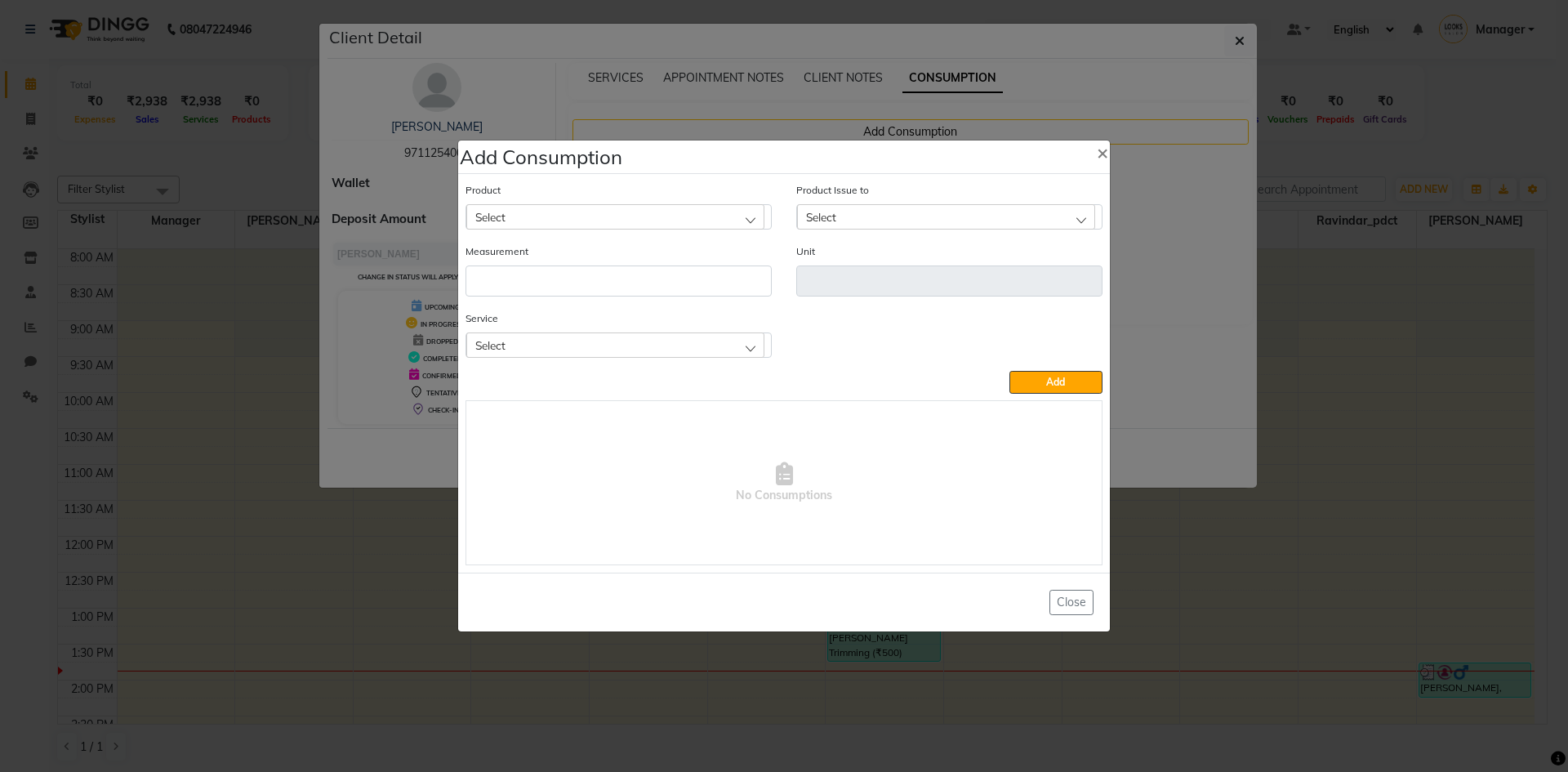
click at [635, 220] on div "Select" at bounding box center [615, 217] width 298 height 25
type input "i"
type input "4.15"
click at [911, 449] on span "No Consumptions" at bounding box center [783, 482] width 635 height 163
click at [1100, 141] on span "×" at bounding box center [1102, 152] width 11 height 25
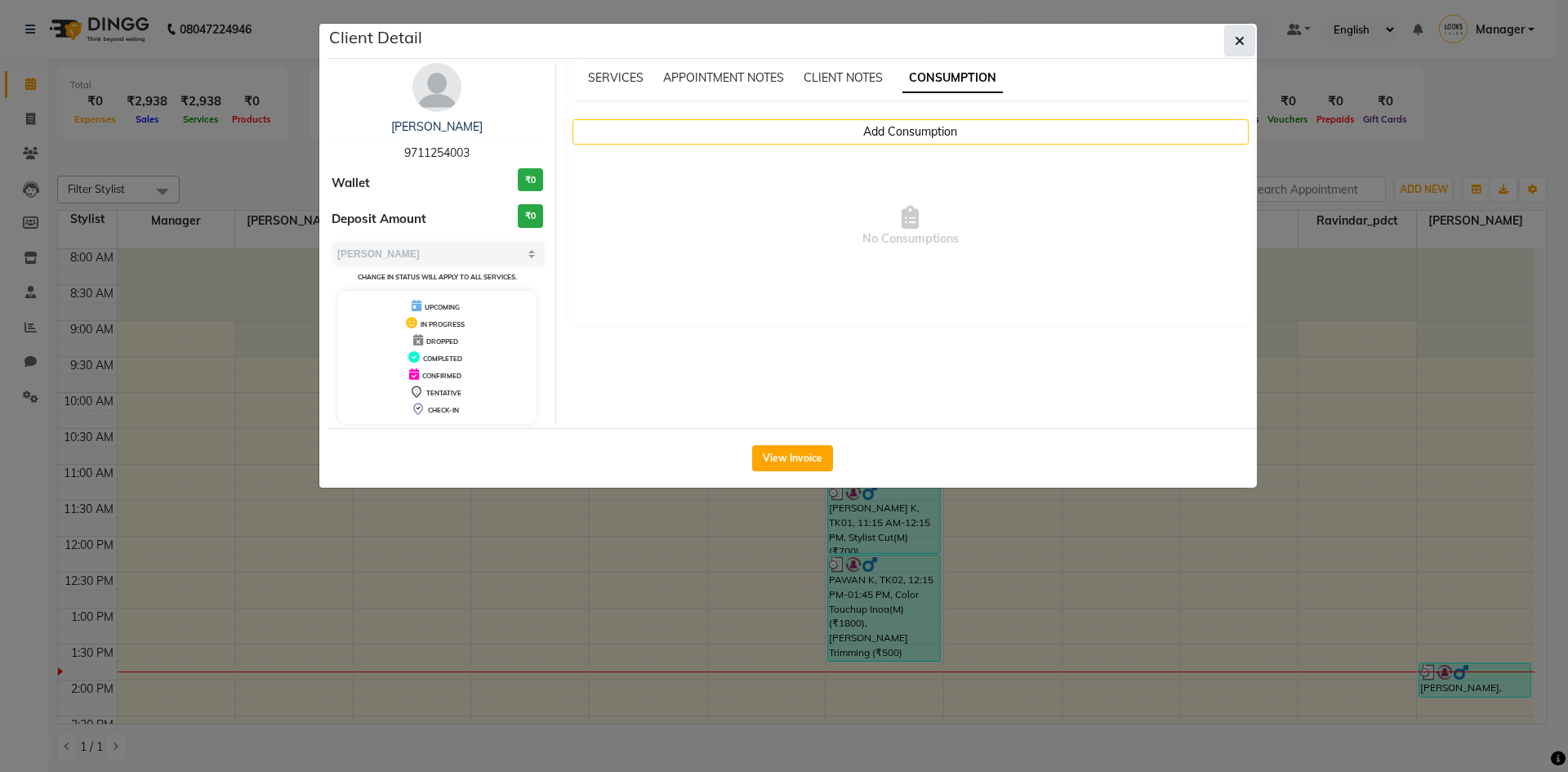
click at [1242, 30] on button "button" at bounding box center [1239, 41] width 31 height 31
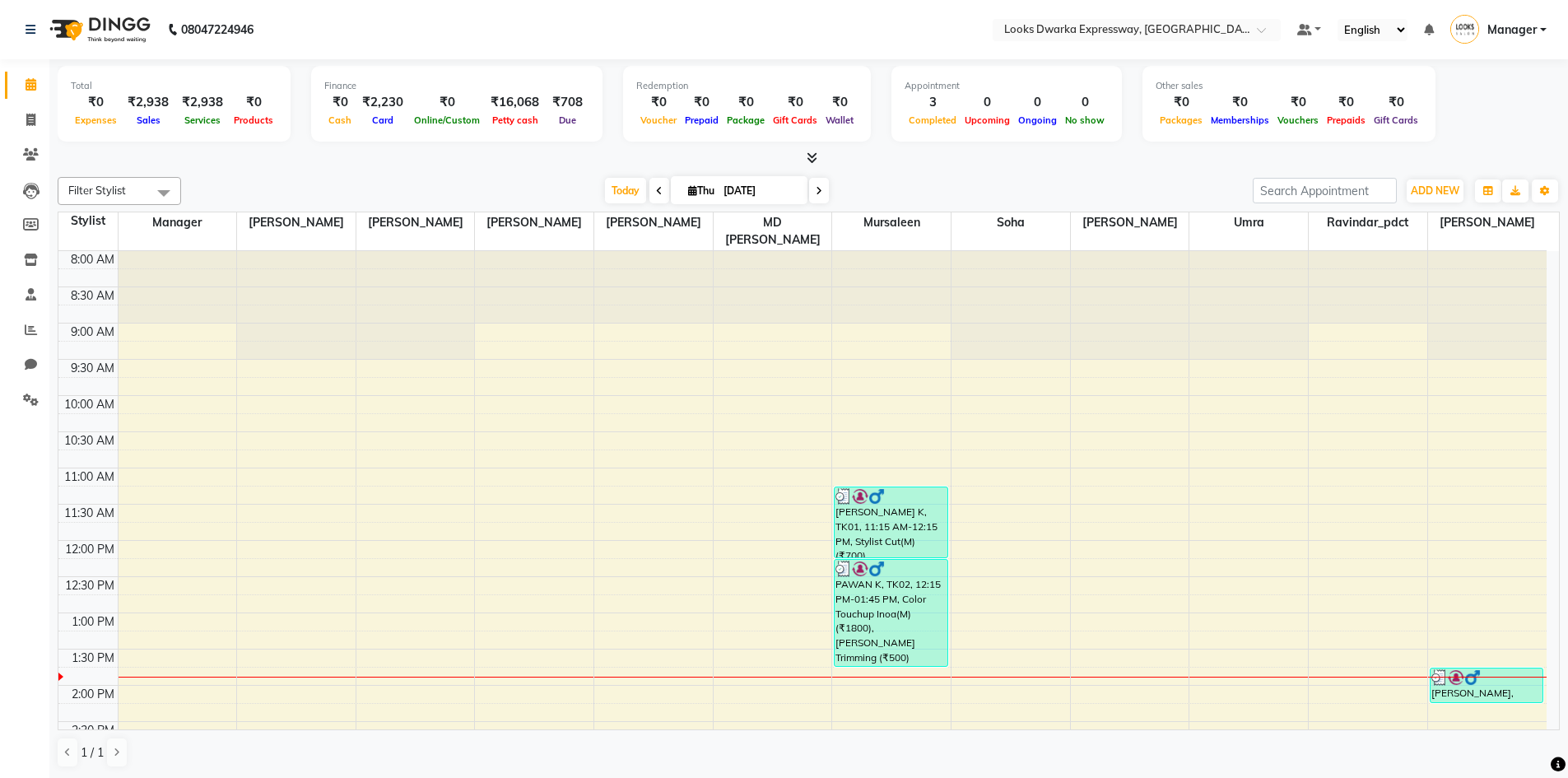
click at [656, 188] on icon at bounding box center [659, 190] width 7 height 10
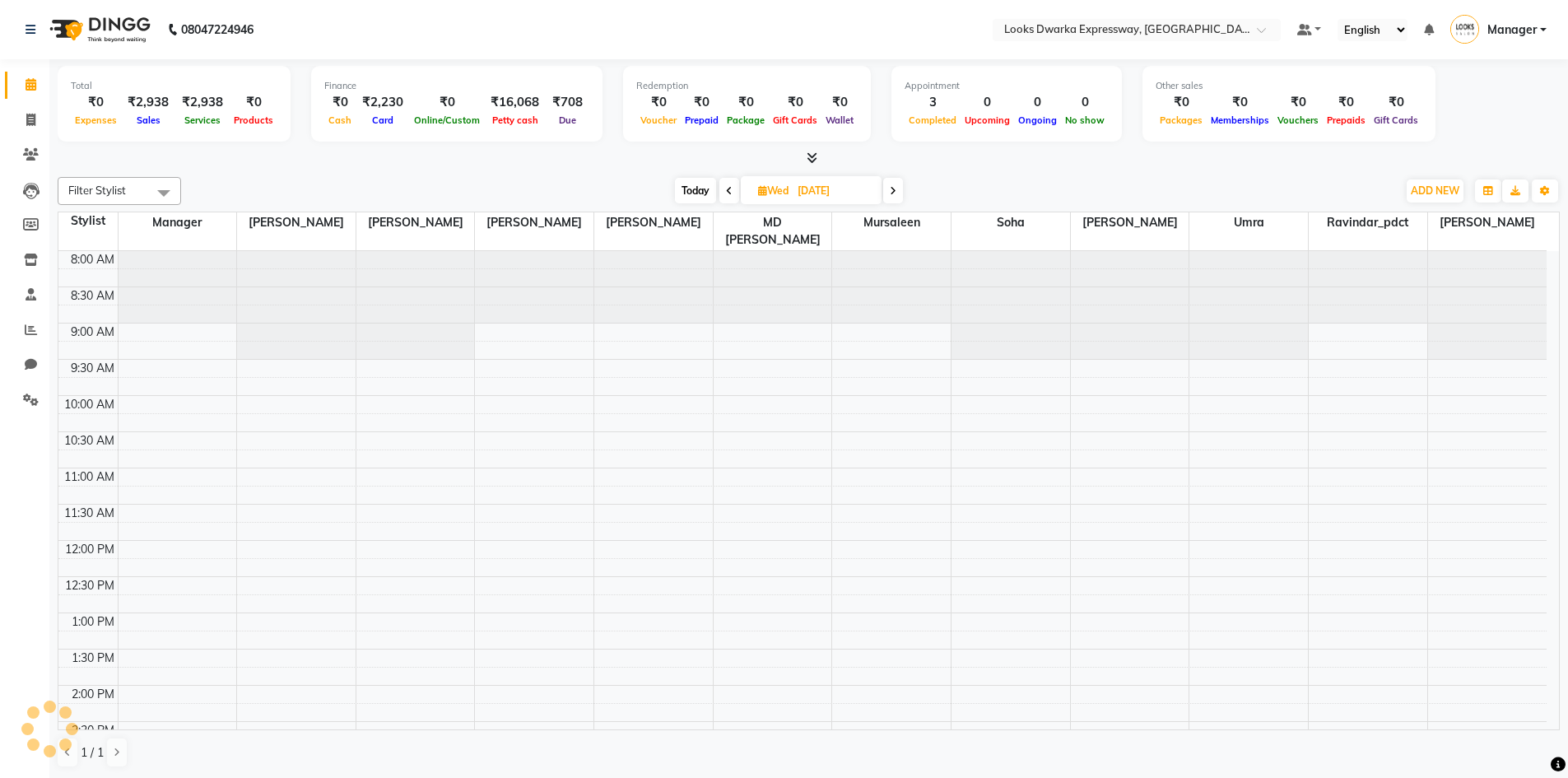
scroll to position [363, 0]
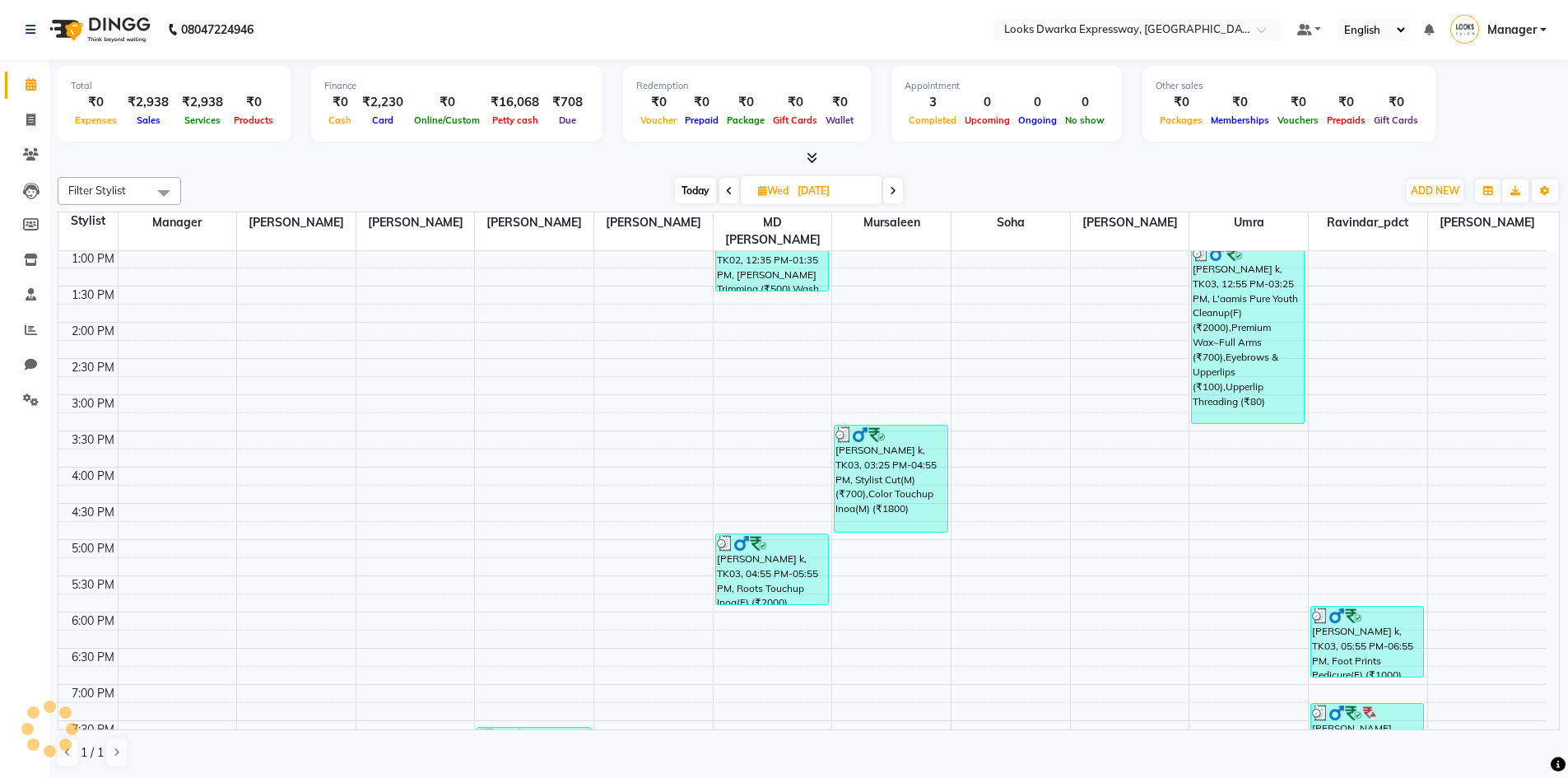
click at [727, 182] on span at bounding box center [729, 190] width 20 height 26
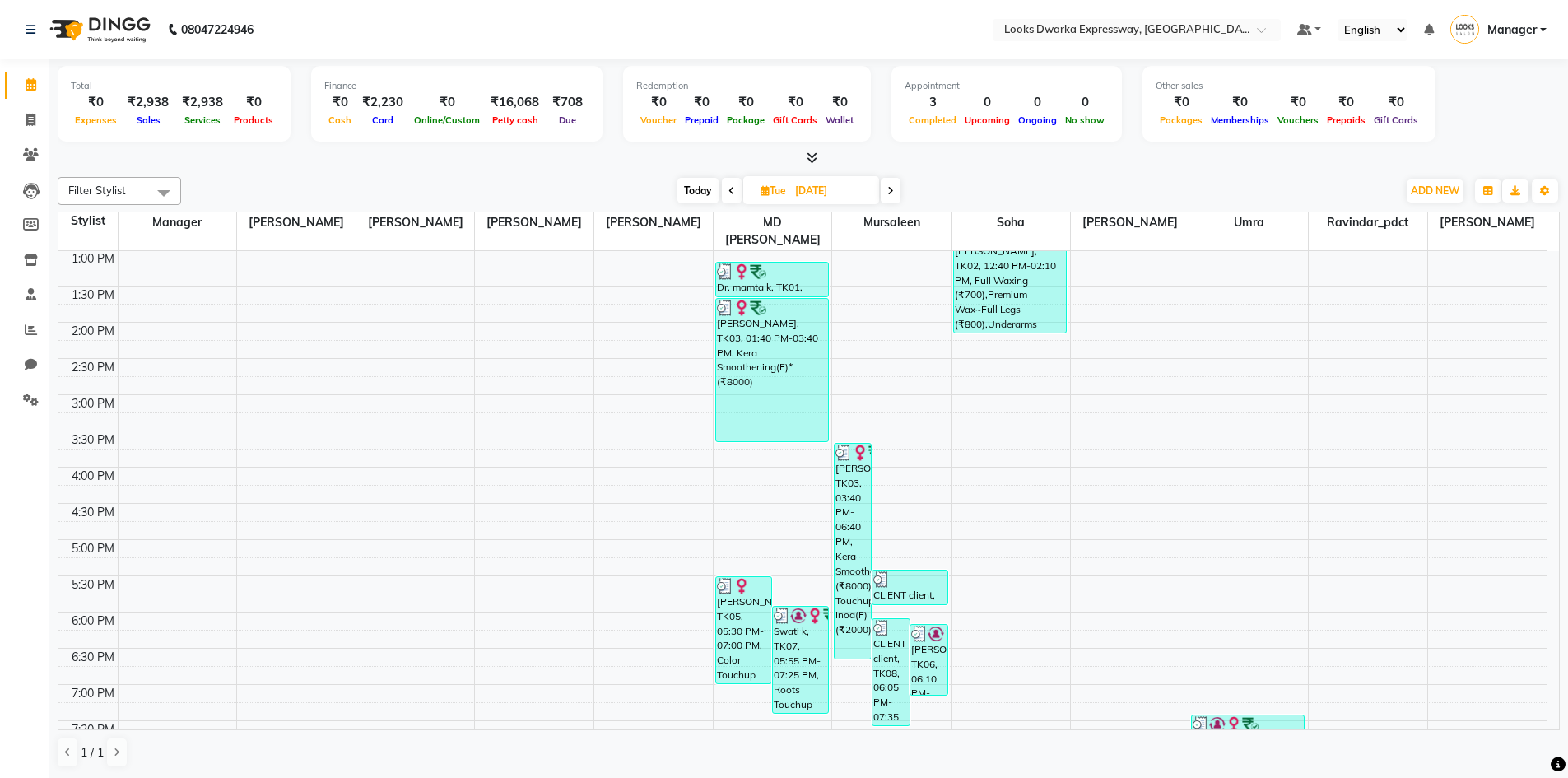
click at [730, 189] on icon at bounding box center [731, 190] width 7 height 10
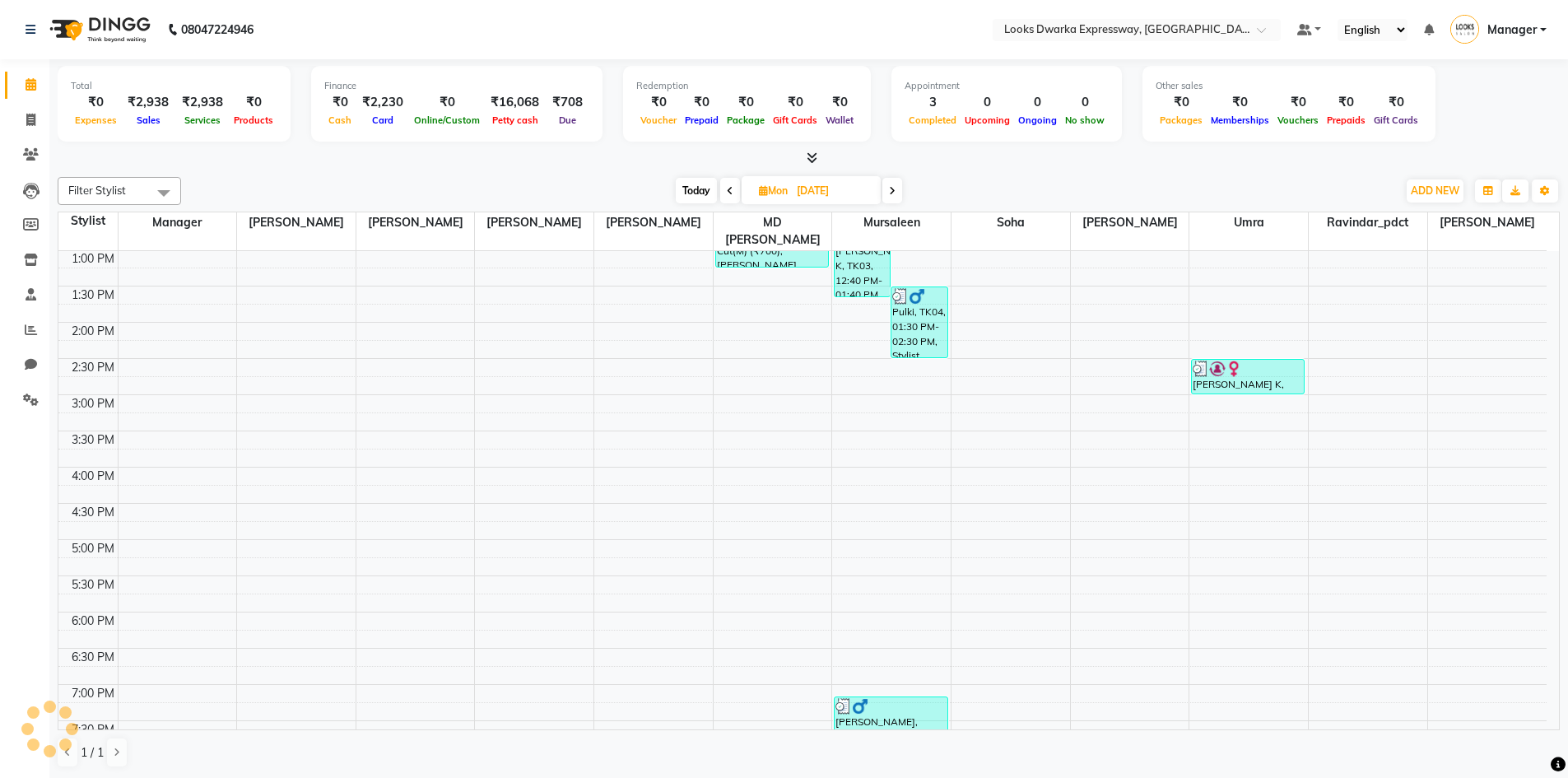
click at [730, 189] on icon at bounding box center [730, 190] width 7 height 10
type input "[DATE]"
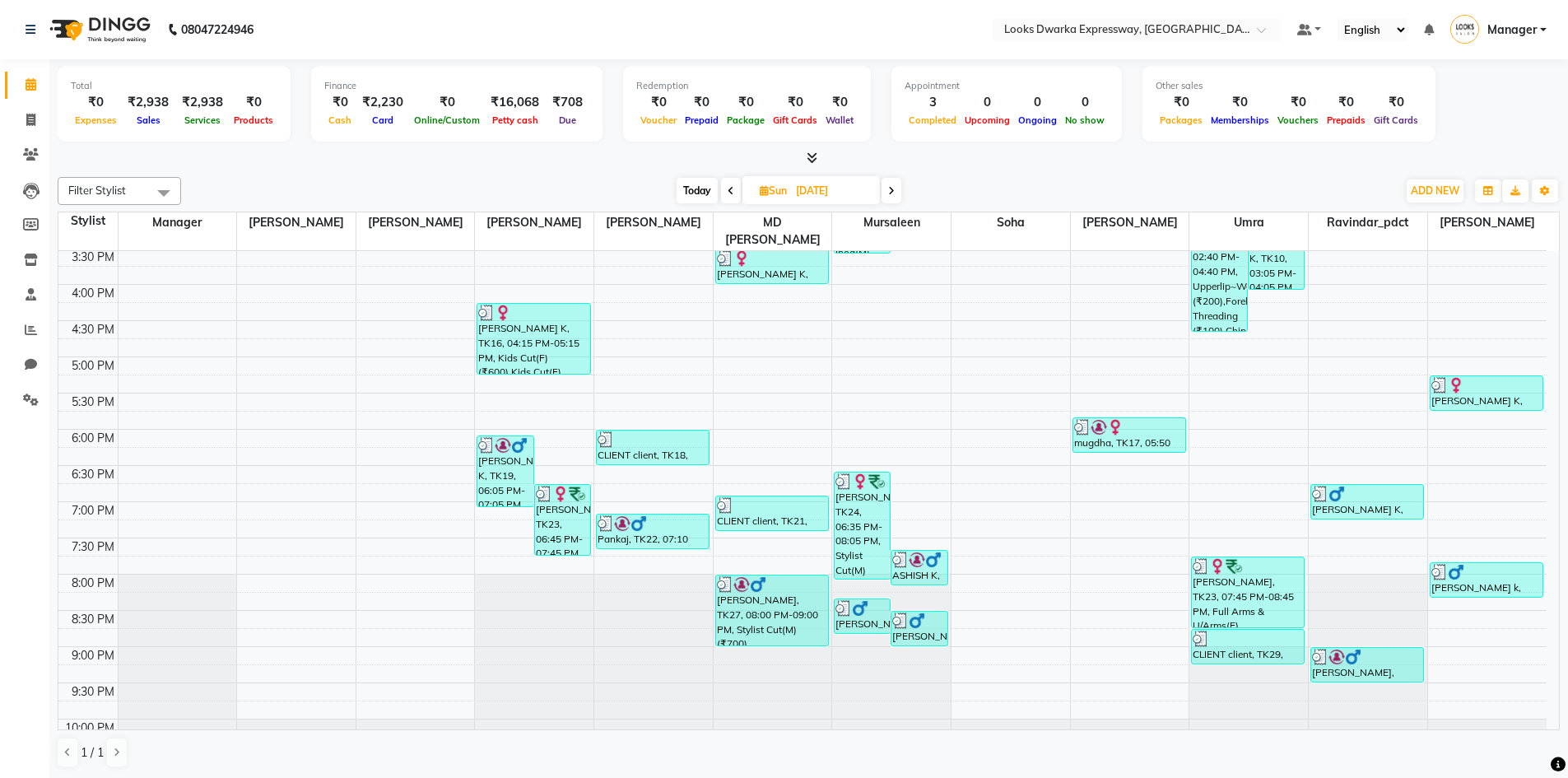
scroll to position [590, 0]
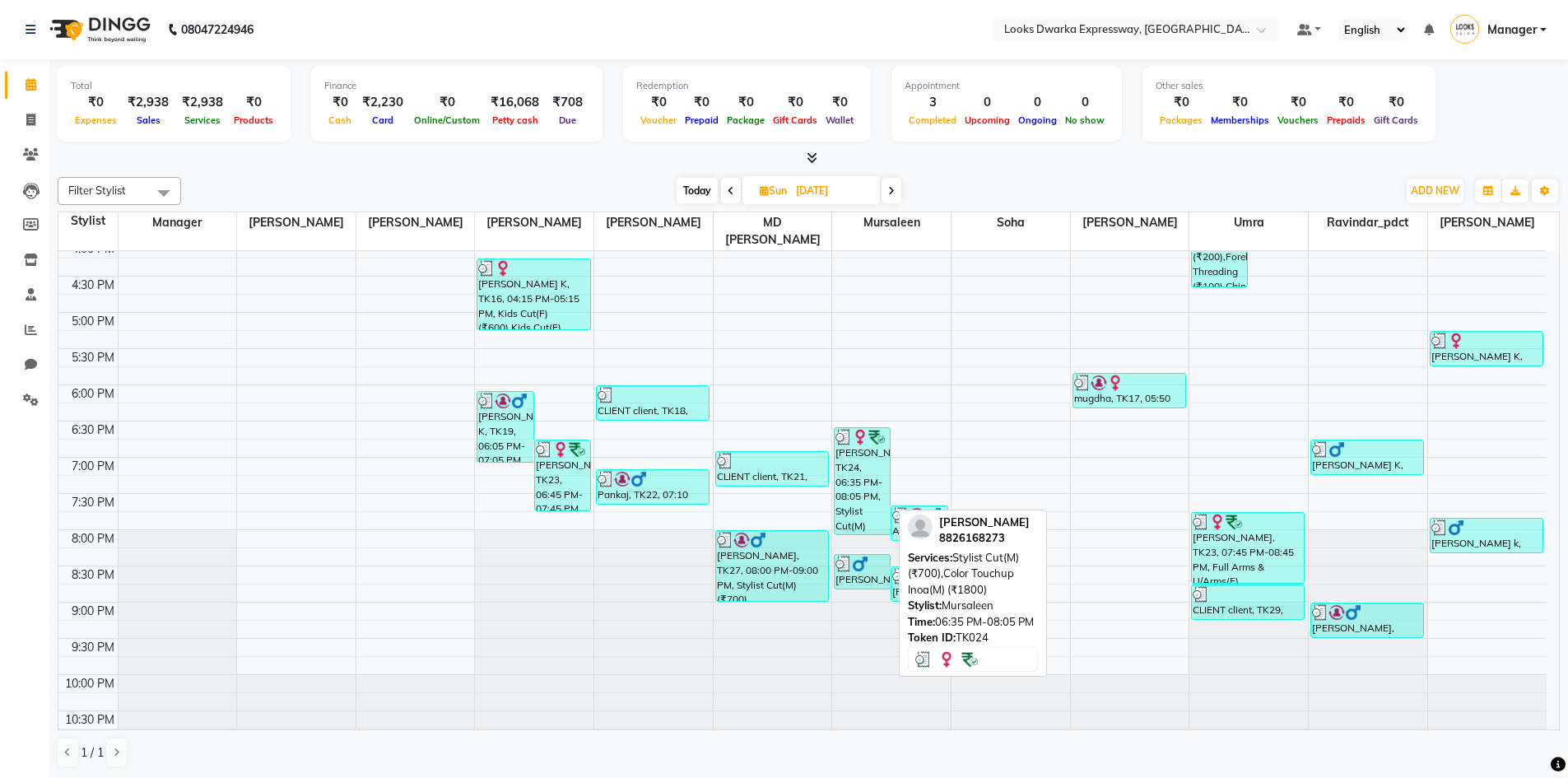
click at [873, 486] on div "[PERSON_NAME], TK24, 06:35 PM-08:05 PM, Stylist Cut(M) (₹700),Color Touchup Ino…" at bounding box center [862, 480] width 55 height 106
select select "3"
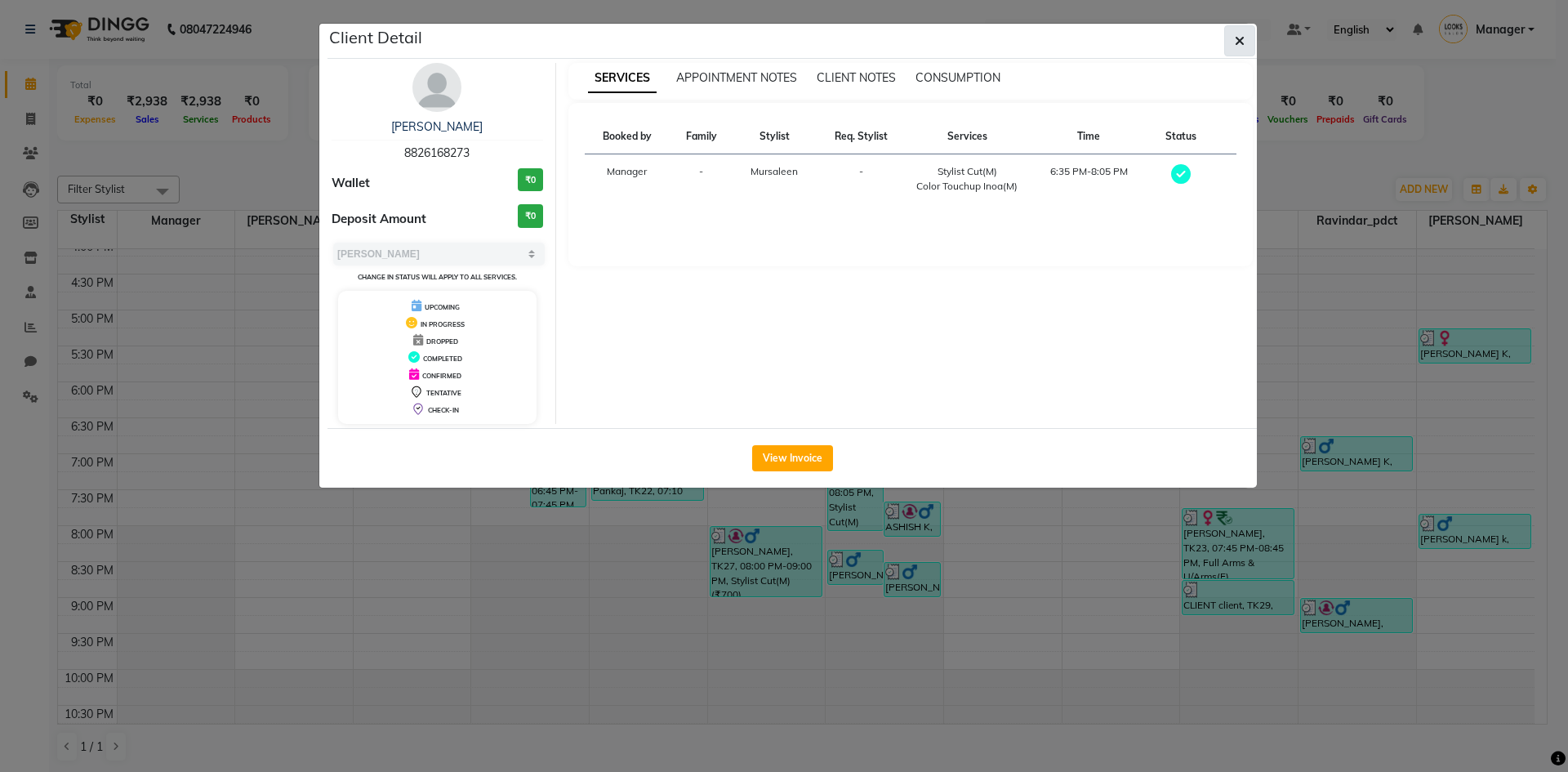
click at [1236, 41] on icon "button" at bounding box center [1240, 41] width 9 height 13
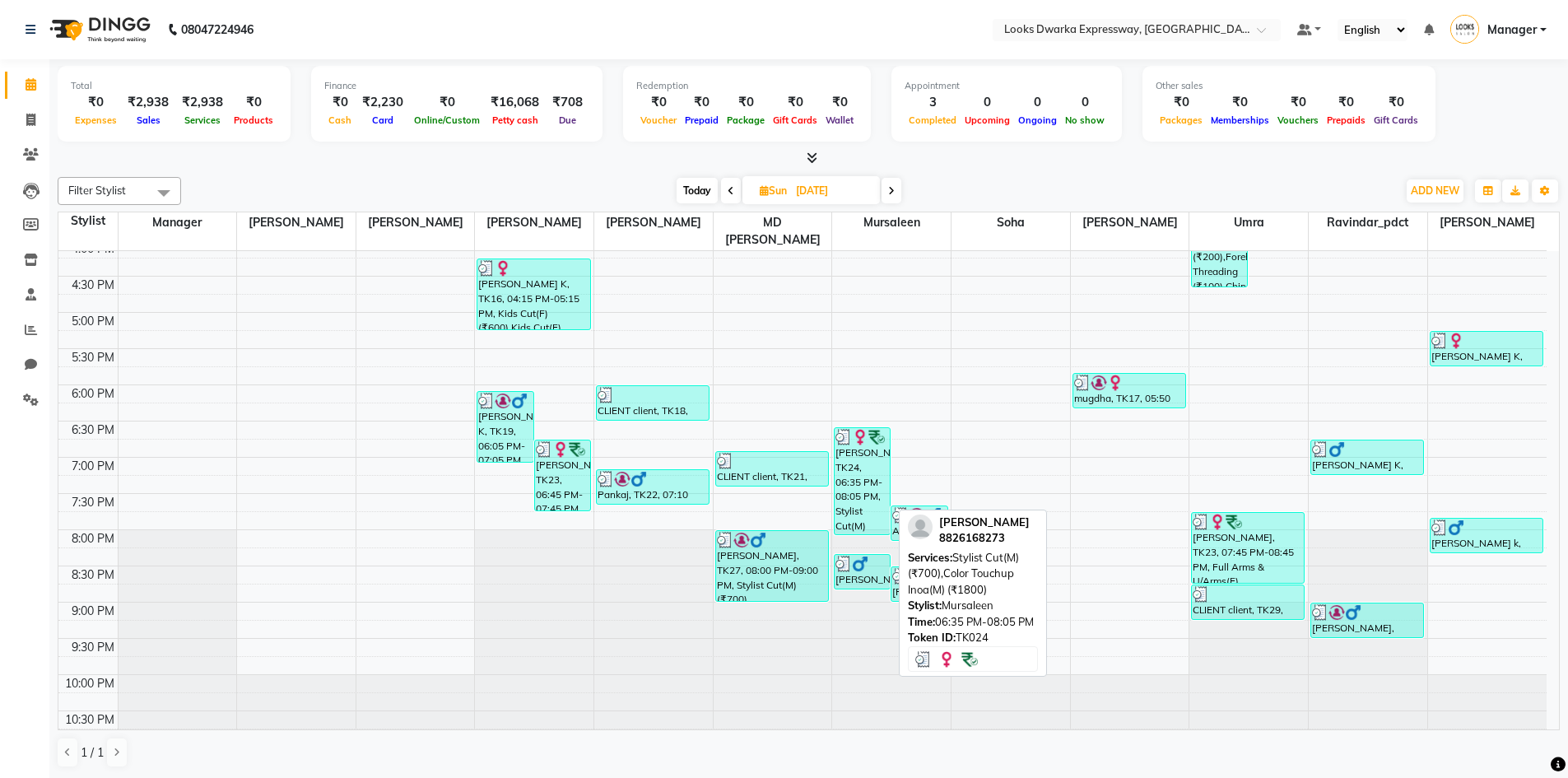
click at [874, 486] on div "[PERSON_NAME], TK24, 06:35 PM-08:05 PM, Stylist Cut(M) (₹700),Color Touchup Ino…" at bounding box center [862, 480] width 55 height 106
select select "3"
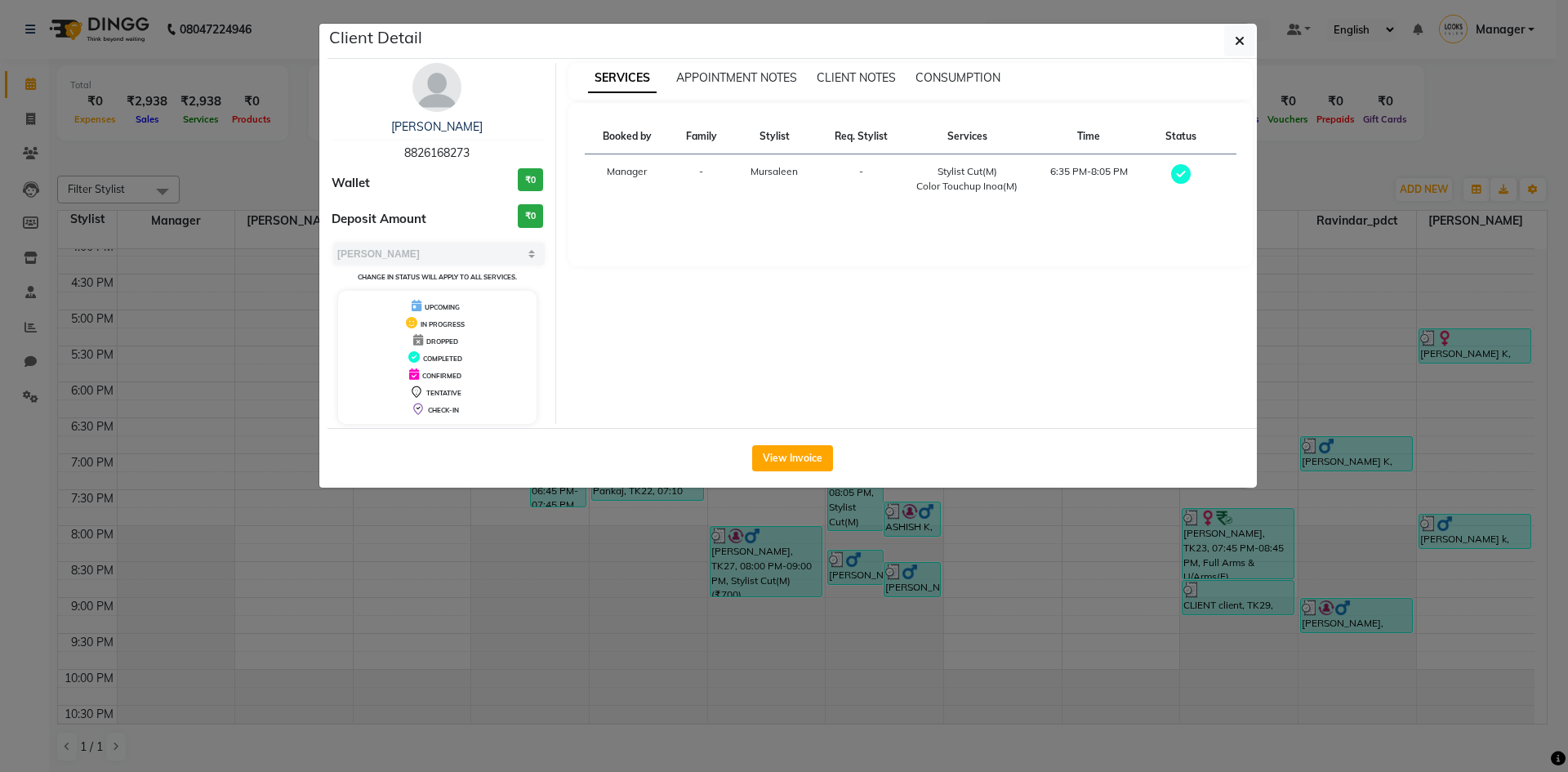
click at [960, 62] on div "[PERSON_NAME] 8826168273 Wallet ₹0 Deposit Amount ₹0 Select MARK DONE UPCOMING …" at bounding box center [792, 243] width 929 height 369
click at [949, 73] on span "CONSUMPTION" at bounding box center [957, 77] width 84 height 14
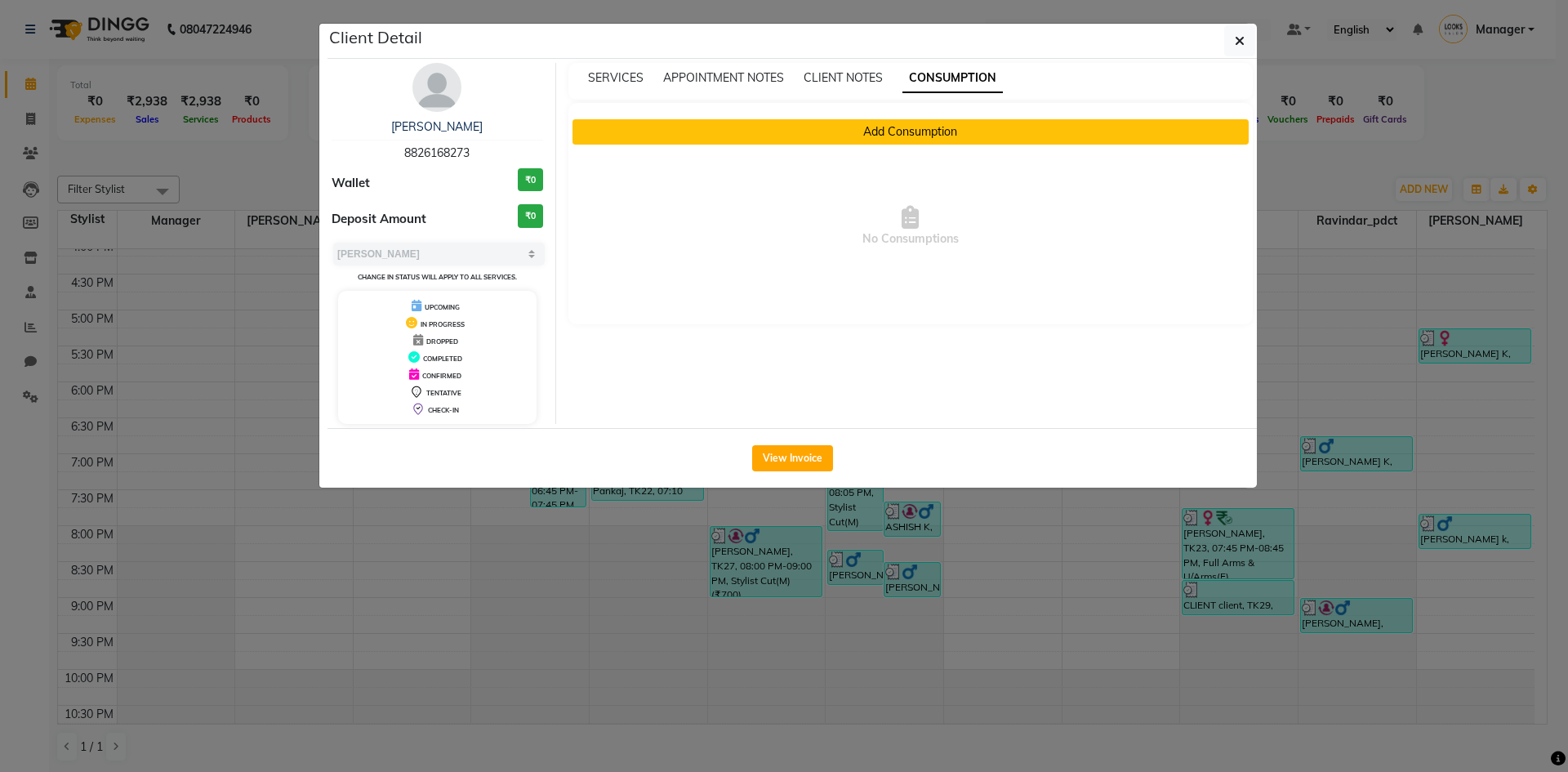
click at [917, 134] on button "Add Consumption" at bounding box center [910, 132] width 677 height 26
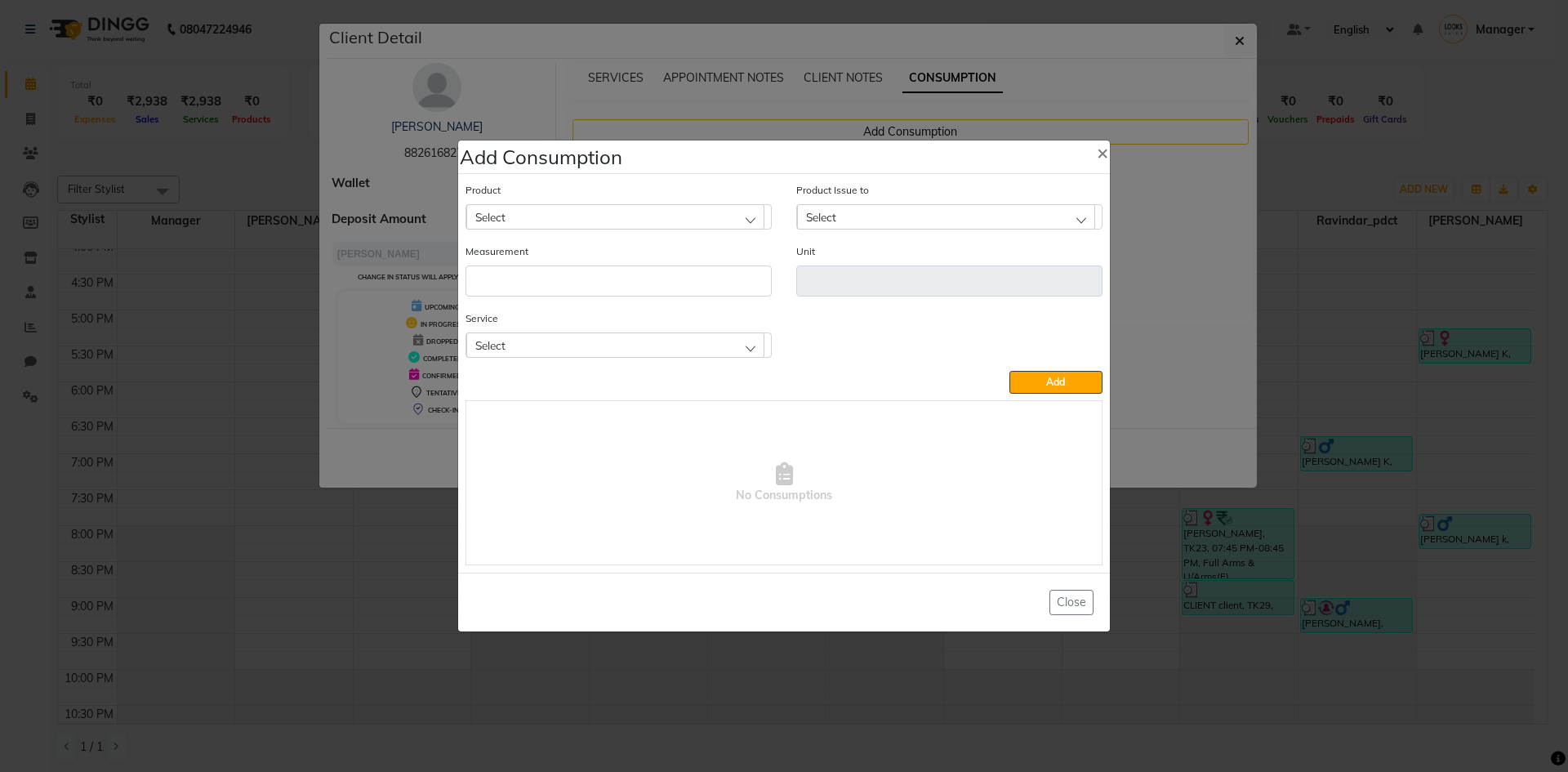
click at [673, 214] on div "Select" at bounding box center [615, 217] width 298 height 25
type input "3 ino"
click at [635, 293] on li "3 Inoa" at bounding box center [618, 287] width 305 height 33
type input "ML"
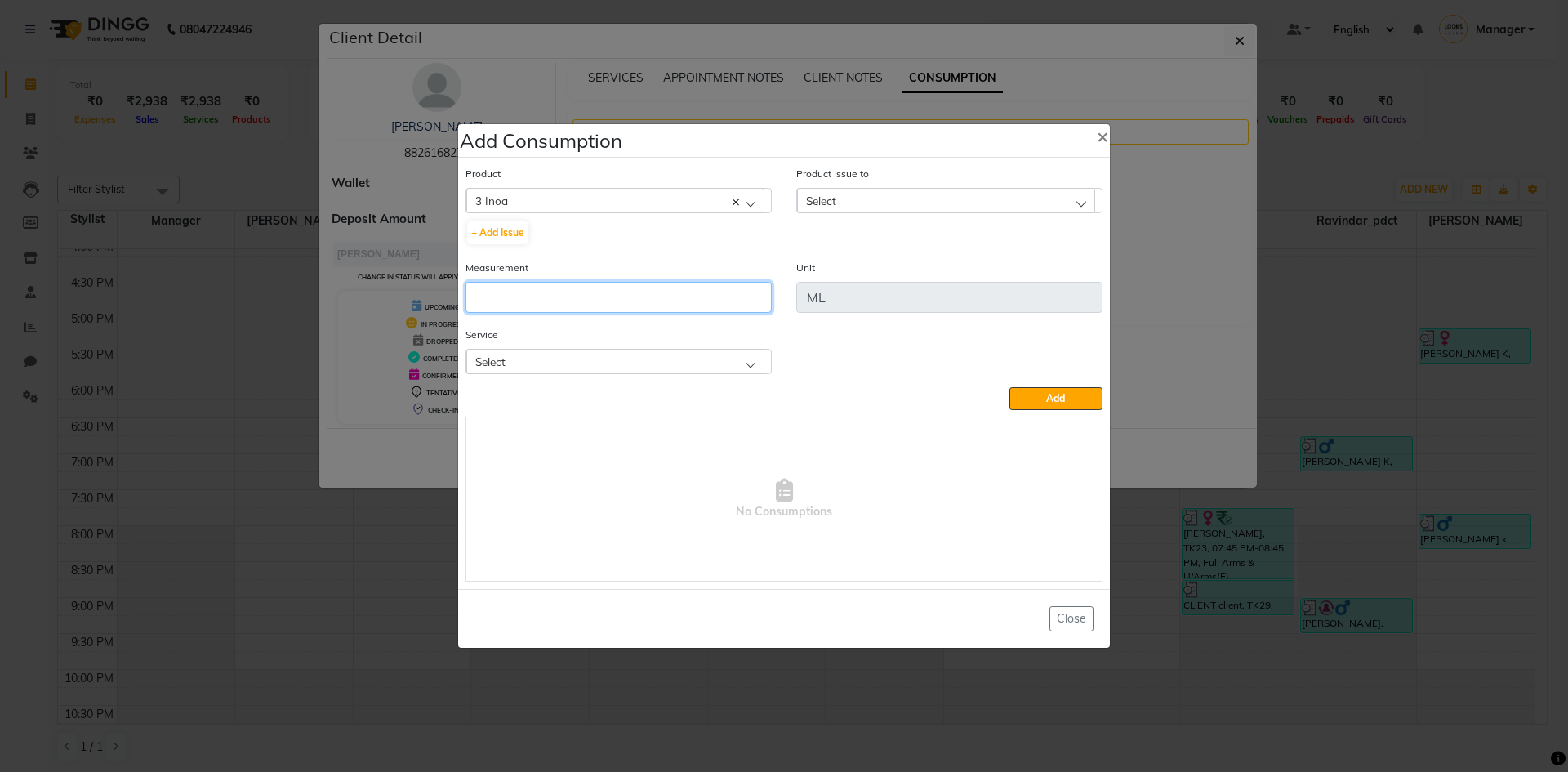
click at [587, 309] on input "number" at bounding box center [618, 297] width 307 height 31
type input "20"
click at [621, 361] on div "Select" at bounding box center [615, 361] width 298 height 25
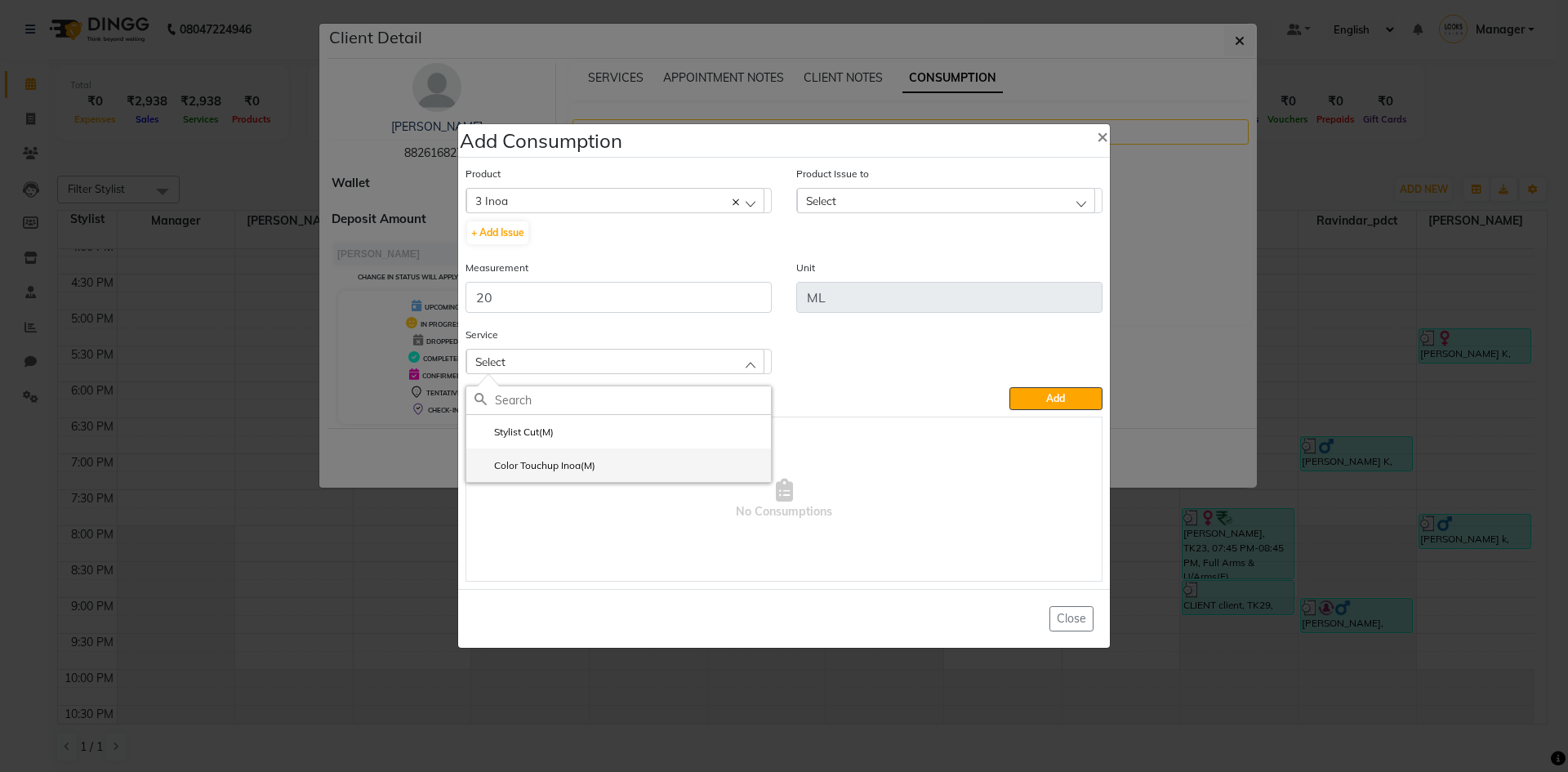
click at [585, 464] on label "Color Touchup Inoa(M)" at bounding box center [534, 465] width 121 height 14
click at [657, 356] on div "Color Touchup Inoa(M)" at bounding box center [615, 361] width 298 height 25
click at [734, 359] on c-icon at bounding box center [736, 361] width 7 height 14
checkbox input "false"
click at [636, 357] on div "Select" at bounding box center [615, 361] width 298 height 25
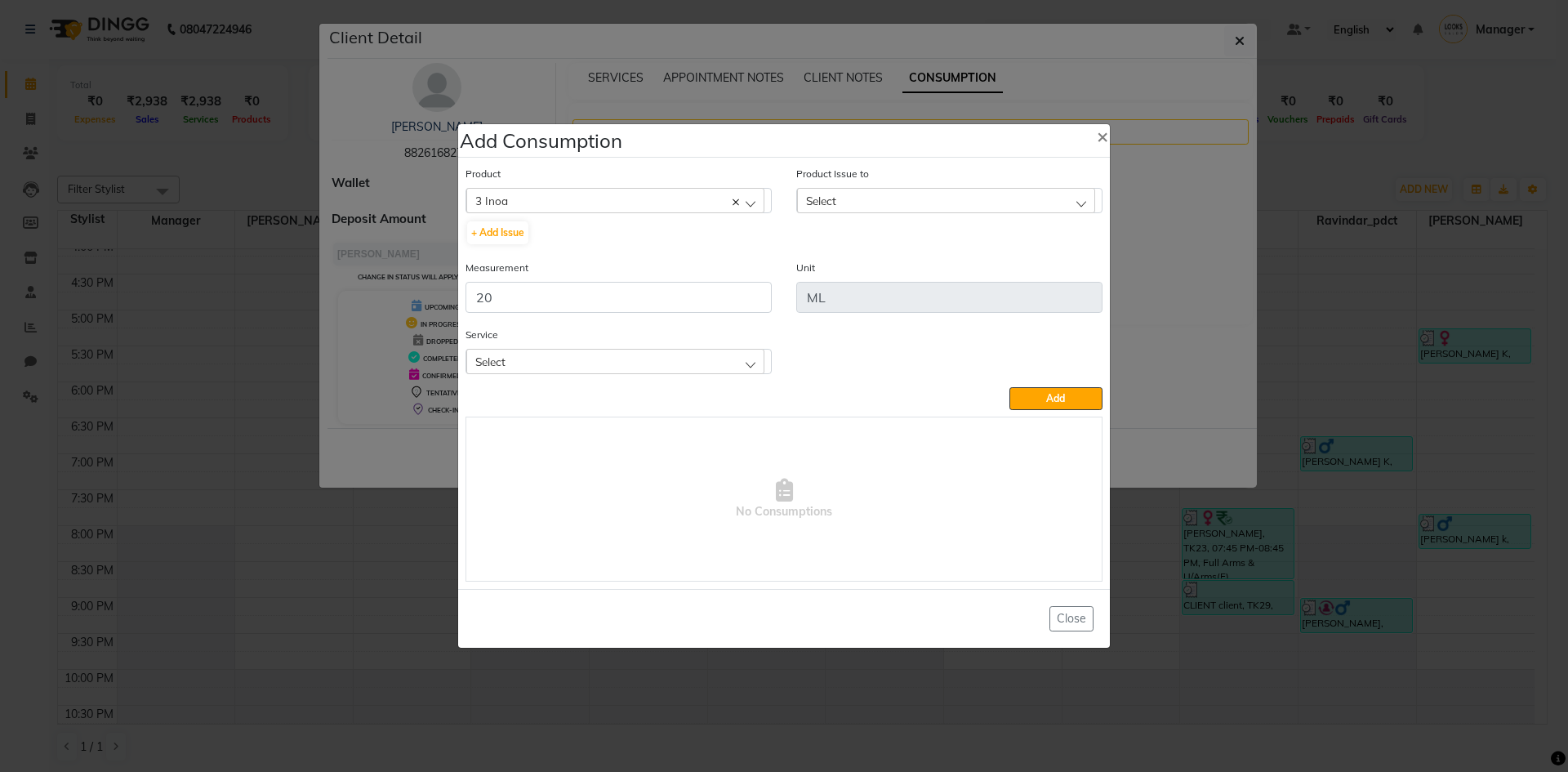
click at [636, 357] on div "Select" at bounding box center [615, 361] width 298 height 25
type input "r"
type input "o"
type input "ino"
click at [612, 429] on li "Color Touchup Inoa(M)" at bounding box center [618, 431] width 305 height 33
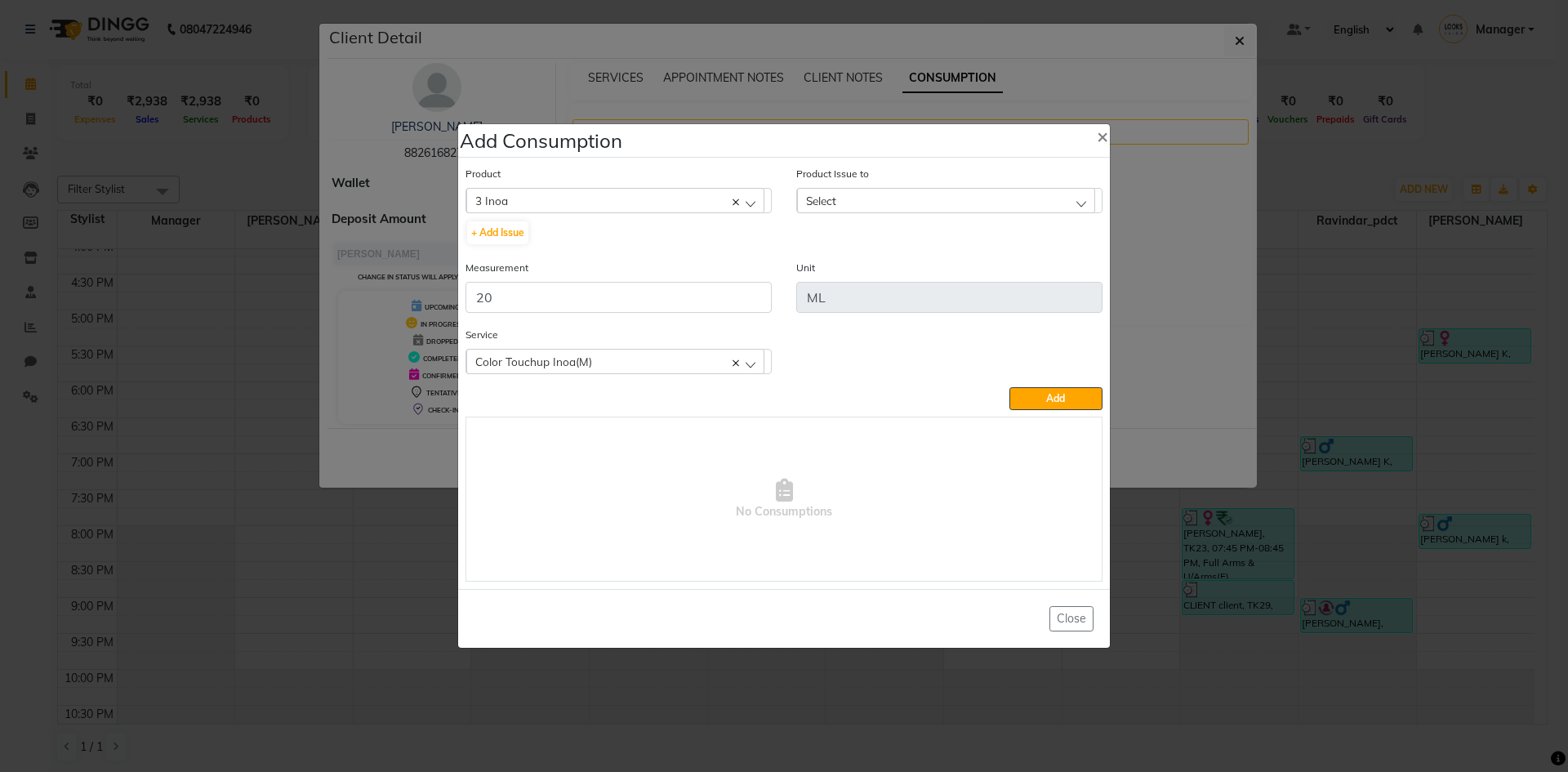
click at [989, 203] on div "Select" at bounding box center [946, 200] width 298 height 25
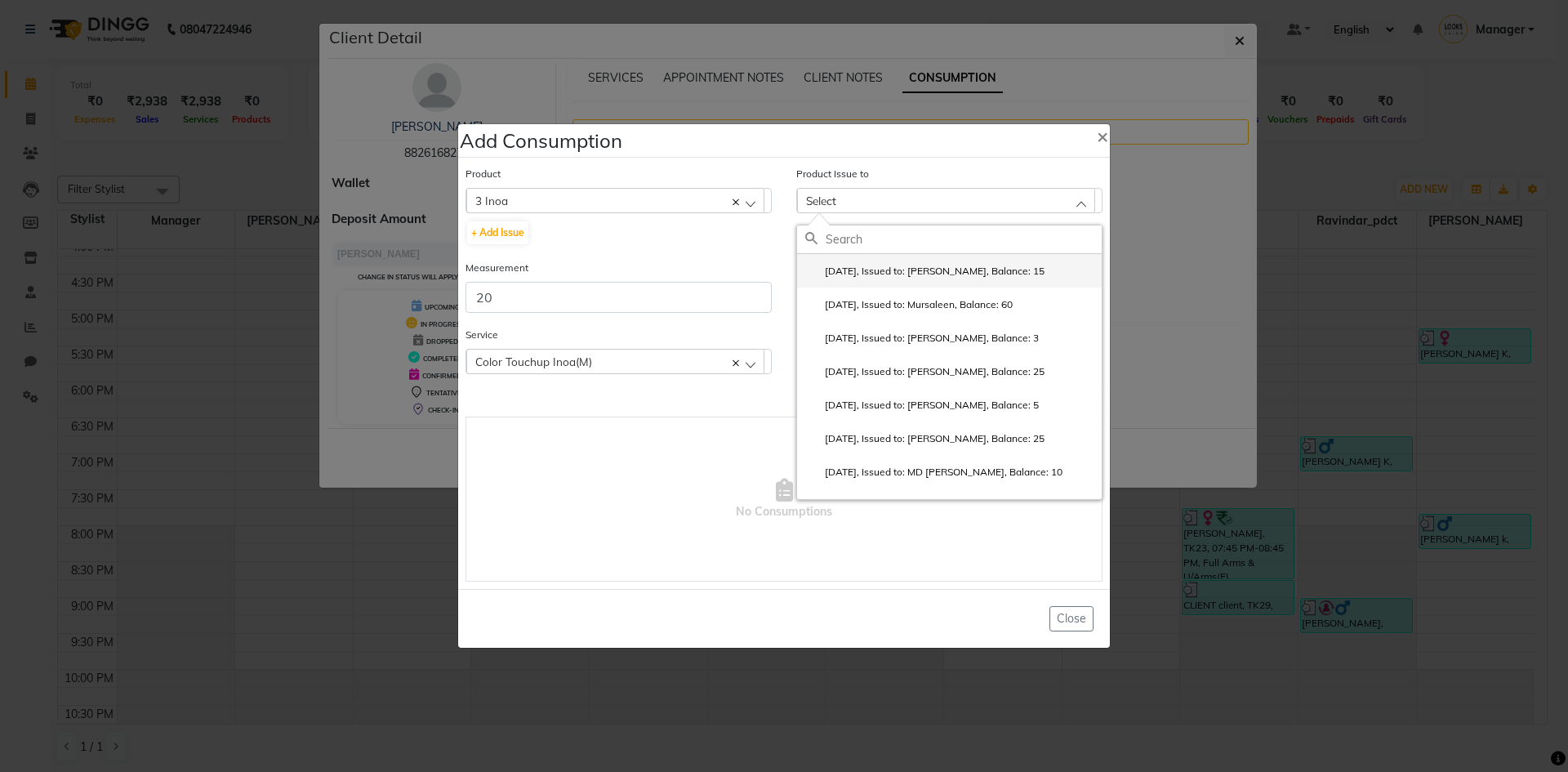
click at [960, 273] on label "[DATE], Issued to: [PERSON_NAME], Balance: 15" at bounding box center [924, 271] width 239 height 14
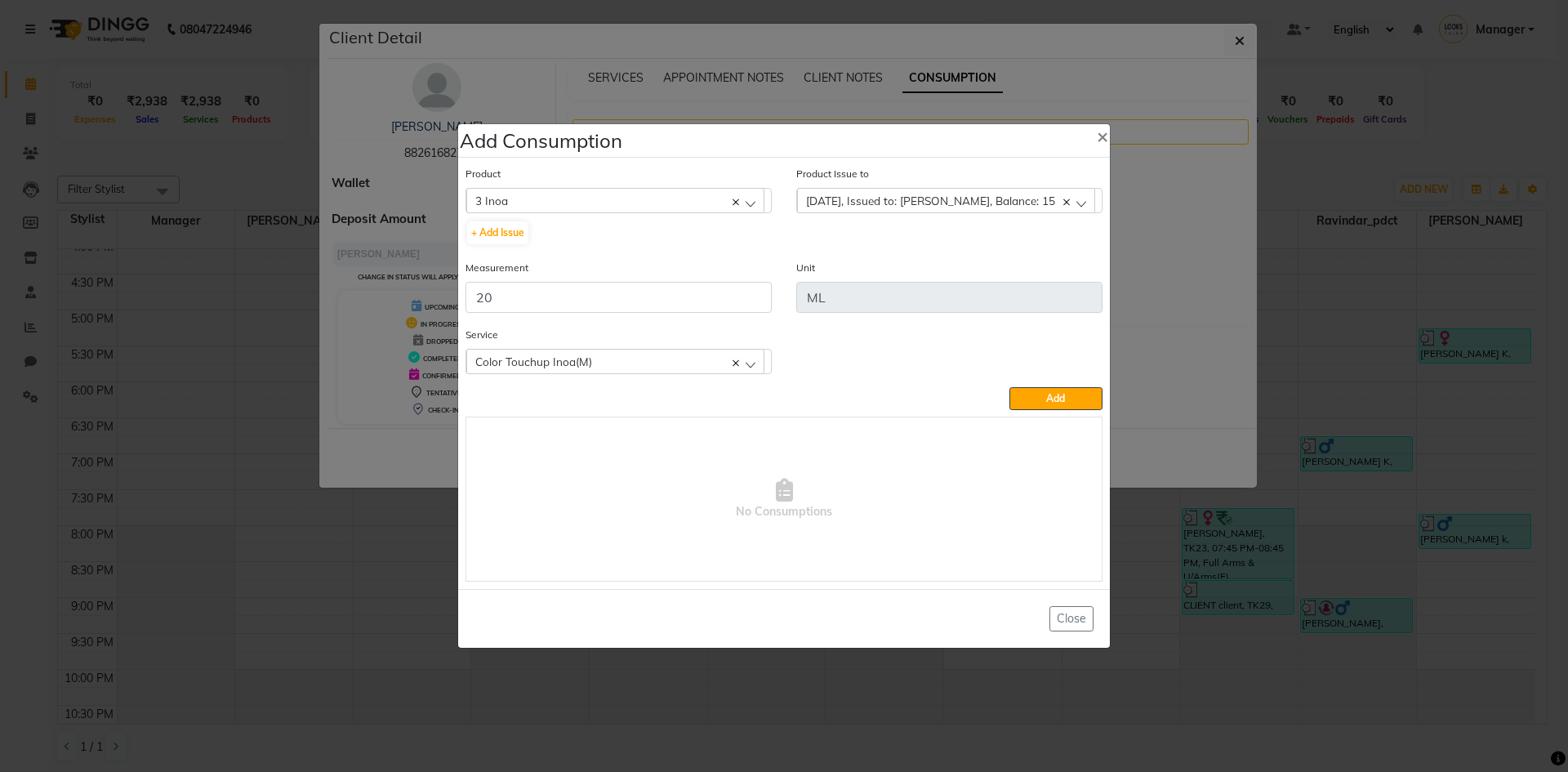
click at [1066, 201] on icon at bounding box center [1066, 202] width 7 height 7
click at [1077, 196] on div "Select" at bounding box center [946, 200] width 298 height 25
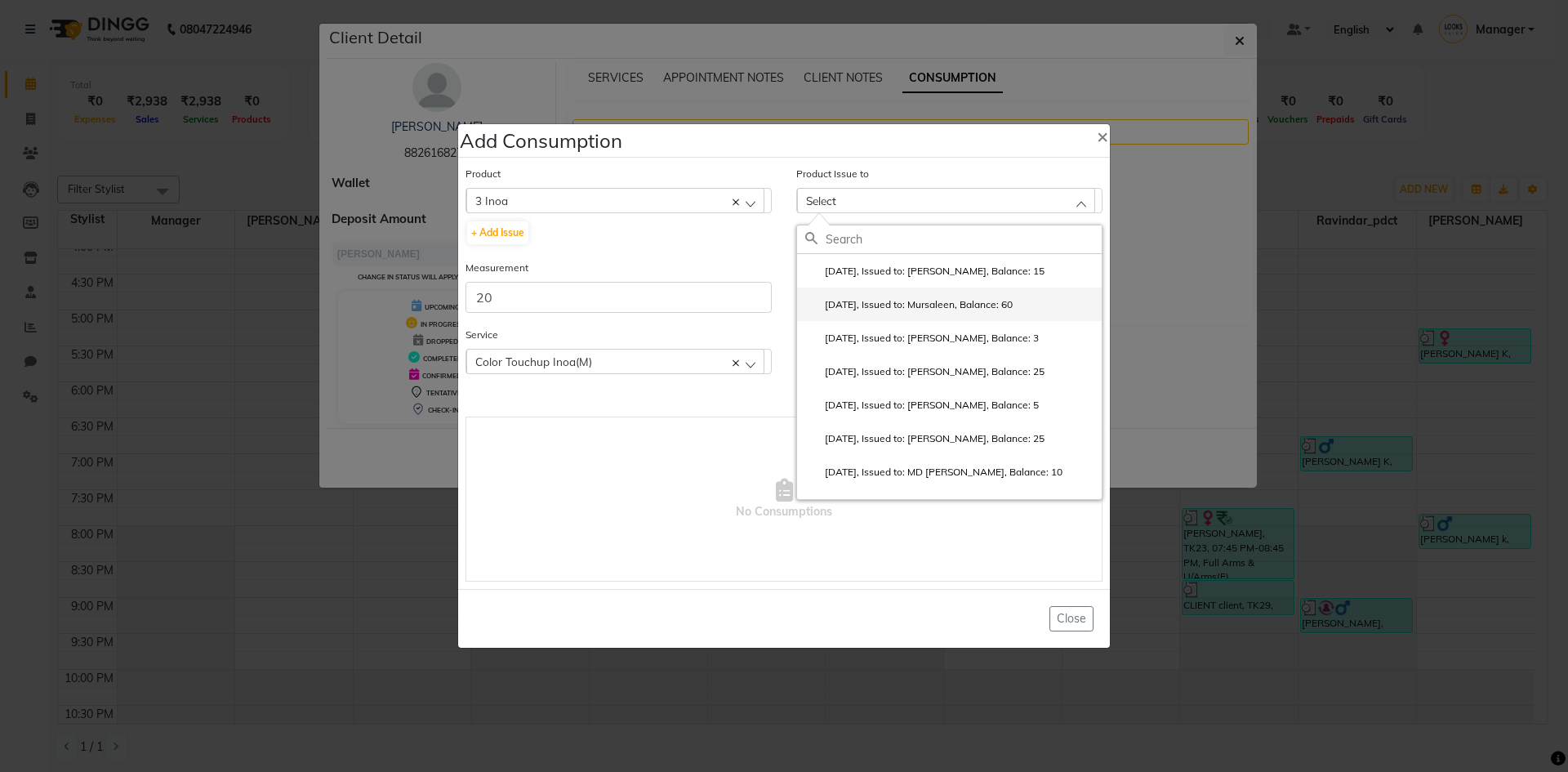
click at [1032, 302] on li "[DATE], Issued to: Mursaleen, Balance: 60" at bounding box center [949, 304] width 305 height 33
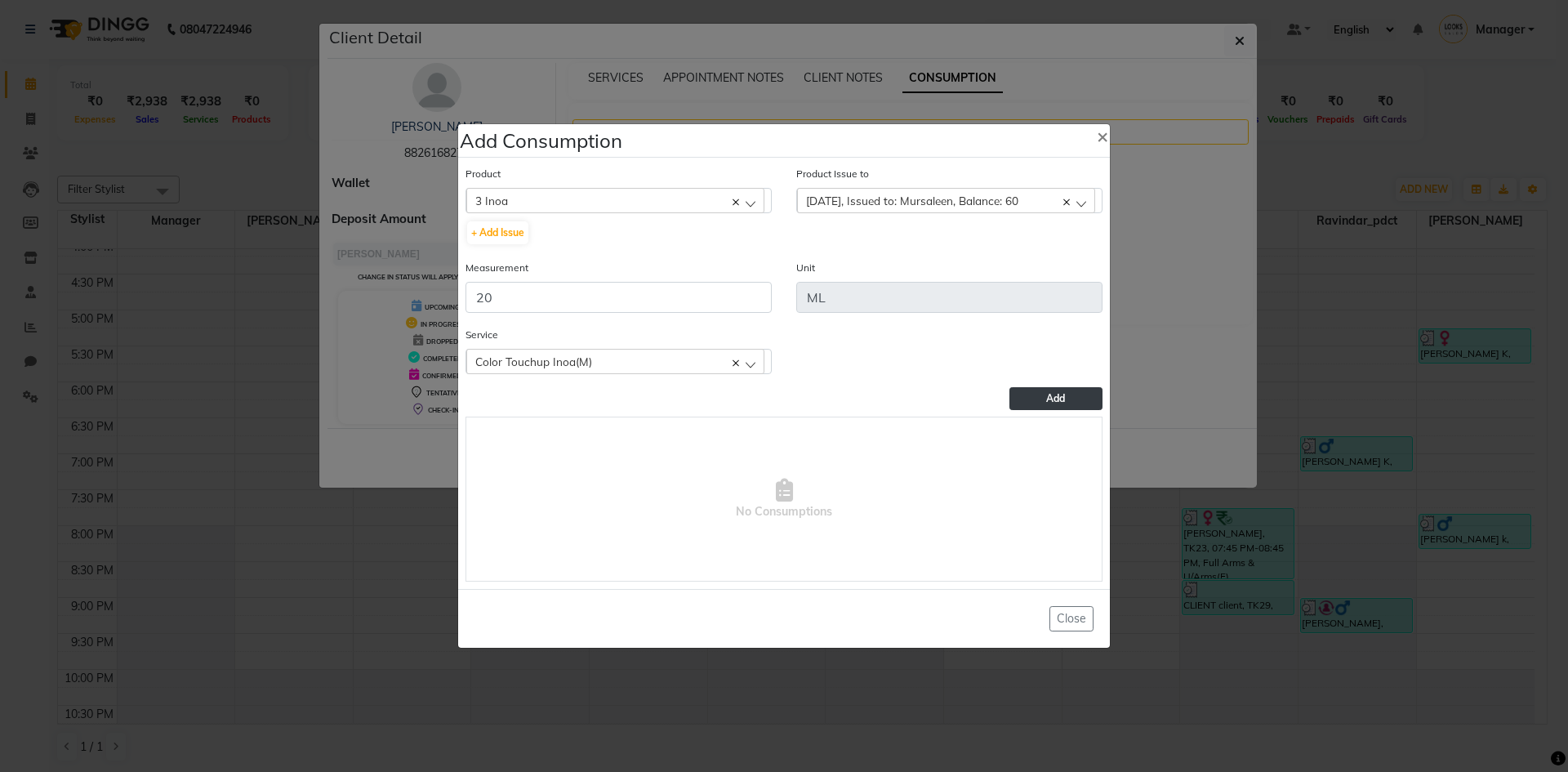
click at [1059, 396] on span "Add" at bounding box center [1055, 398] width 19 height 12
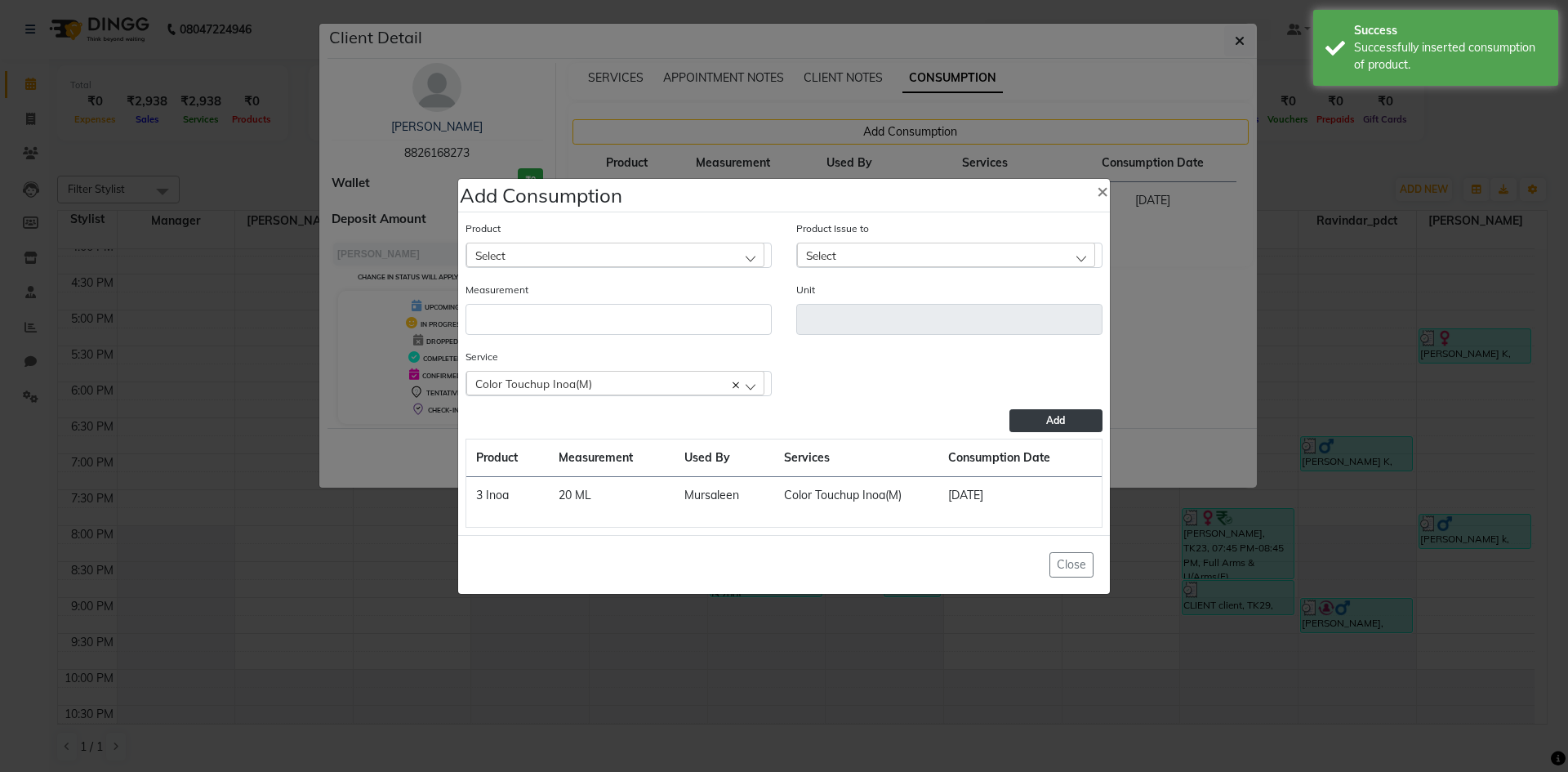
click at [1135, 489] on ngb-modal-window "Add Consumption × Product Select 007 Hair Mask 850ml Product Issue to Select [D…" at bounding box center [784, 386] width 1568 height 772
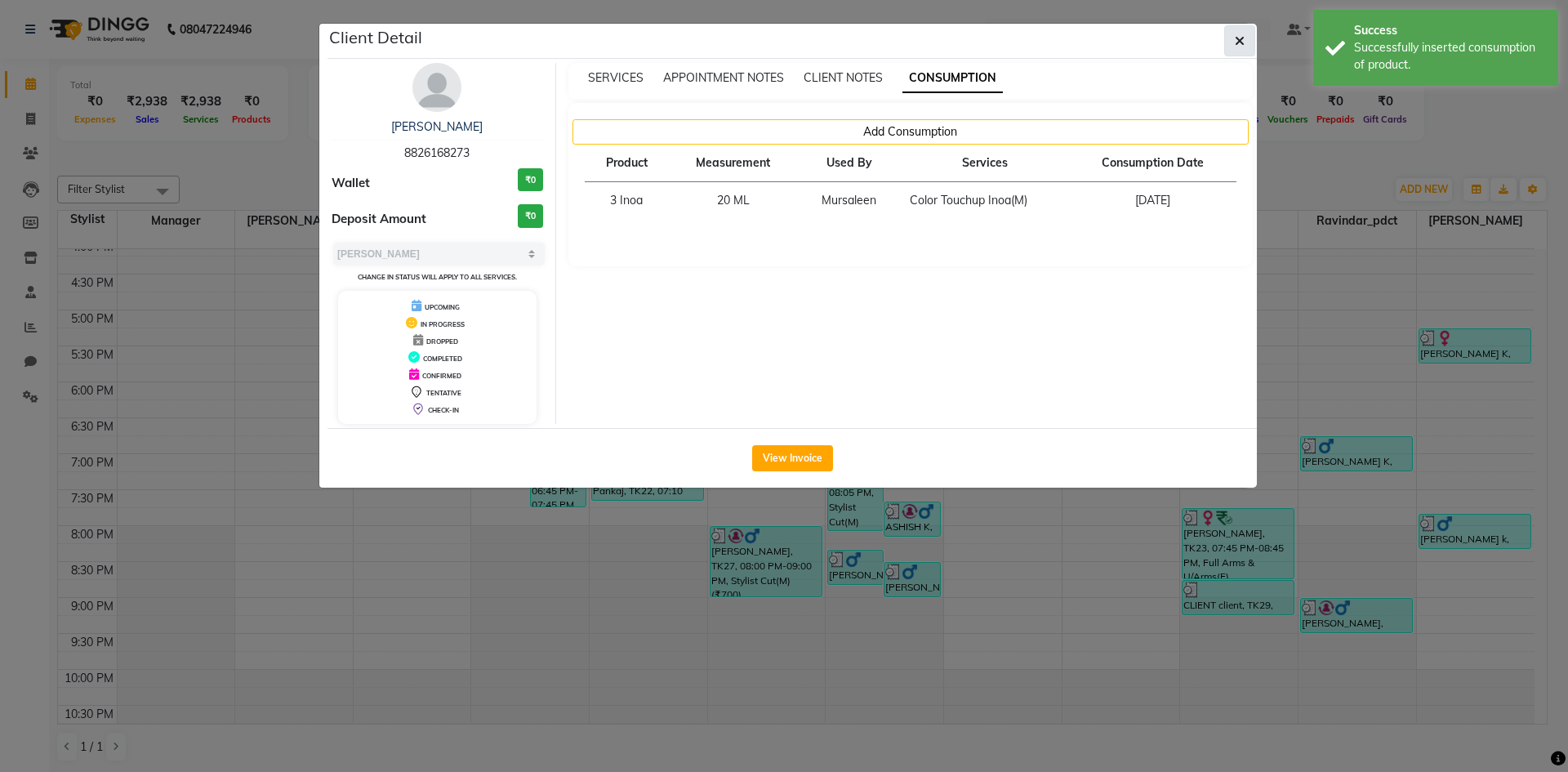
click at [1233, 38] on button "button" at bounding box center [1239, 41] width 31 height 31
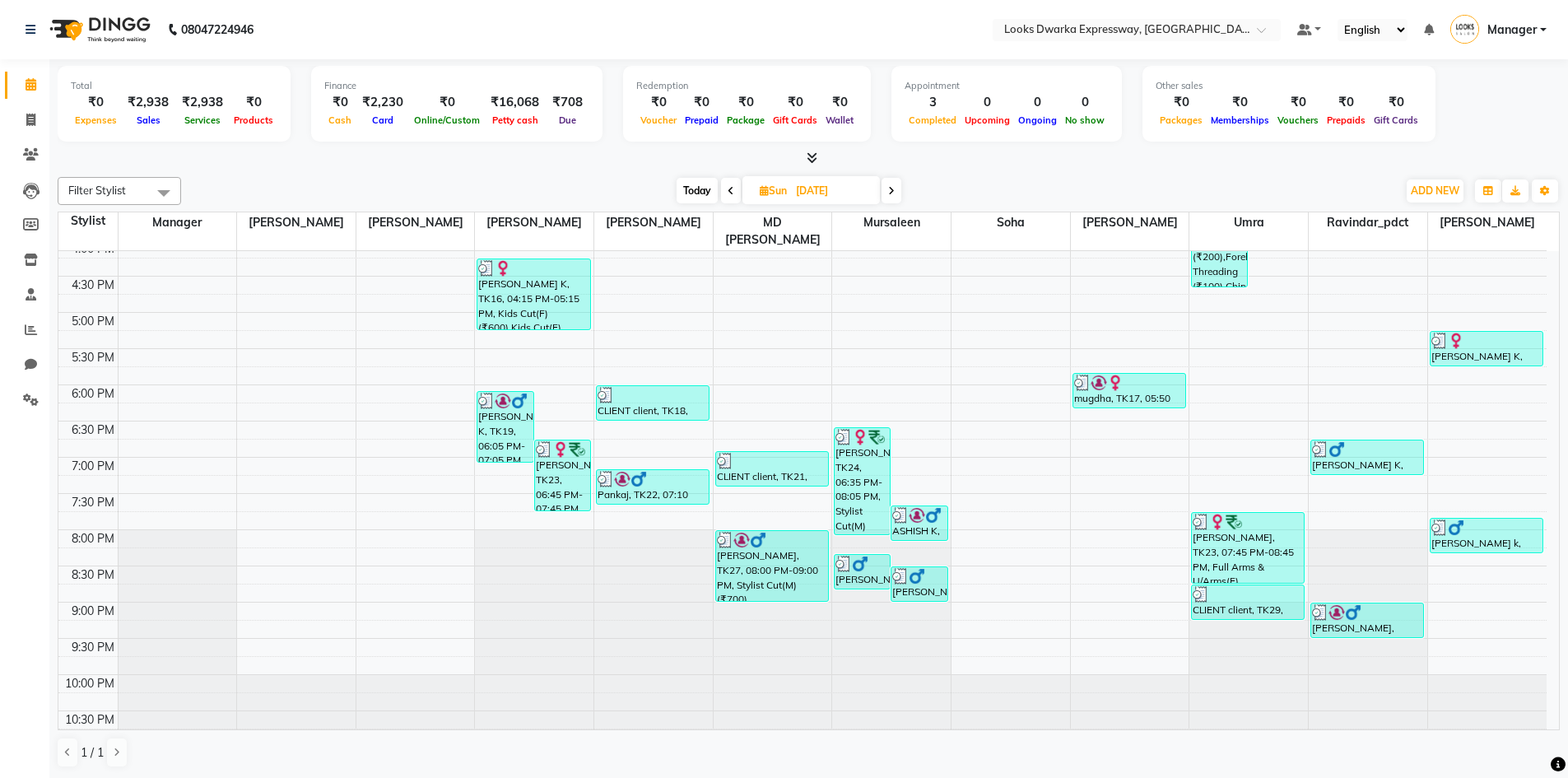
click at [893, 191] on icon at bounding box center [891, 190] width 7 height 10
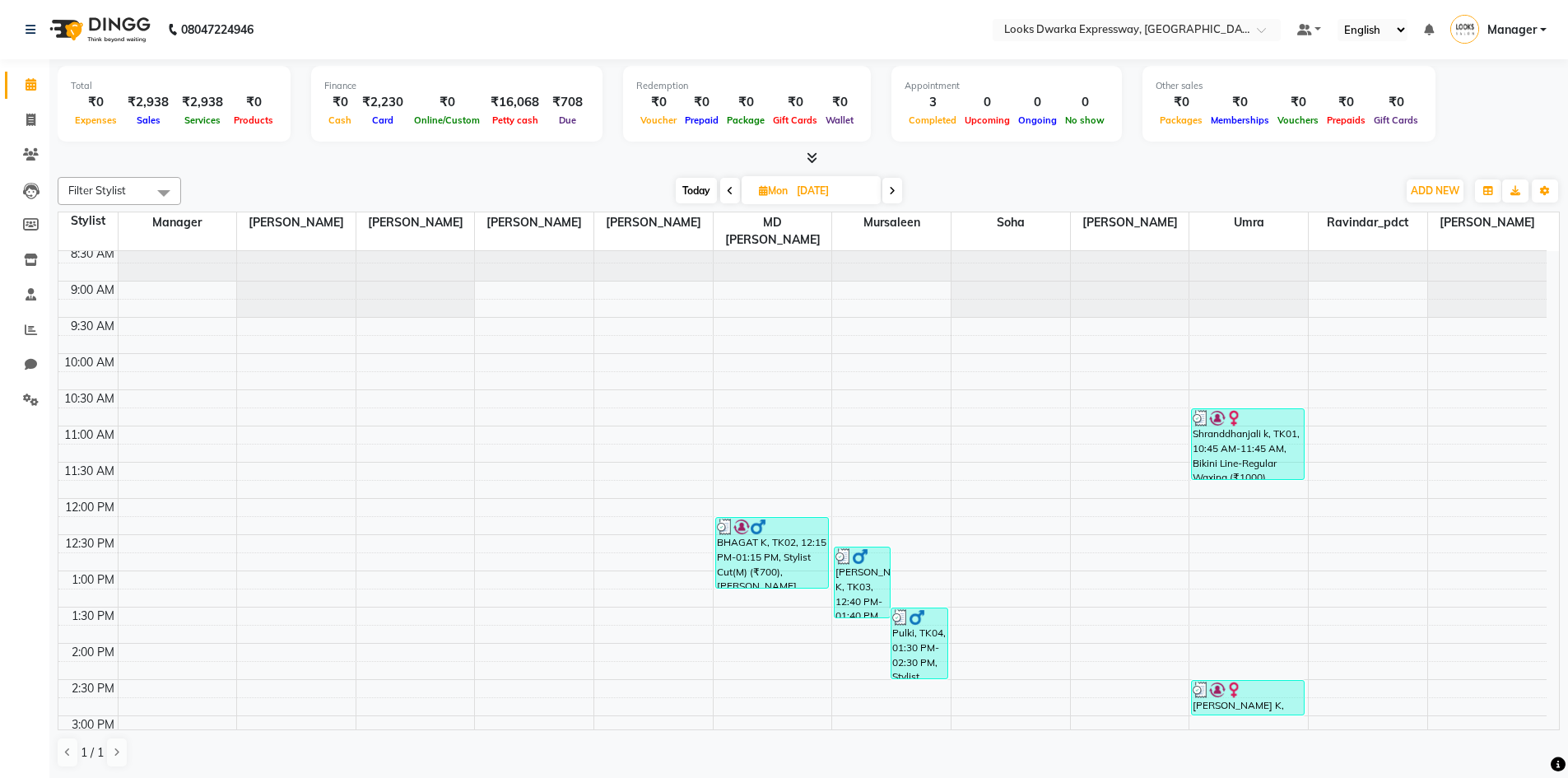
scroll to position [33, 0]
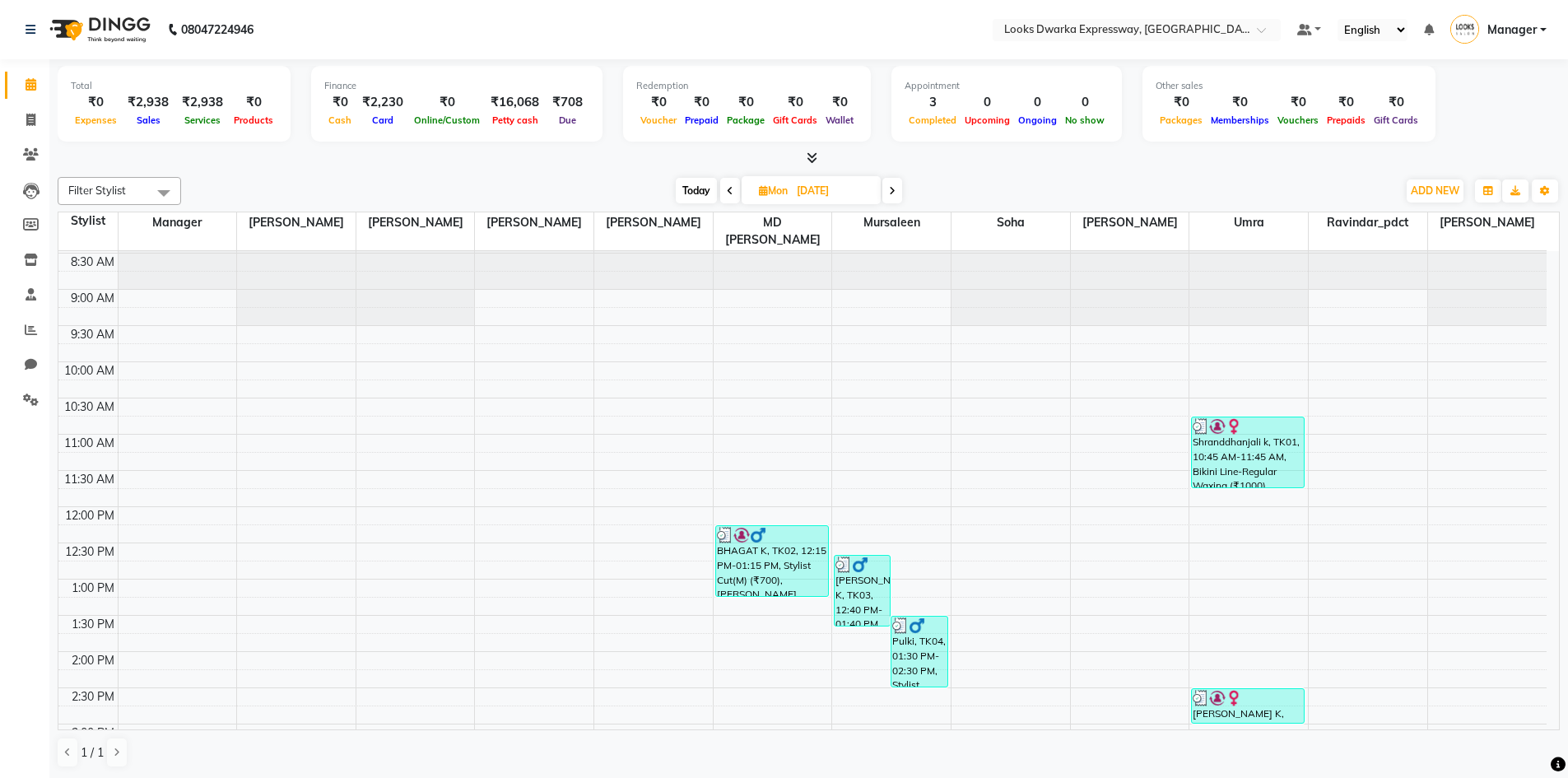
click at [894, 193] on icon at bounding box center [892, 190] width 7 height 10
type input "[DATE]"
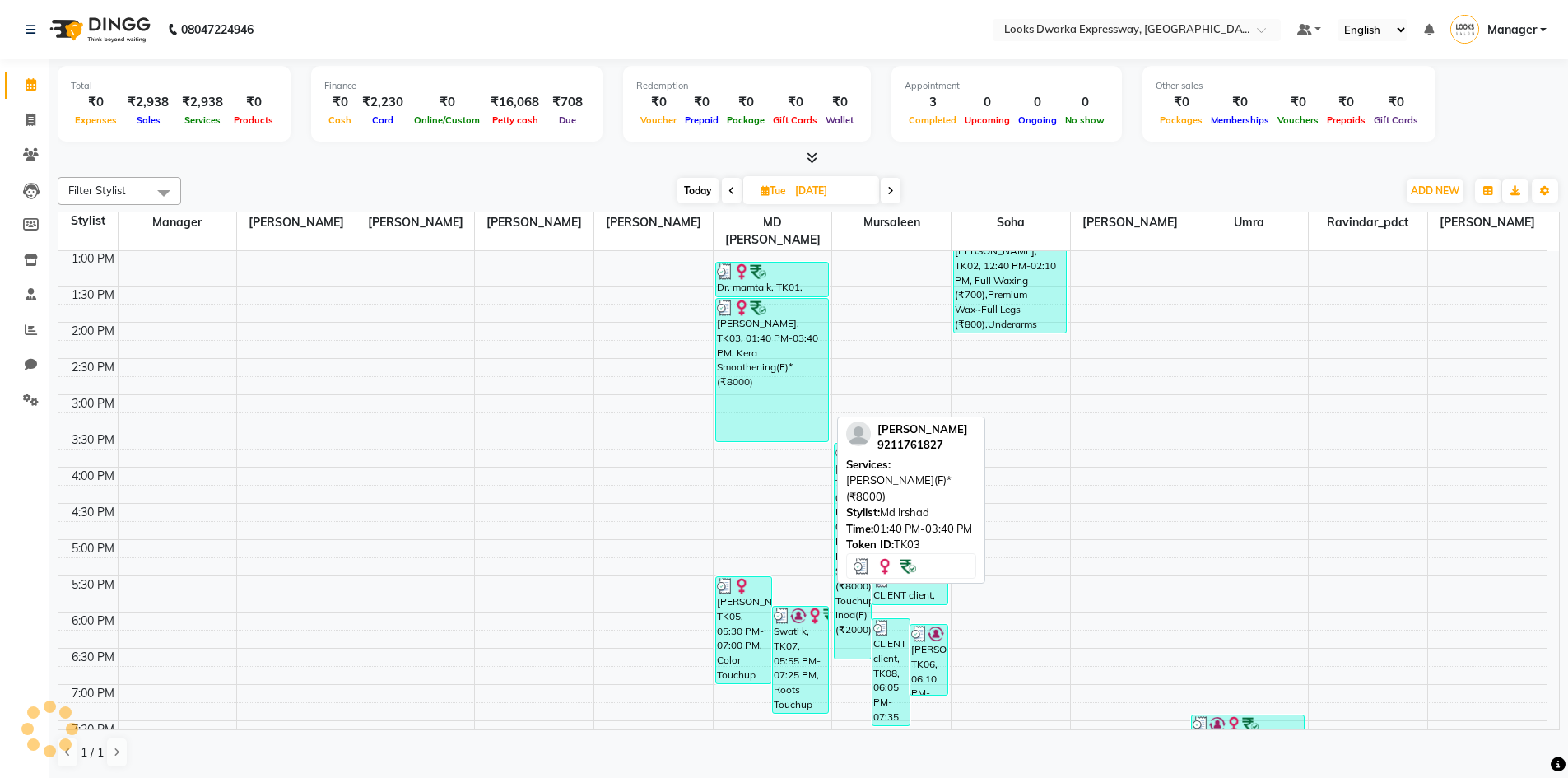
scroll to position [445, 0]
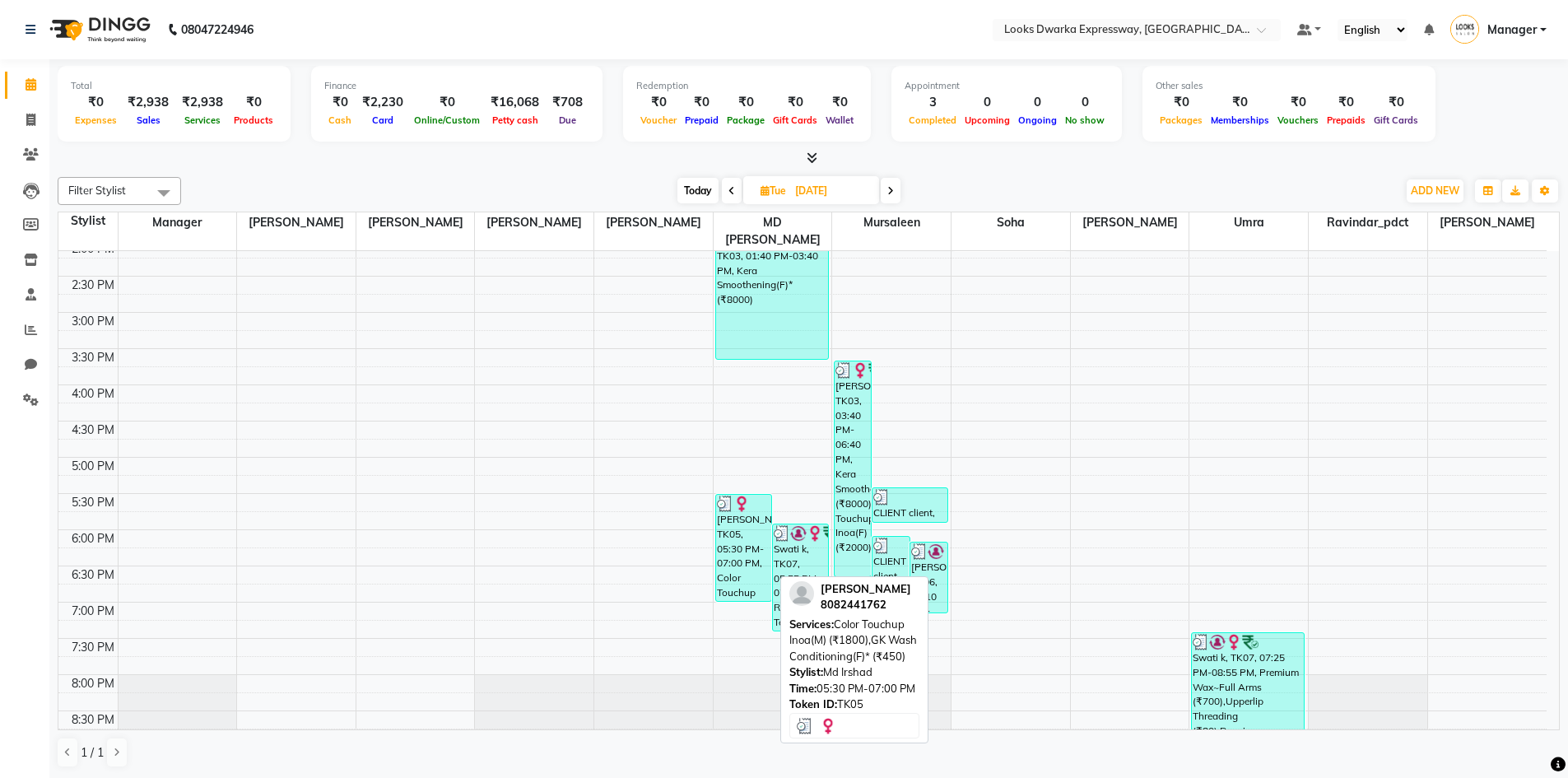
click at [734, 528] on div "[PERSON_NAME], TK05, 05:30 PM-07:00 PM, Color Touchup Inoa(M) (₹1800),GK Wash C…" at bounding box center [743, 547] width 55 height 106
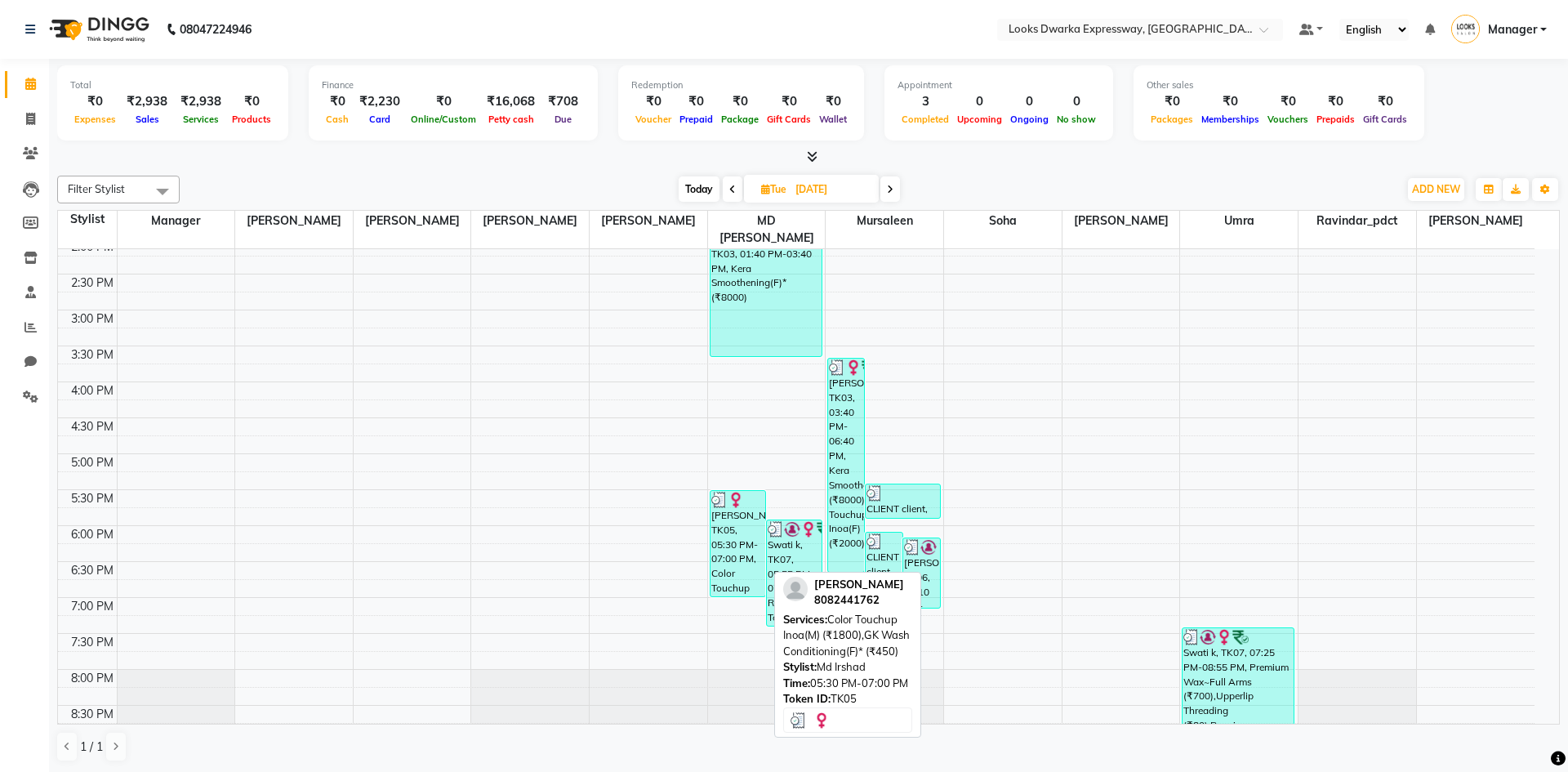
select select "3"
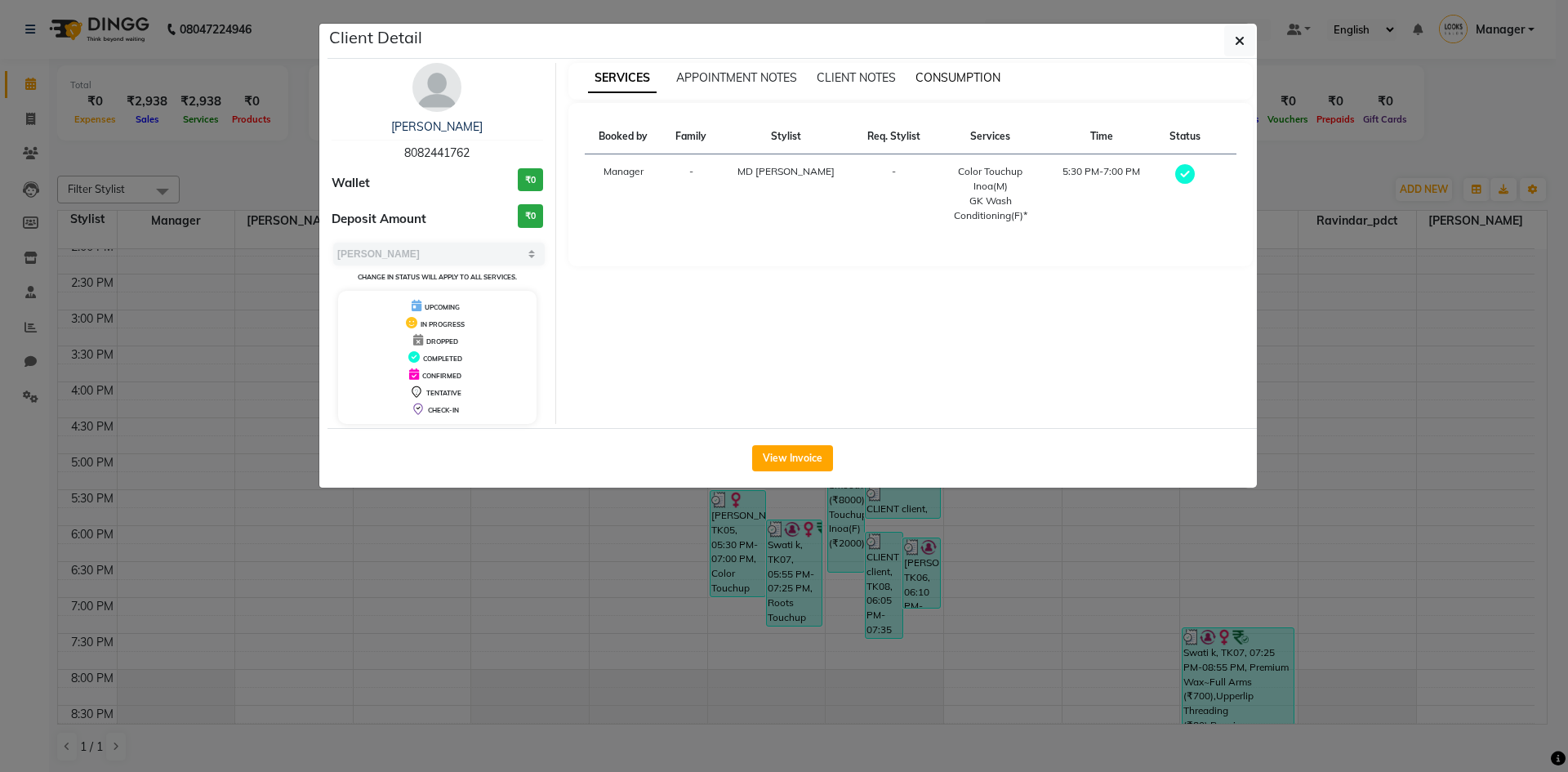
click at [937, 74] on span "CONSUMPTION" at bounding box center [957, 77] width 84 height 14
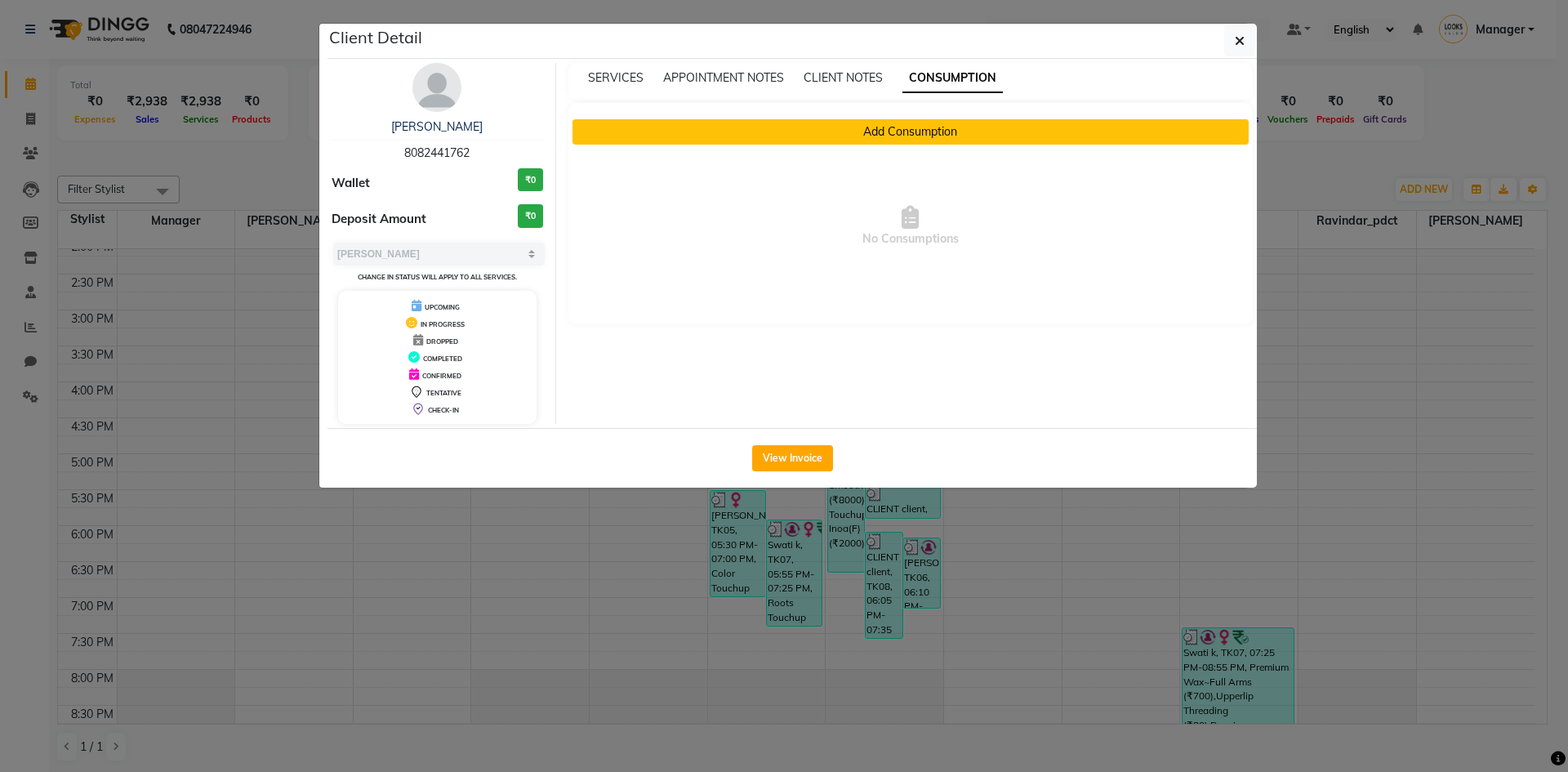
click at [908, 128] on button "Add Consumption" at bounding box center [910, 132] width 677 height 26
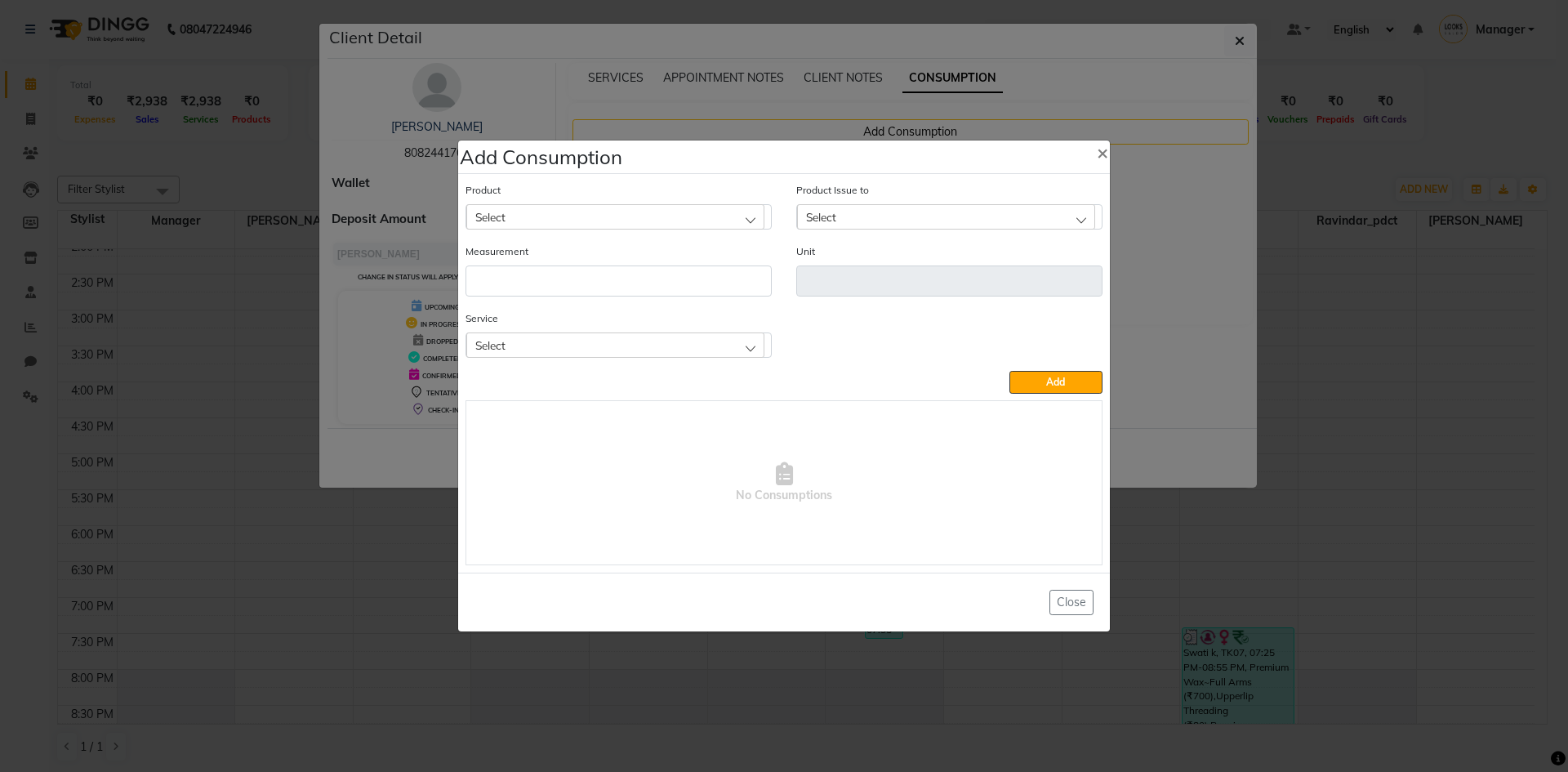
click at [679, 211] on div "Select" at bounding box center [615, 217] width 298 height 25
type input "4.35"
click at [653, 288] on li "4.35 Inoa" at bounding box center [618, 287] width 305 height 33
type input "ML"
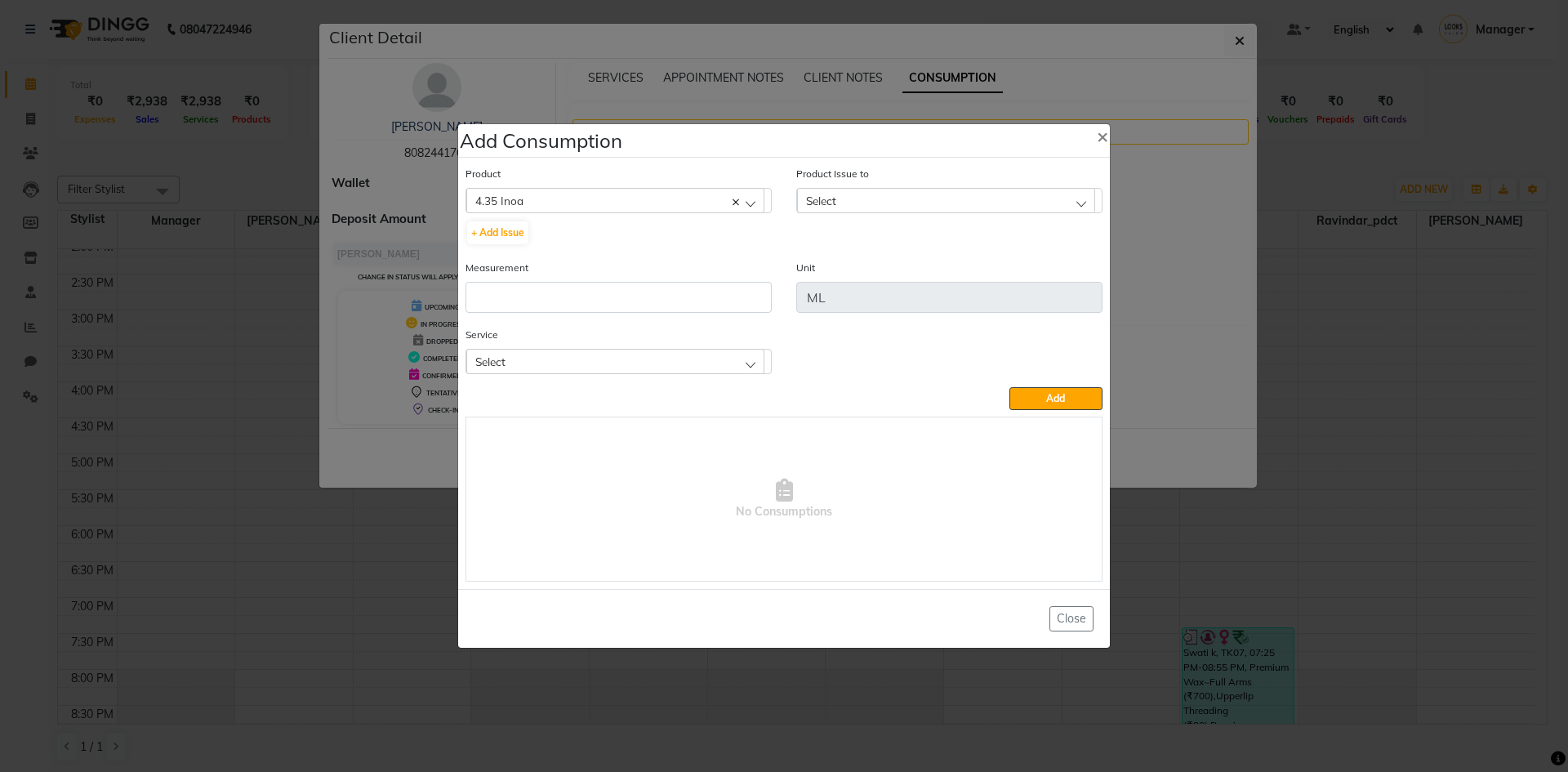
click at [604, 353] on div "Select" at bounding box center [615, 361] width 298 height 25
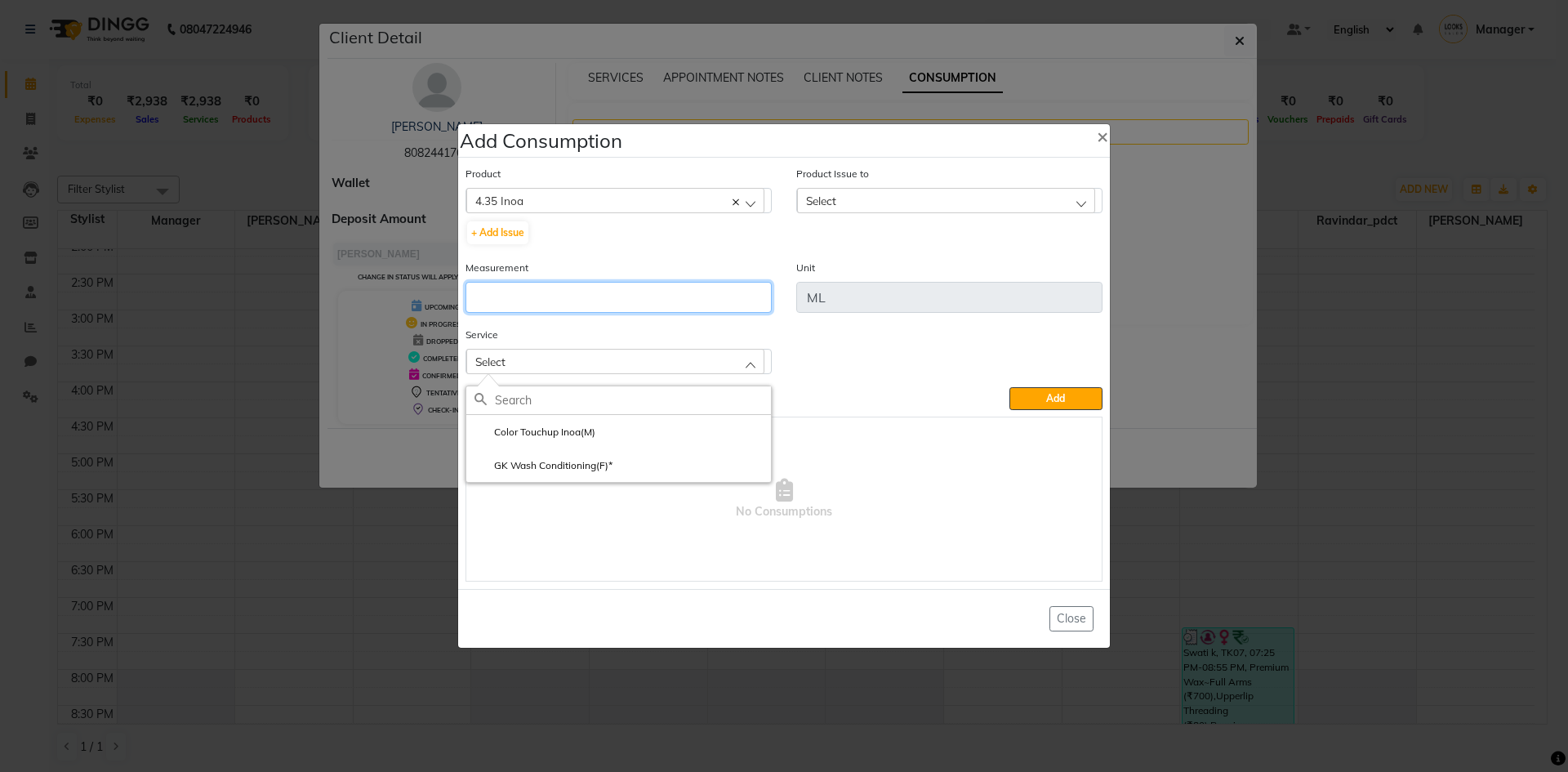
click at [574, 298] on input "number" at bounding box center [618, 297] width 307 height 31
type input "20"
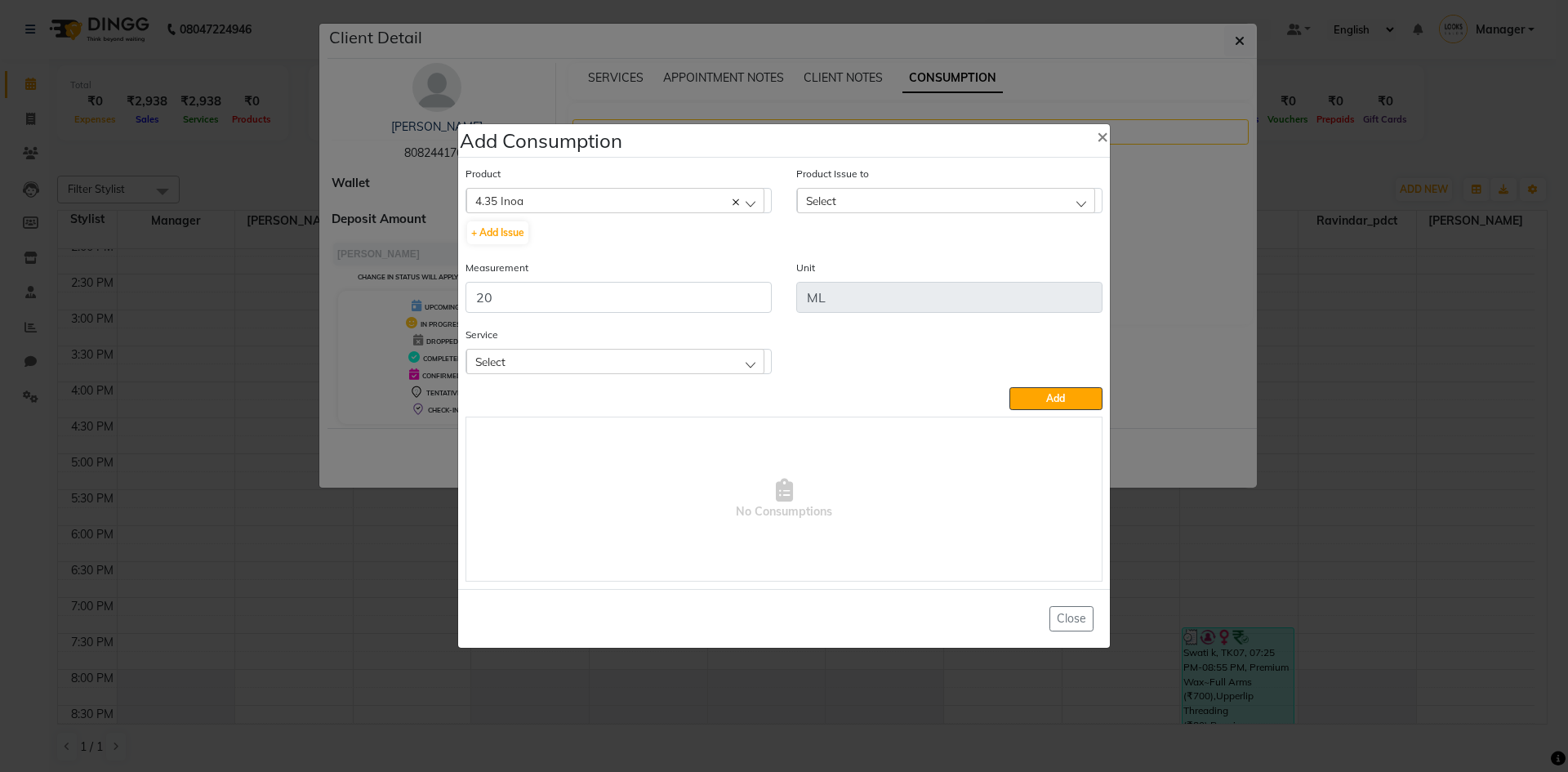
click at [747, 351] on div "Select" at bounding box center [615, 361] width 298 height 25
drag, startPoint x: 685, startPoint y: 414, endPoint x: 687, endPoint y: 423, distance: 9.2
click at [687, 412] on div at bounding box center [618, 401] width 305 height 28
click at [640, 404] on input "text" at bounding box center [632, 400] width 276 height 28
click at [629, 437] on li "Color Touchup Inoa(M)" at bounding box center [618, 431] width 305 height 33
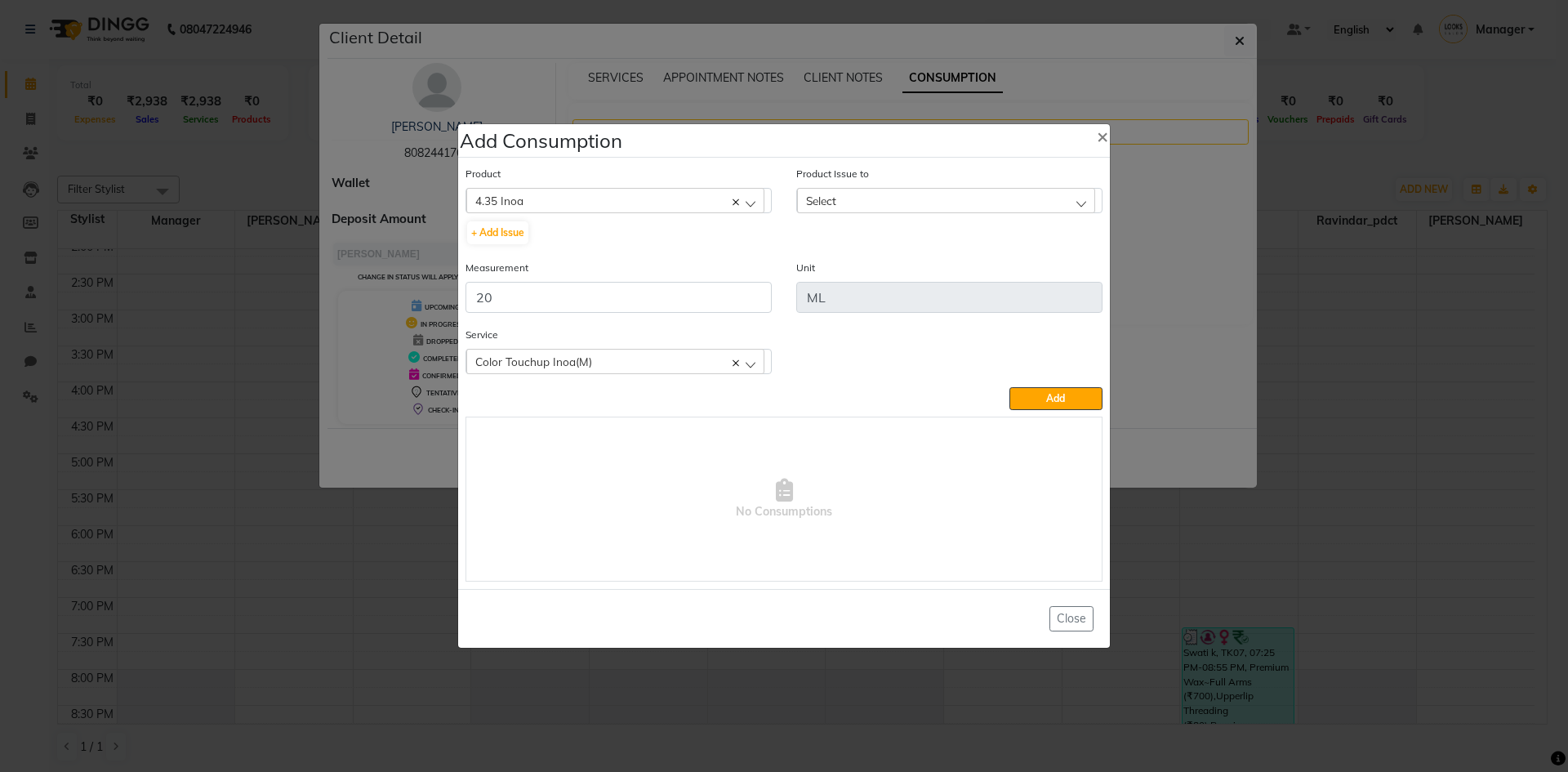
click at [739, 364] on div "Color Touchup Inoa(M)" at bounding box center [615, 361] width 298 height 25
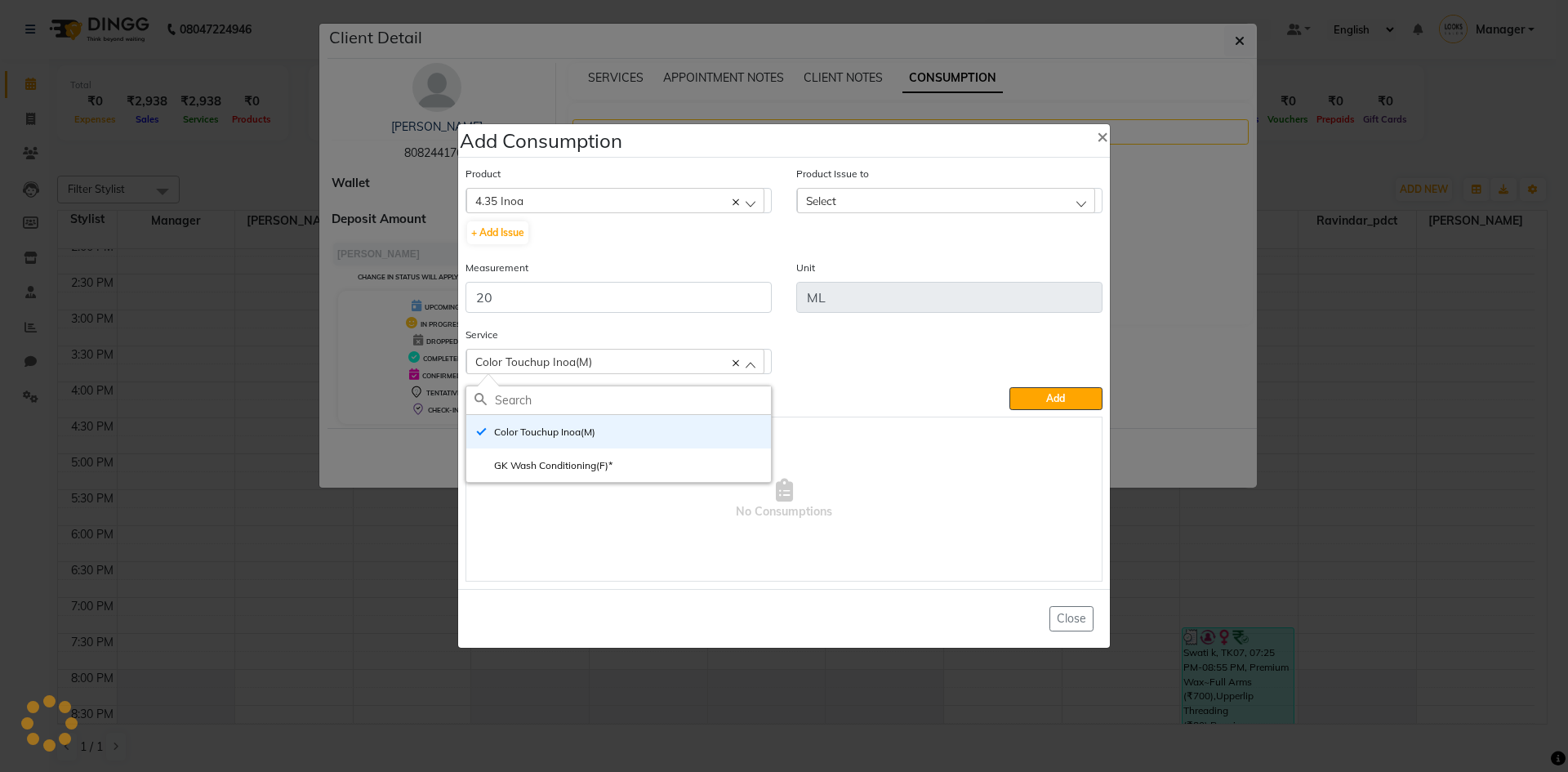
click at [890, 212] on div "Select" at bounding box center [946, 200] width 298 height 25
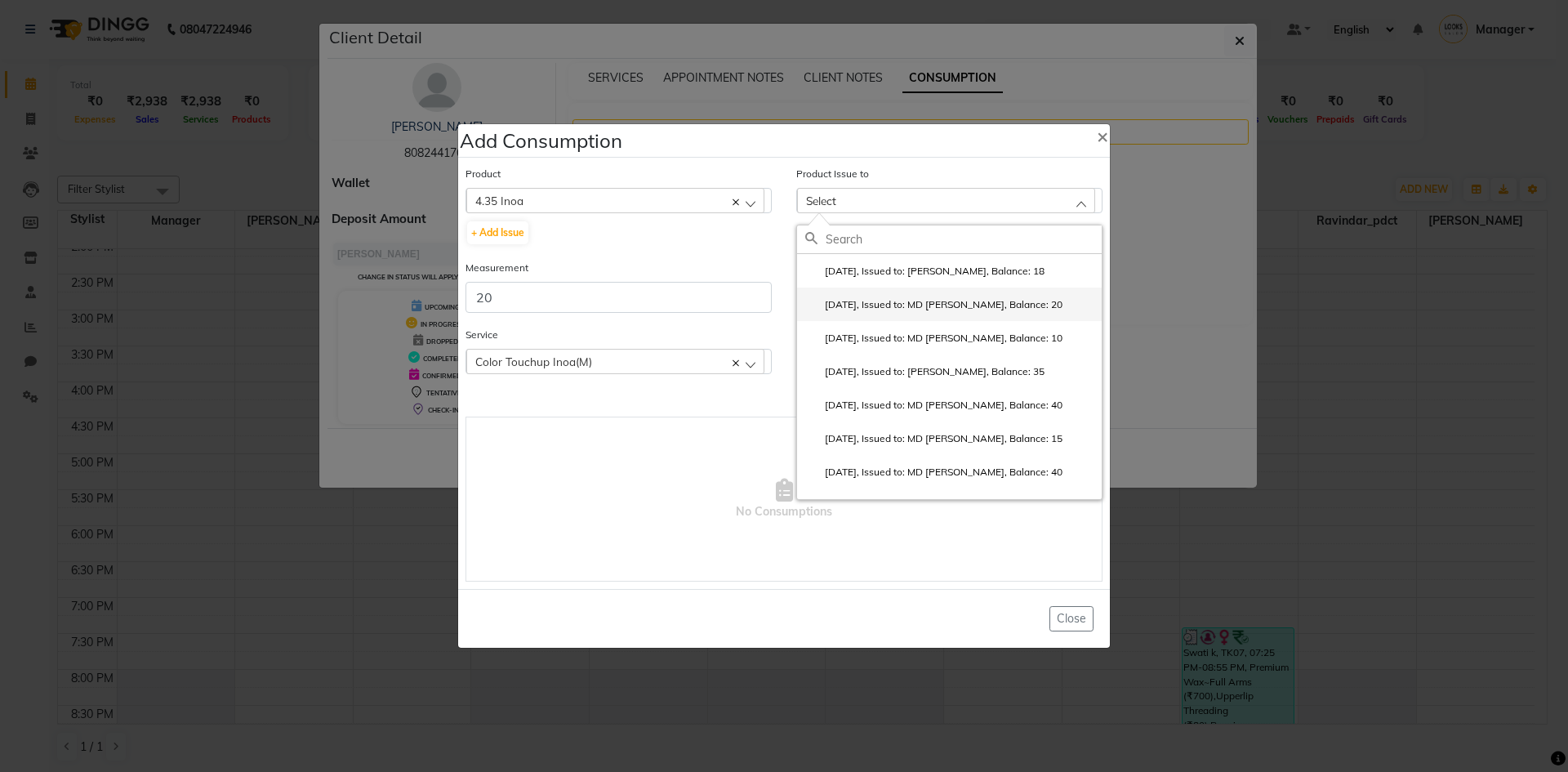
click at [881, 300] on label "[DATE], Issued to: MD [PERSON_NAME], Balance: 20" at bounding box center [933, 304] width 257 height 14
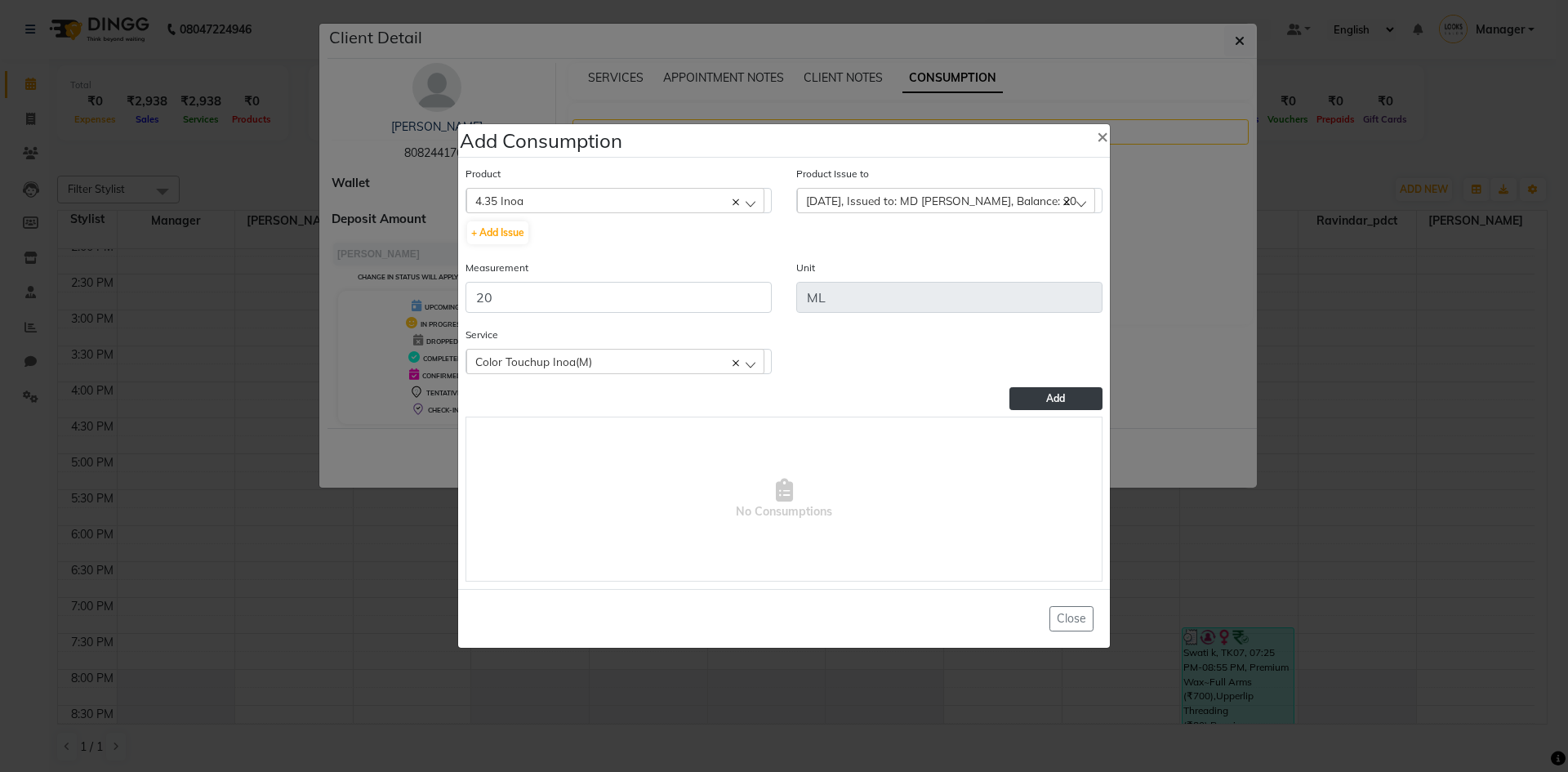
click at [1019, 394] on button "Add" at bounding box center [1055, 399] width 93 height 23
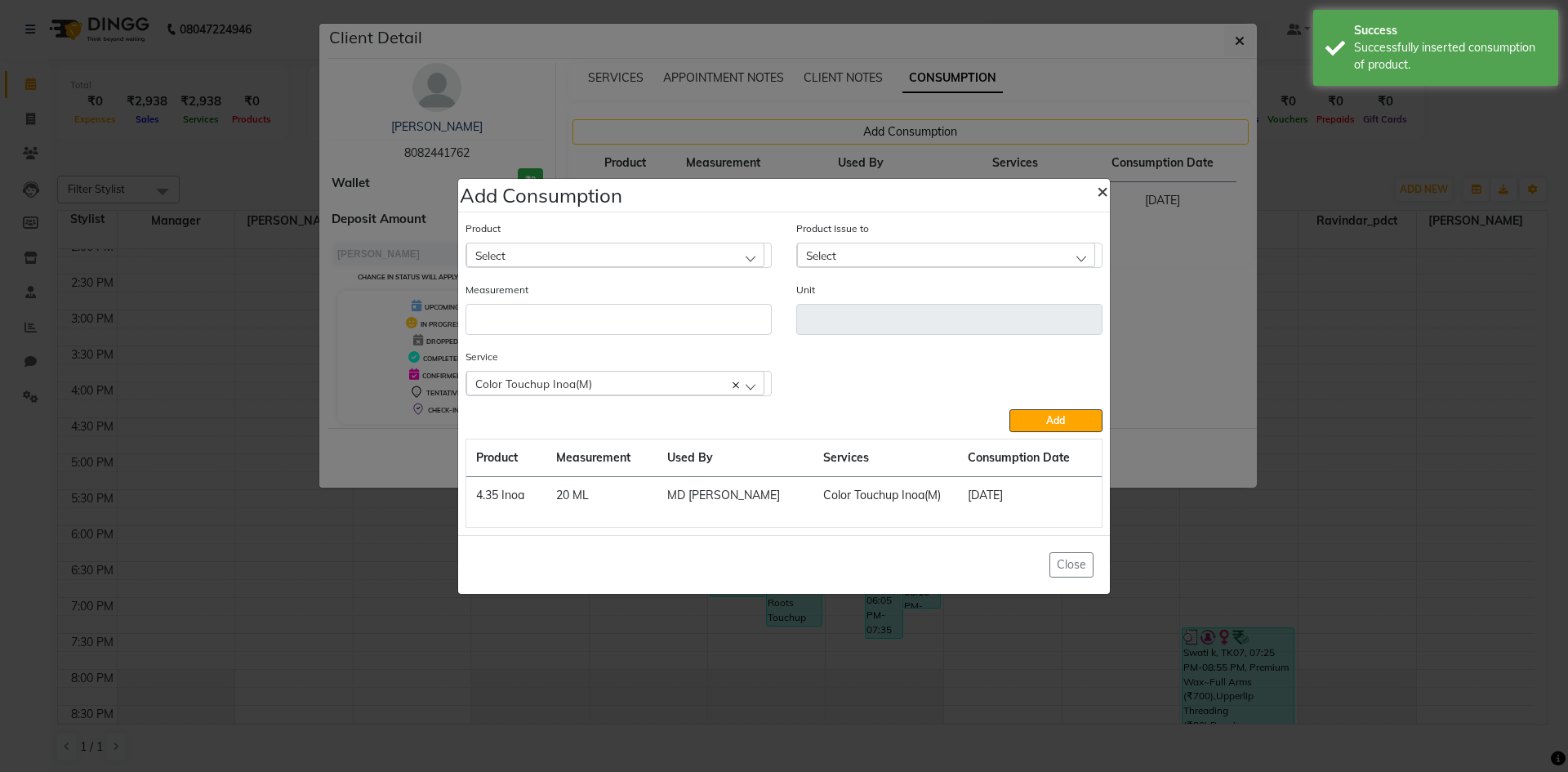
click at [1101, 188] on span "×" at bounding box center [1102, 191] width 11 height 25
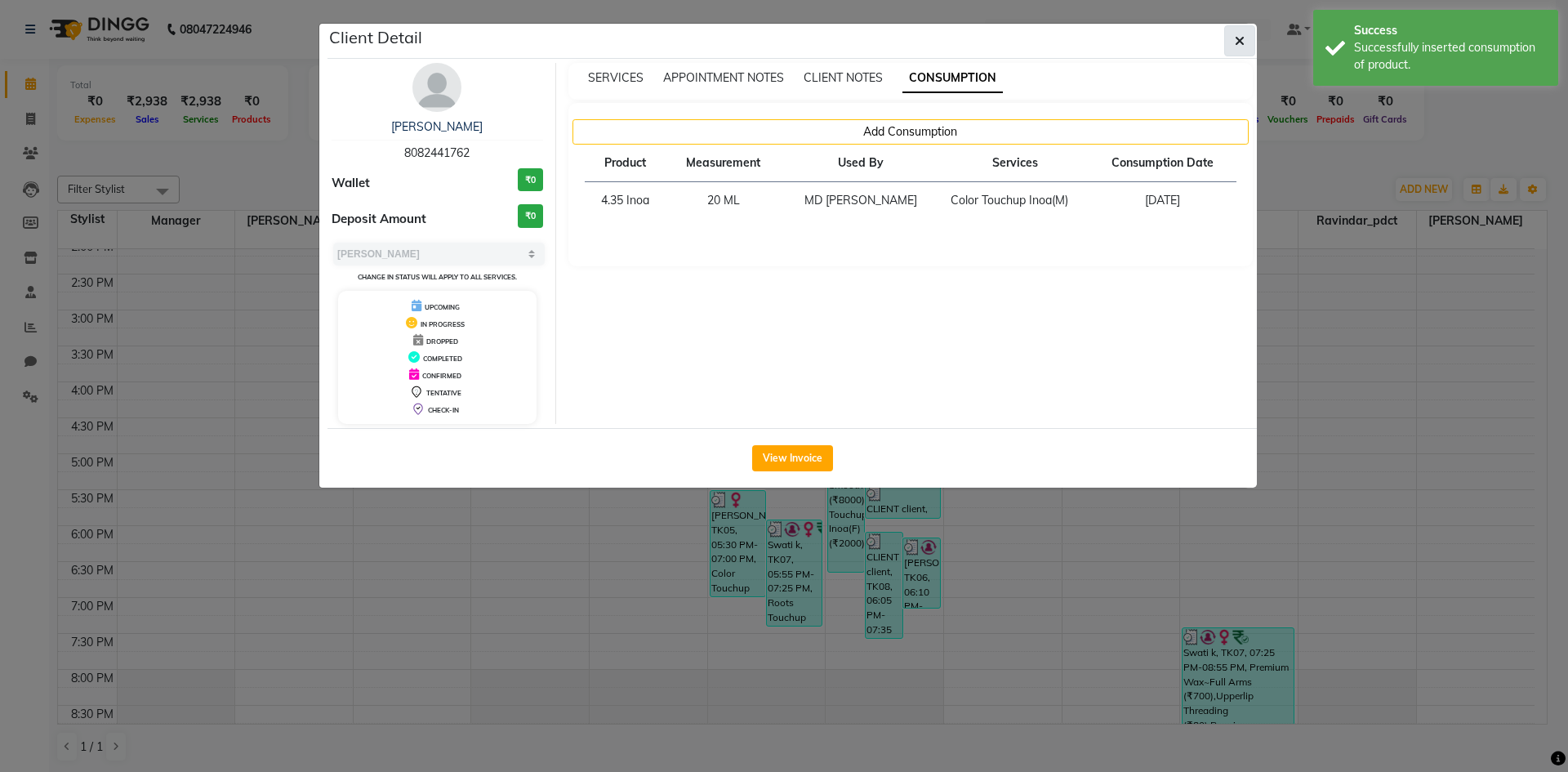
click at [1238, 38] on icon "button" at bounding box center [1240, 41] width 9 height 13
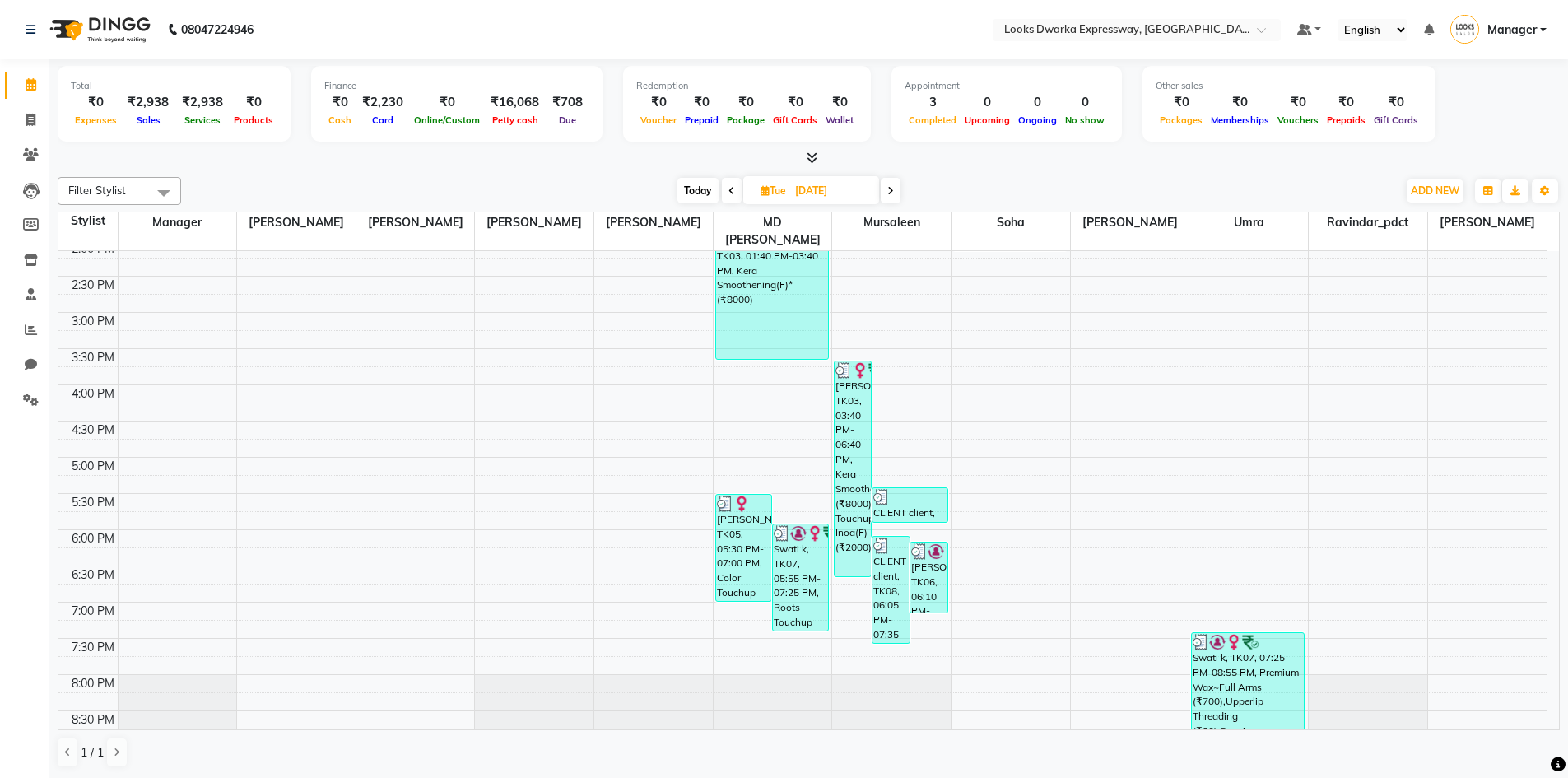
click at [893, 189] on icon at bounding box center [890, 190] width 7 height 10
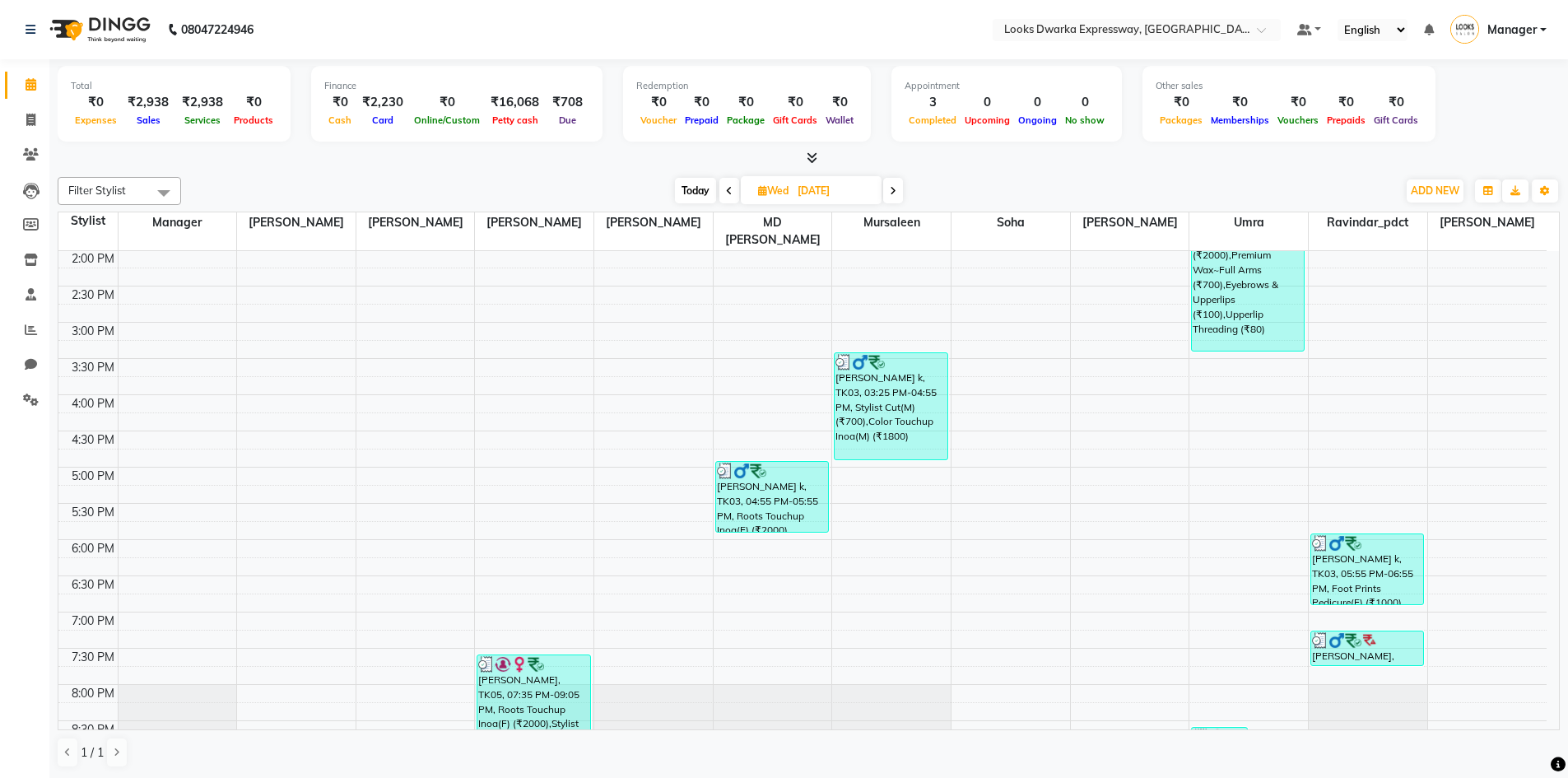
click at [895, 193] on icon at bounding box center [893, 190] width 7 height 10
type input "[DATE]"
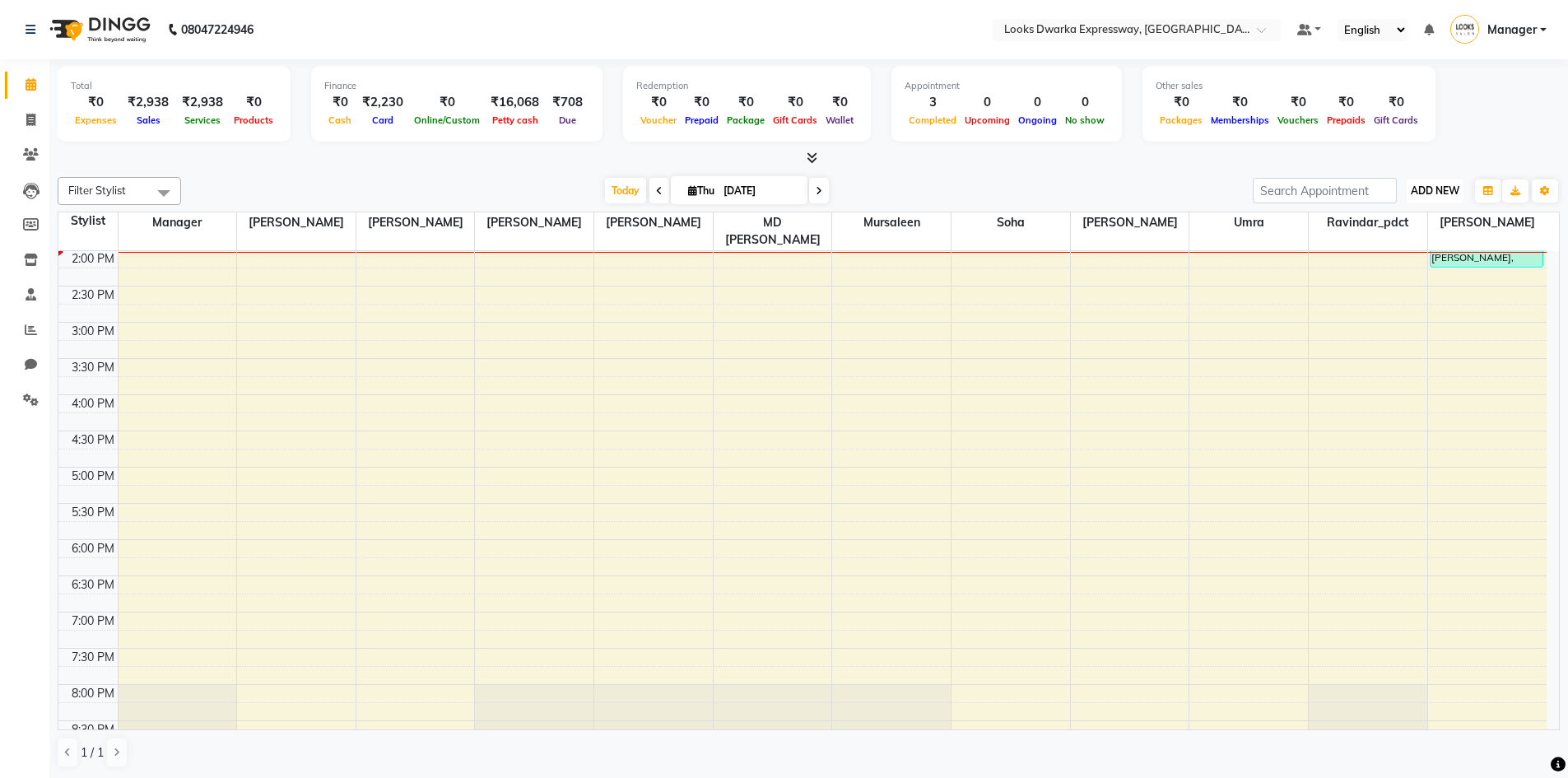
click at [1441, 186] on span "ADD NEW" at bounding box center [1434, 190] width 49 height 12
click at [1381, 261] on link "Add Expense" at bounding box center [1398, 265] width 130 height 21
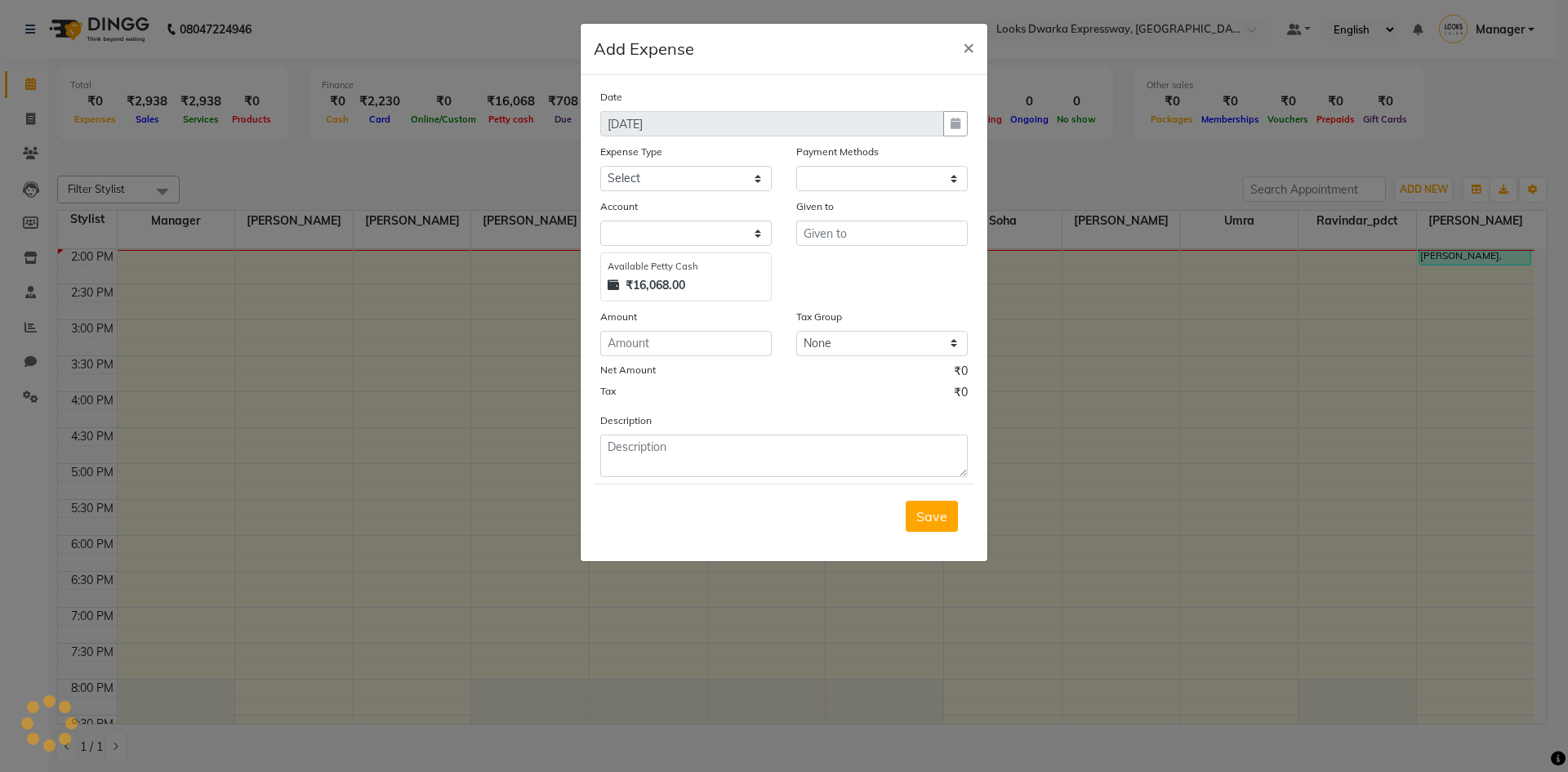
select select "1"
select select "4988"
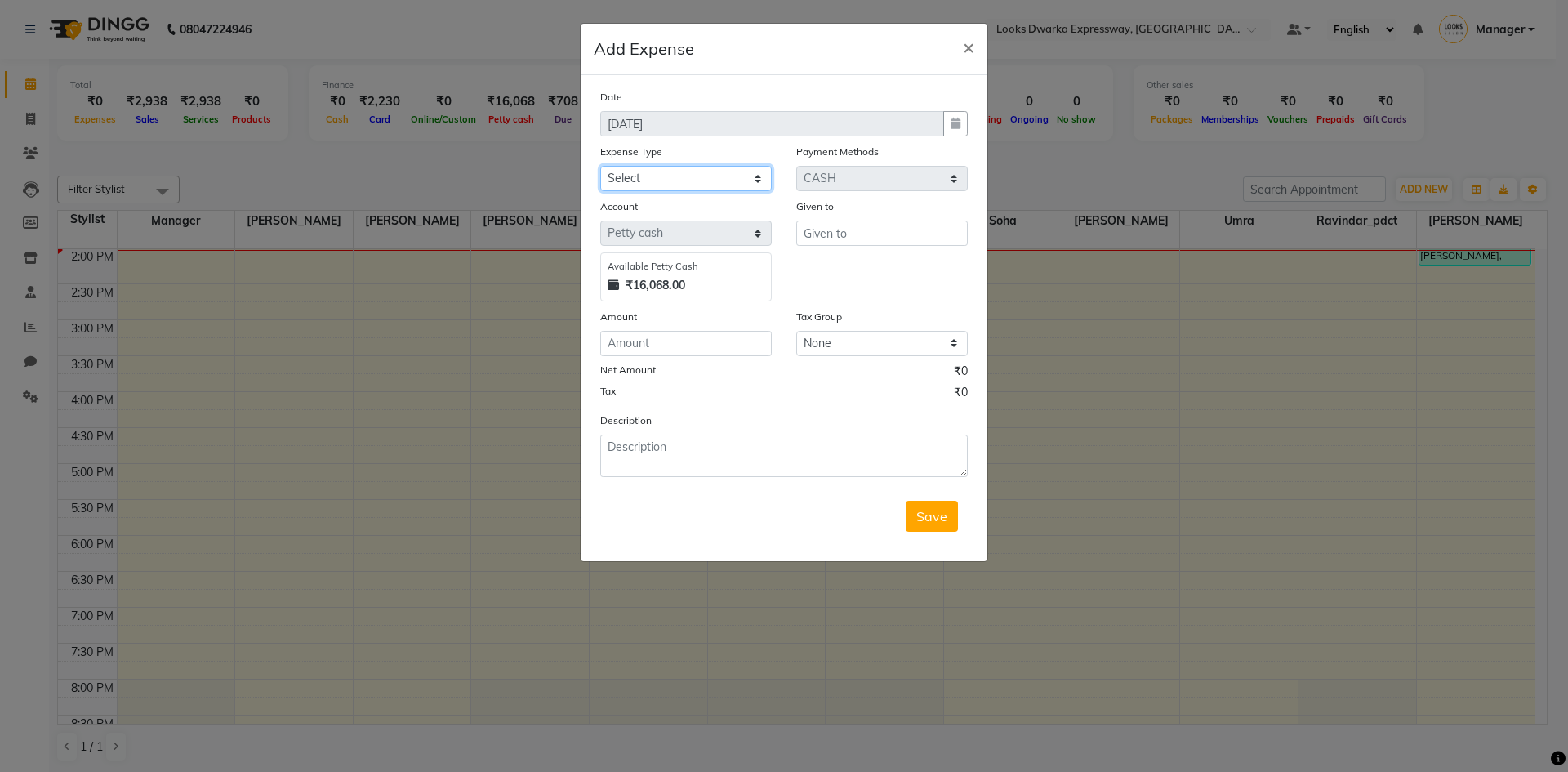
click at [651, 172] on select "Select Bank Deposit Blinkit Cash Handover CLIENT Client ordered food Client Ref…" at bounding box center [685, 179] width 172 height 26
select select "24472"
click at [600, 166] on select "Select Bank Deposit Blinkit Cash Handover CLIENT Client ordered food Client Ref…" at bounding box center [685, 179] width 172 height 26
click at [715, 342] on input "number" at bounding box center [685, 343] width 172 height 26
type input "1"
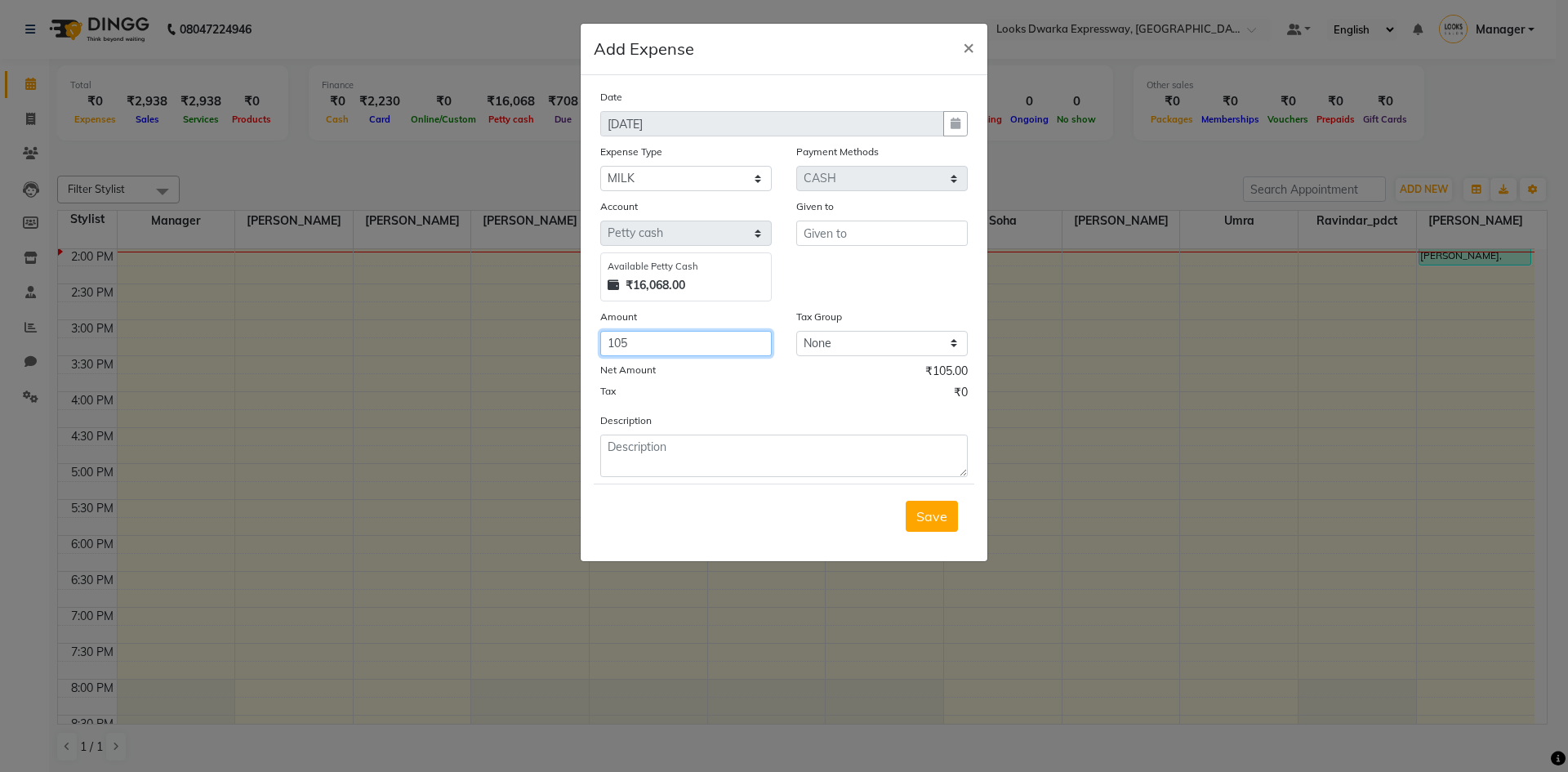
type input "105"
click at [812, 237] on input "text" at bounding box center [882, 233] width 172 height 26
click at [830, 235] on input "text" at bounding box center [882, 233] width 172 height 26
click at [831, 269] on ngb-highlight "MD [PERSON_NAME] ad" at bounding box center [847, 268] width 62 height 16
type input "MD [PERSON_NAME]"
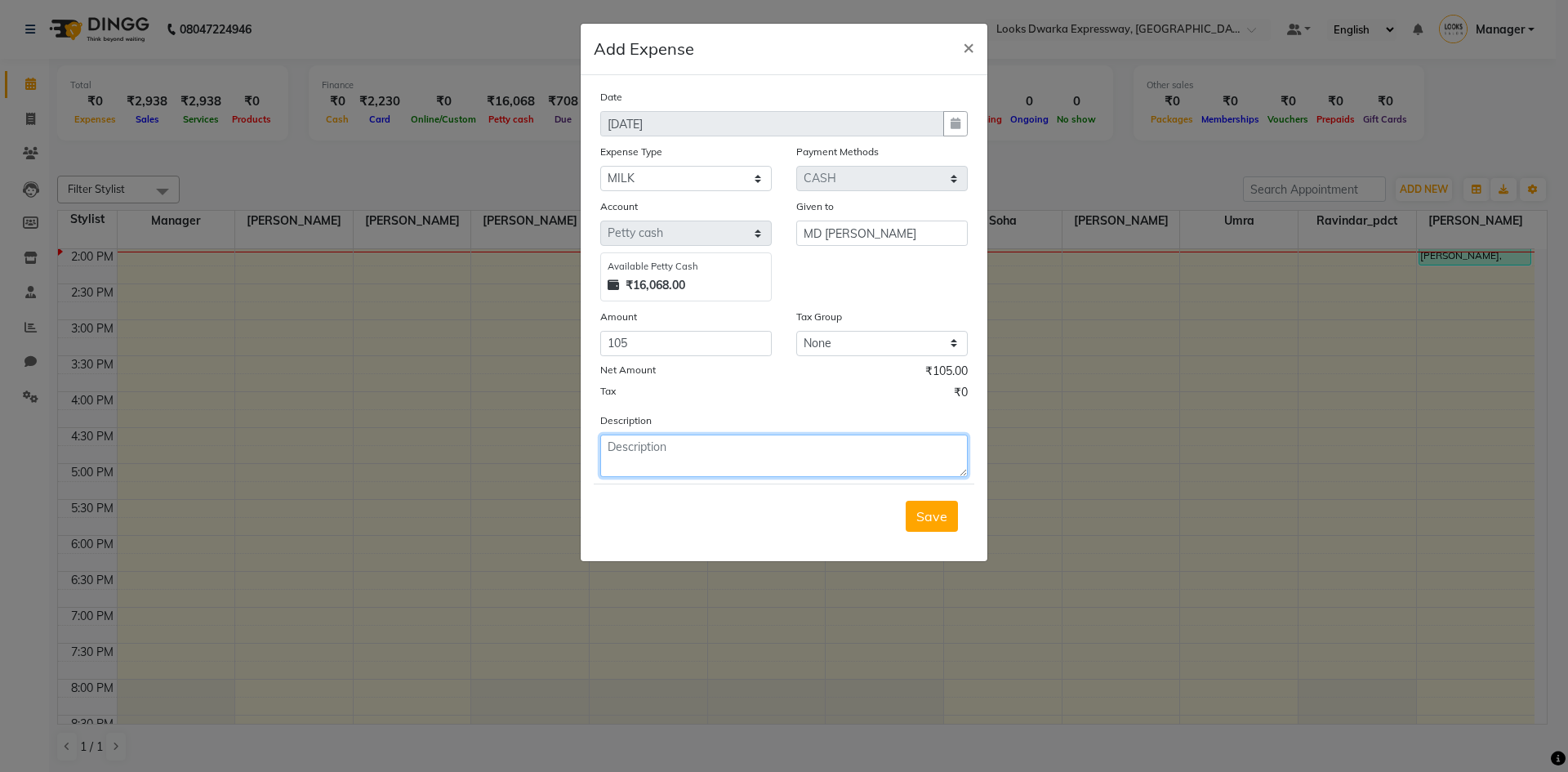
click at [666, 453] on textarea at bounding box center [783, 456] width 367 height 43
type textarea "milk"
click at [684, 557] on div "Date [DATE] Expense Type Select Bank Deposit Blinkit Cash Handover CLIENT Clien…" at bounding box center [784, 318] width 406 height 486
click at [936, 517] on span "Save" at bounding box center [931, 516] width 31 height 16
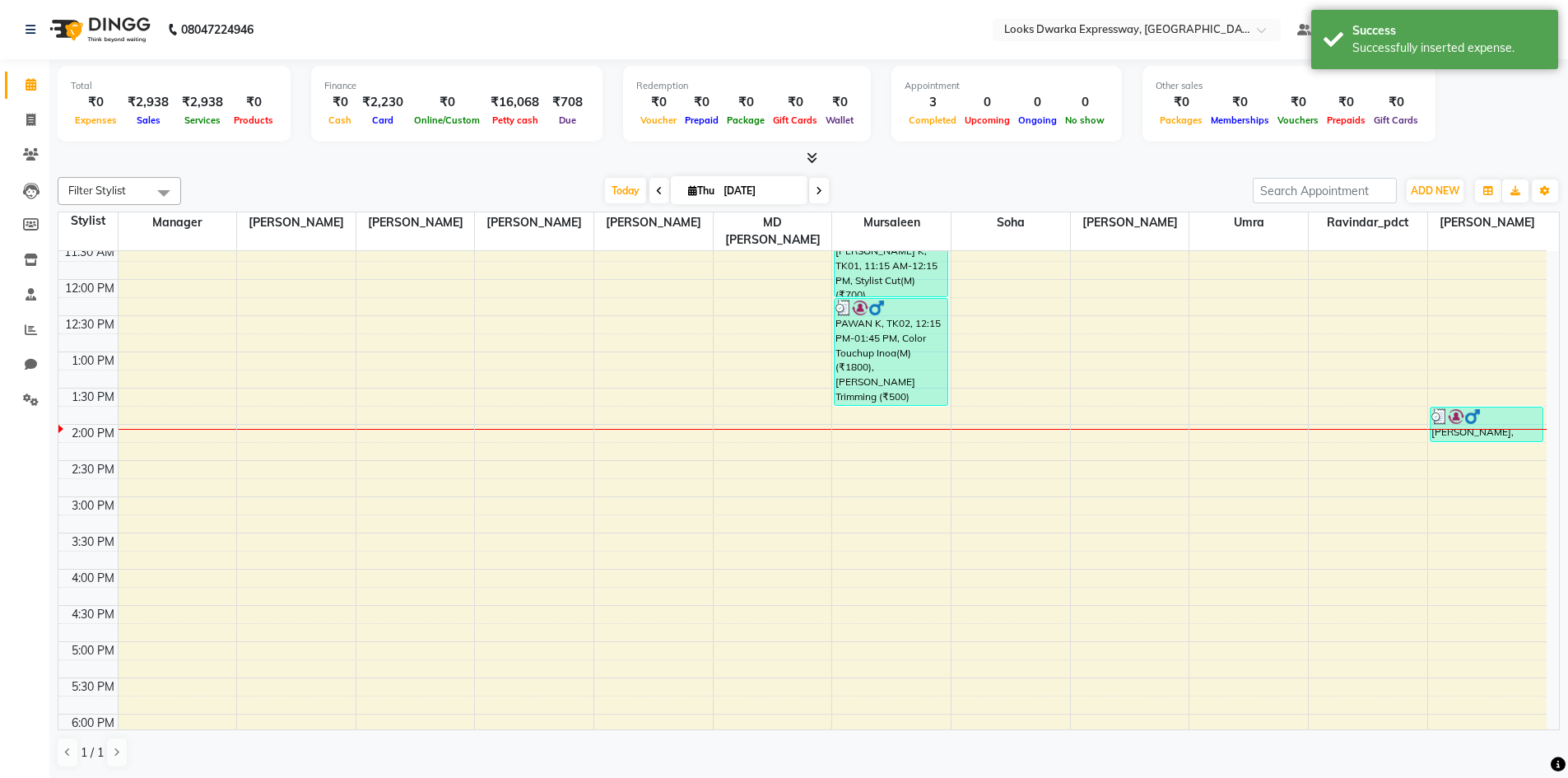
scroll to position [0, 0]
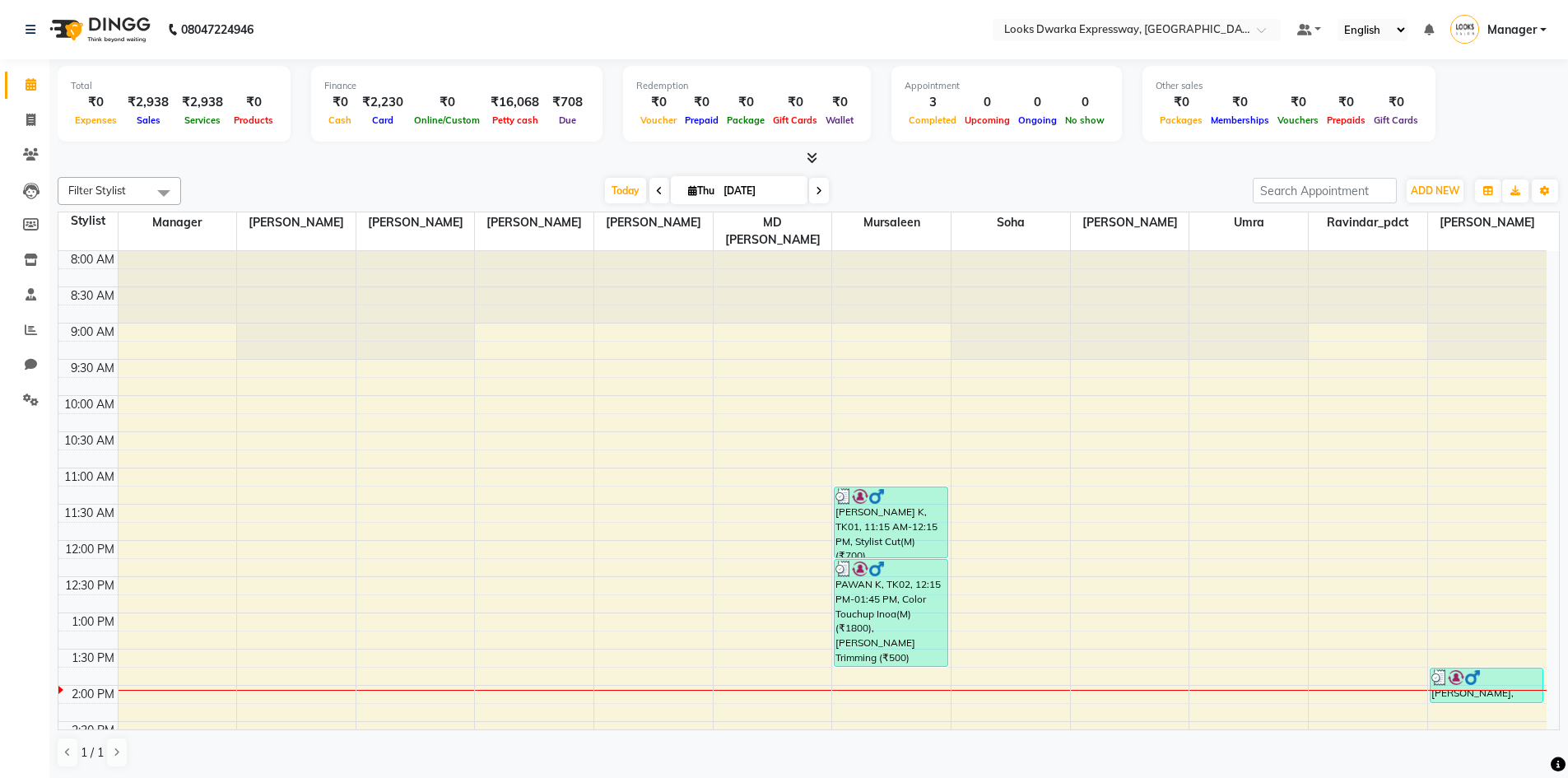
click at [83, 120] on span "Expenses" at bounding box center [96, 121] width 50 height 11
click at [25, 74] on link "Calendar" at bounding box center [24, 84] width 39 height 27
click at [30, 78] on icon at bounding box center [31, 83] width 11 height 12
click at [32, 123] on icon at bounding box center [31, 119] width 9 height 12
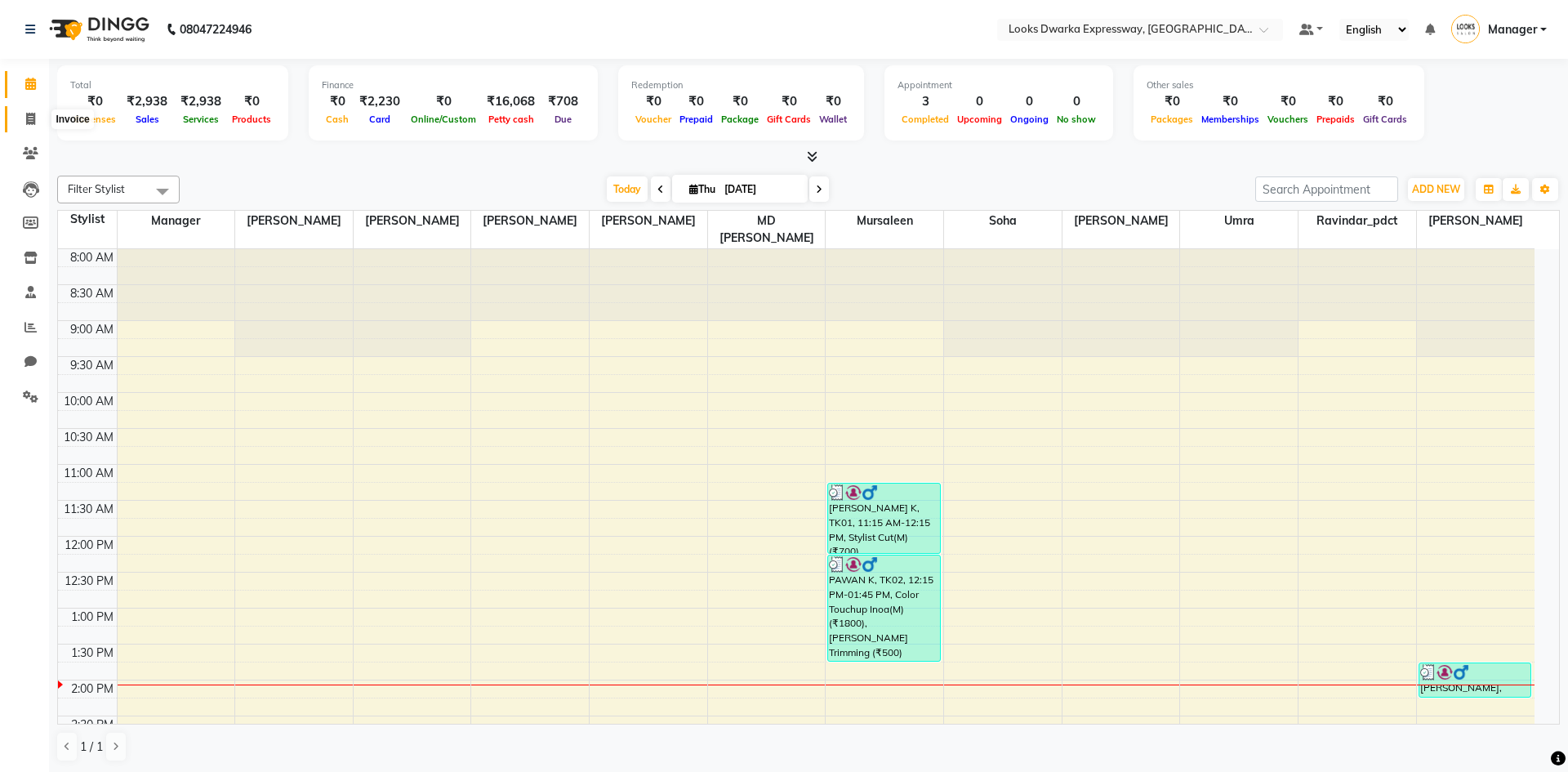
select select "6011"
select select "service"
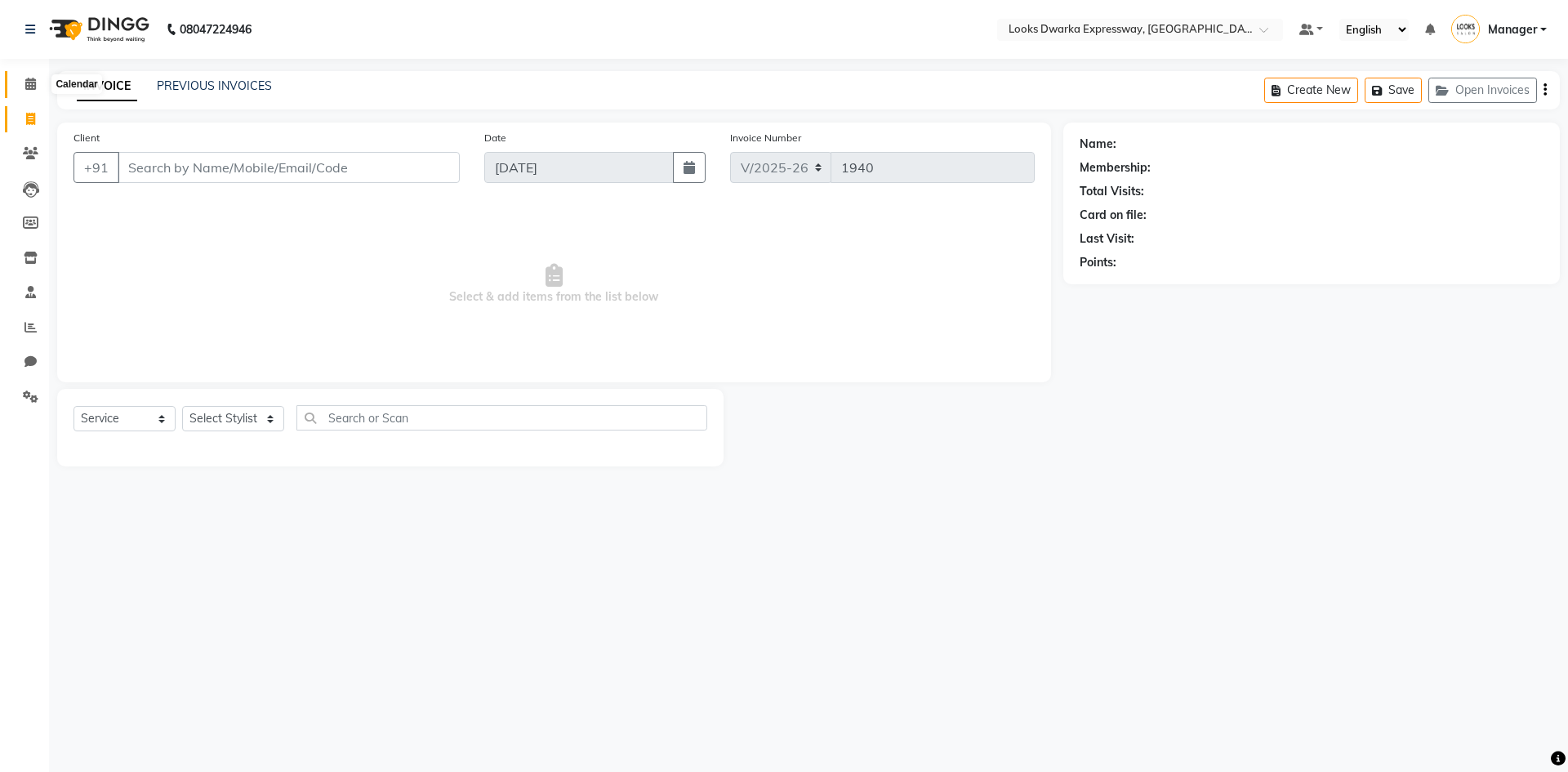
click at [26, 87] on icon at bounding box center [30, 84] width 10 height 12
